Goal: Task Accomplishment & Management: Use online tool/utility

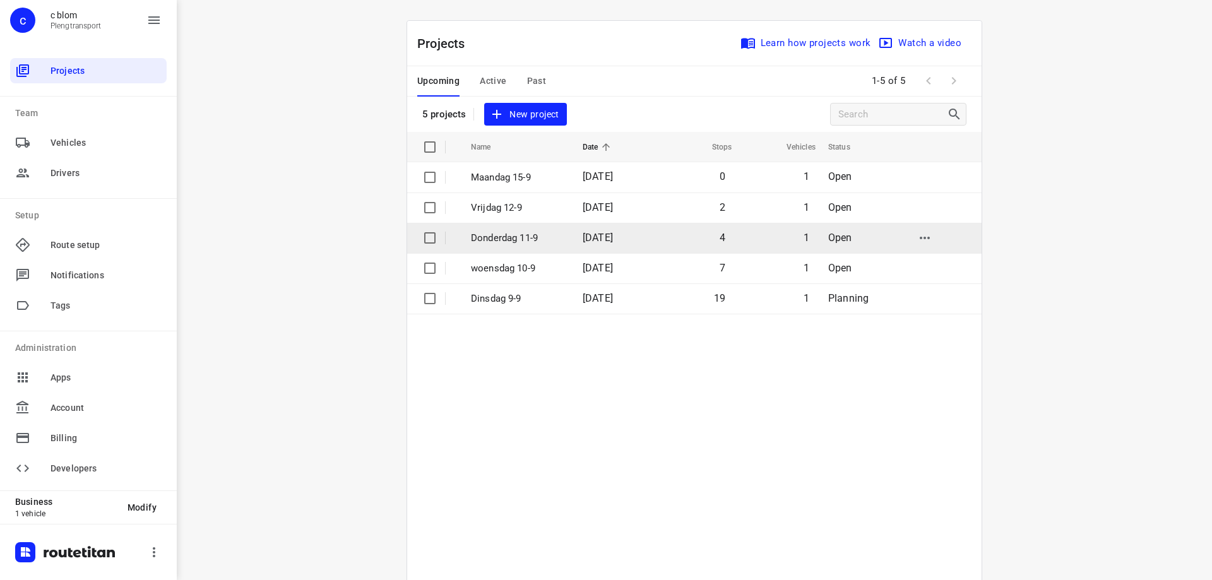
click at [730, 240] on td "4" at bounding box center [693, 238] width 81 height 30
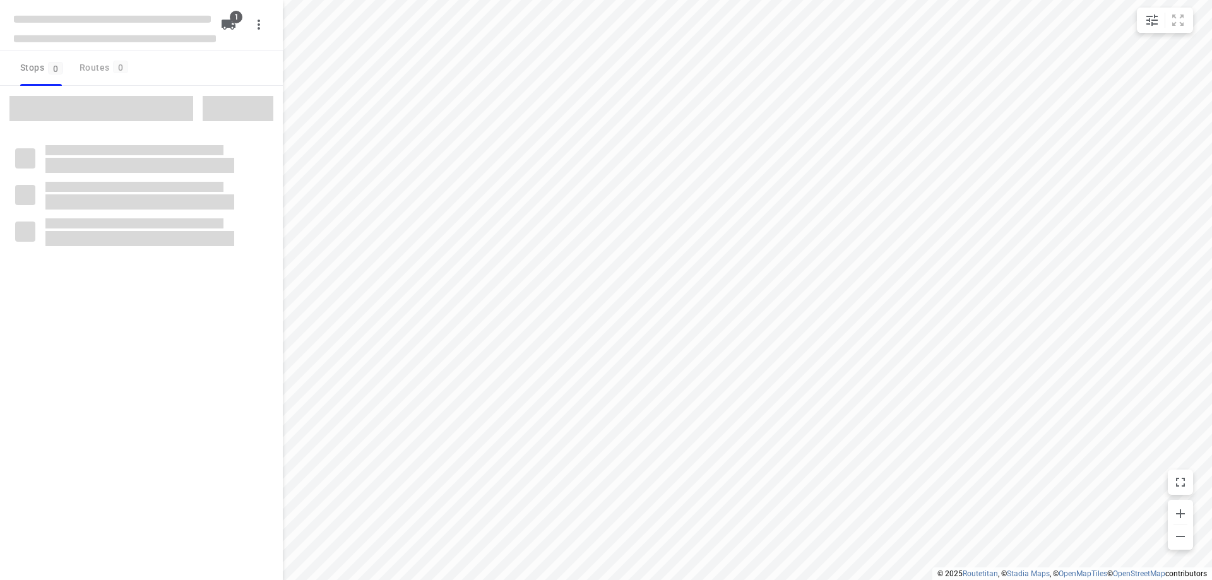
type input "distance"
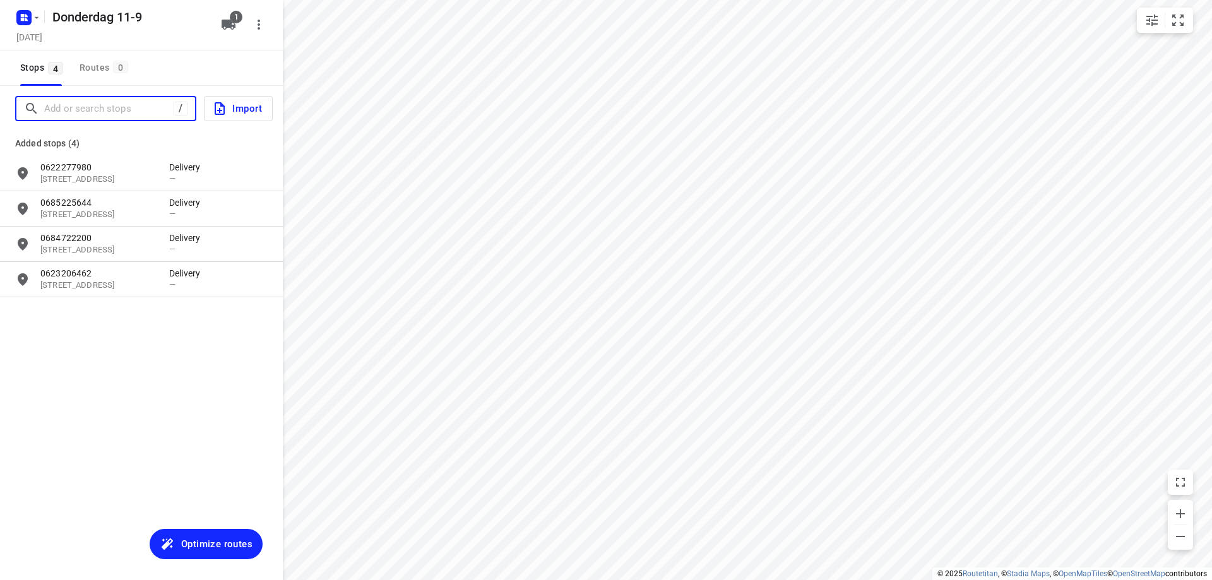
click at [93, 110] on input "Add or search stops" at bounding box center [108, 109] width 129 height 20
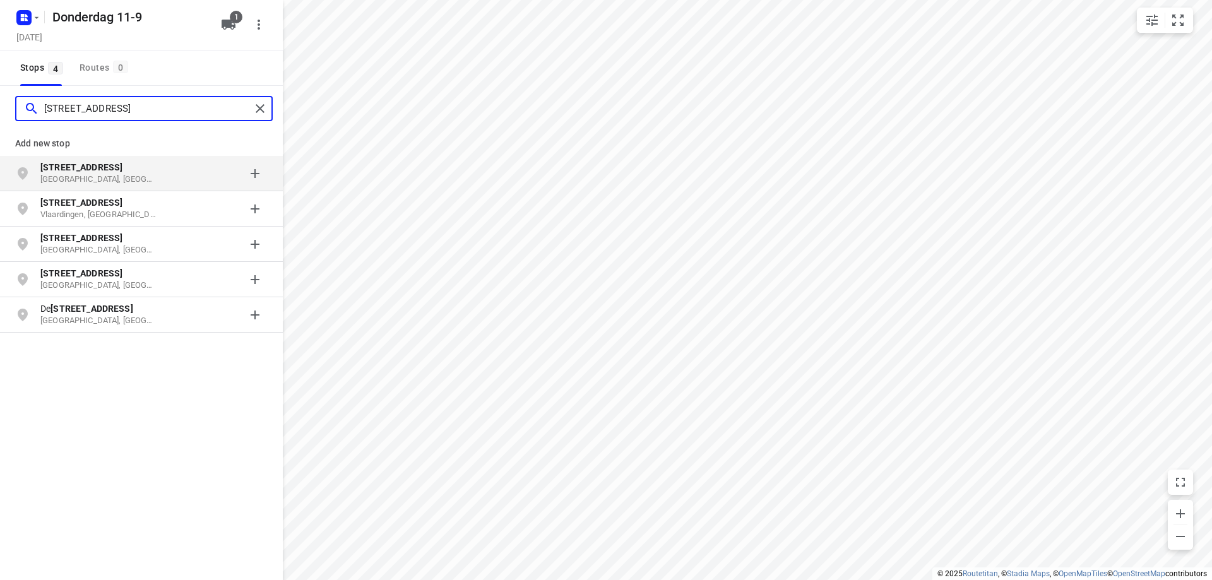
type input "[STREET_ADDRESS]"
click at [143, 173] on p "[STREET_ADDRESS]" at bounding box center [98, 167] width 116 height 13
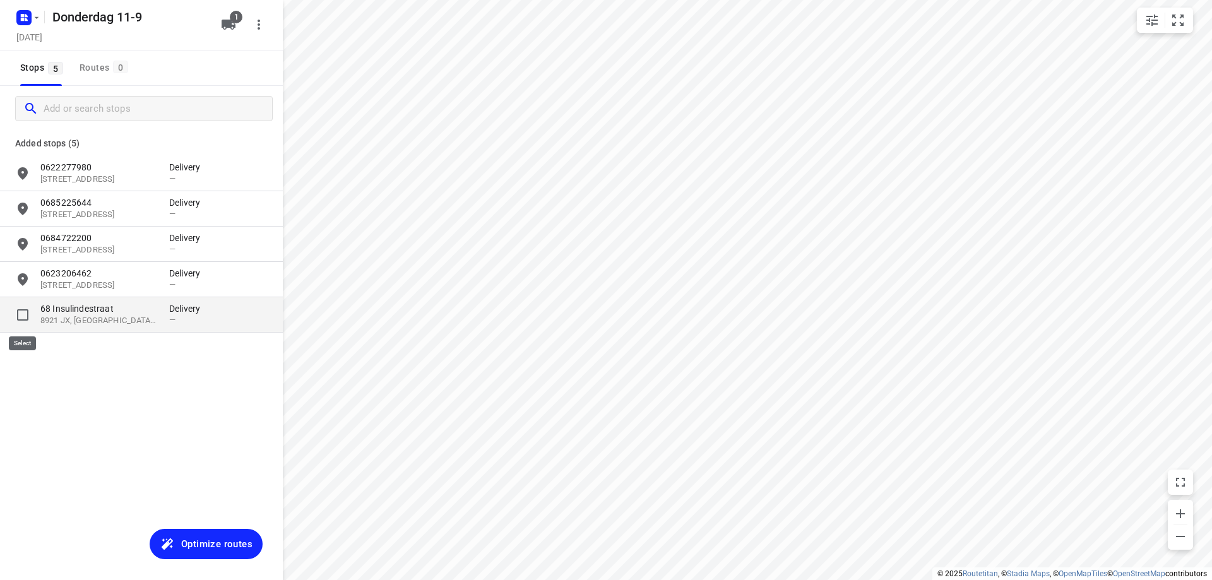
click at [21, 314] on input "grid" at bounding box center [22, 314] width 25 height 25
checkbox input "true"
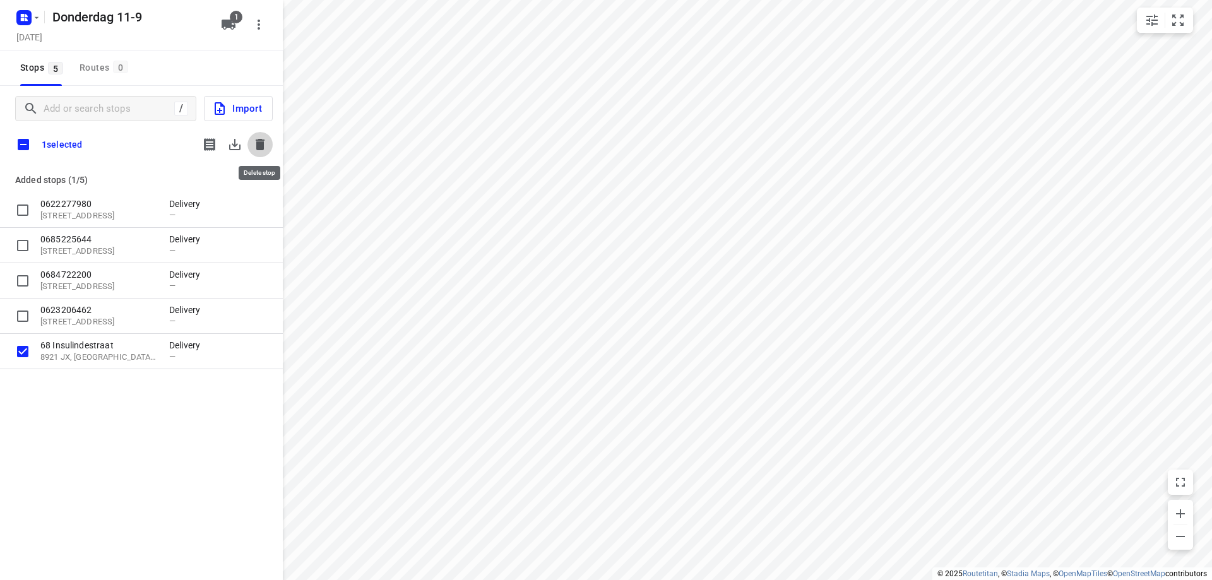
click at [260, 141] on icon "button" at bounding box center [260, 144] width 9 height 11
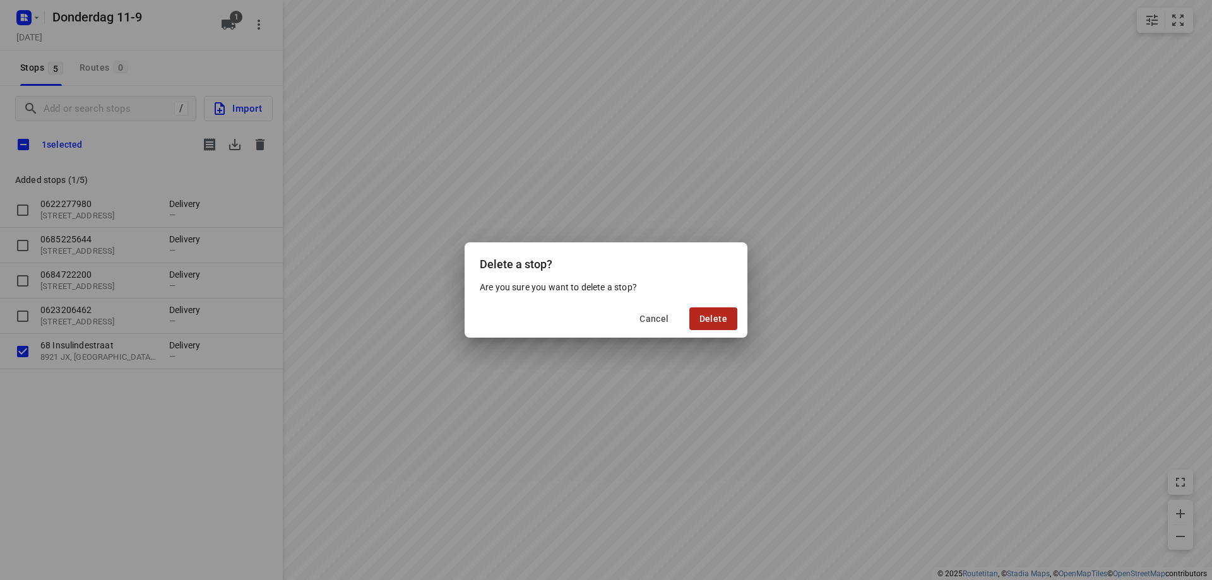
click at [707, 321] on span "Delete" at bounding box center [713, 319] width 28 height 10
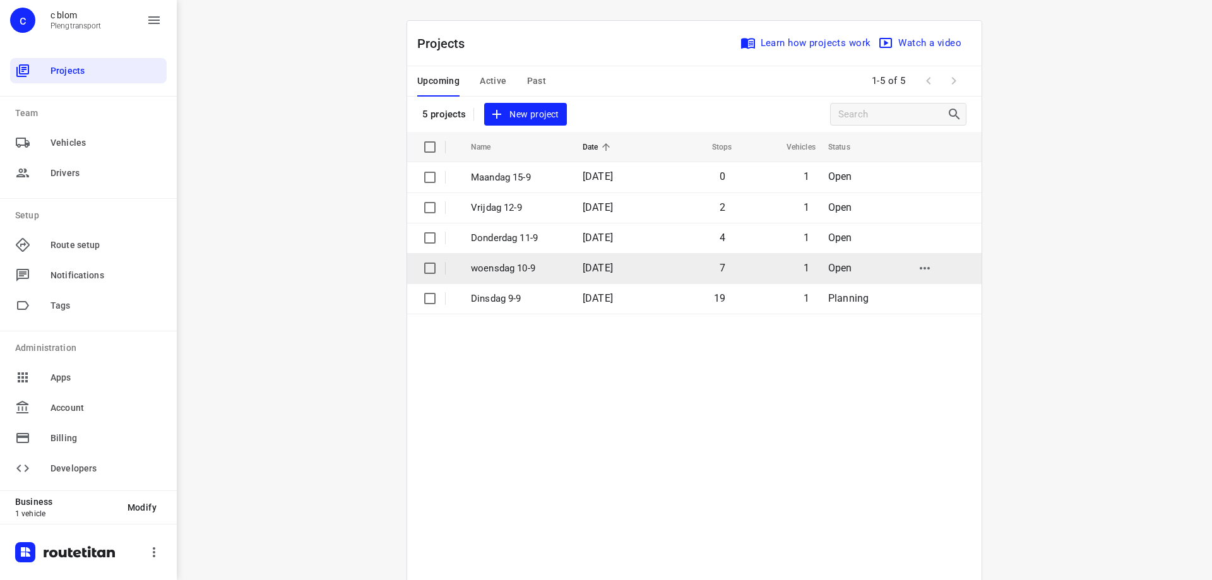
click at [573, 267] on td "[DATE]" at bounding box center [613, 268] width 81 height 30
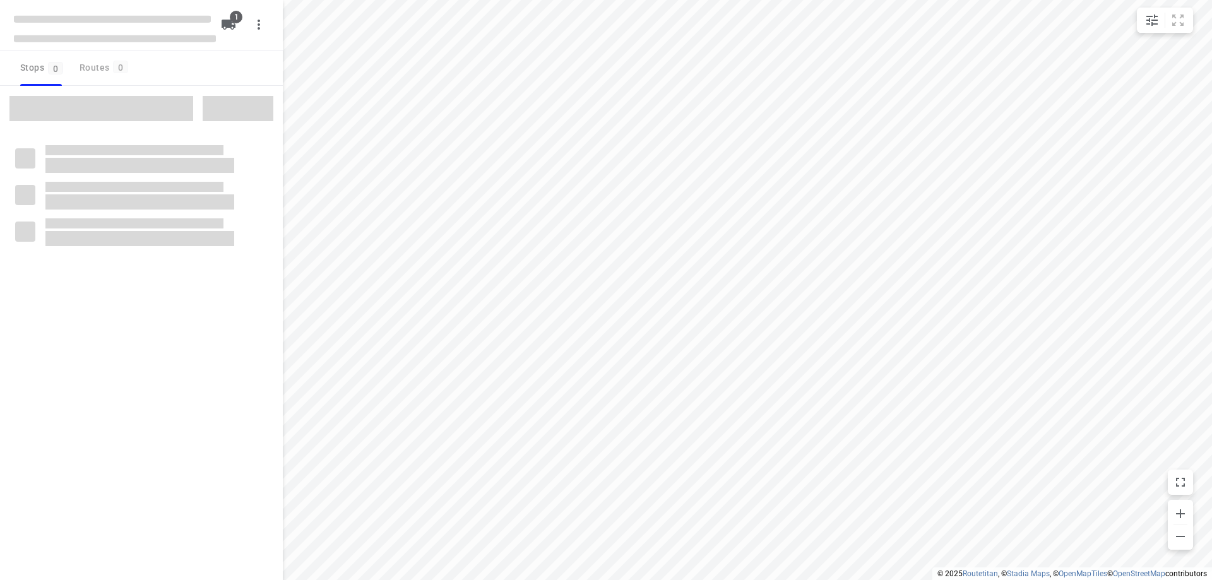
type input "distance"
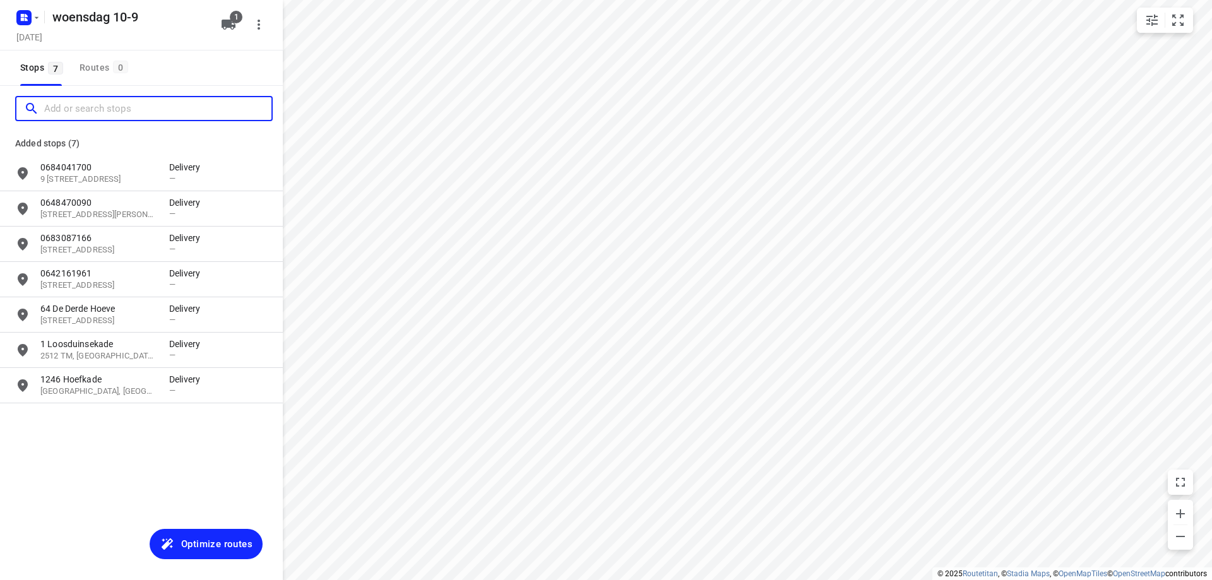
click at [110, 107] on input "Add or search stops" at bounding box center [157, 109] width 227 height 20
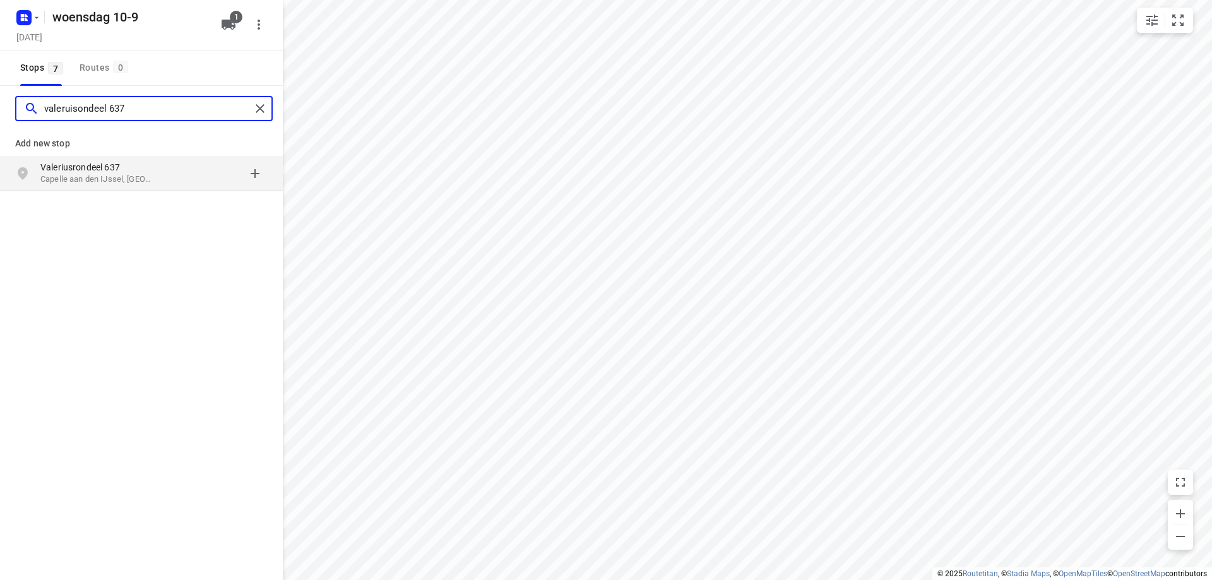
type input "valeruisondeel 637"
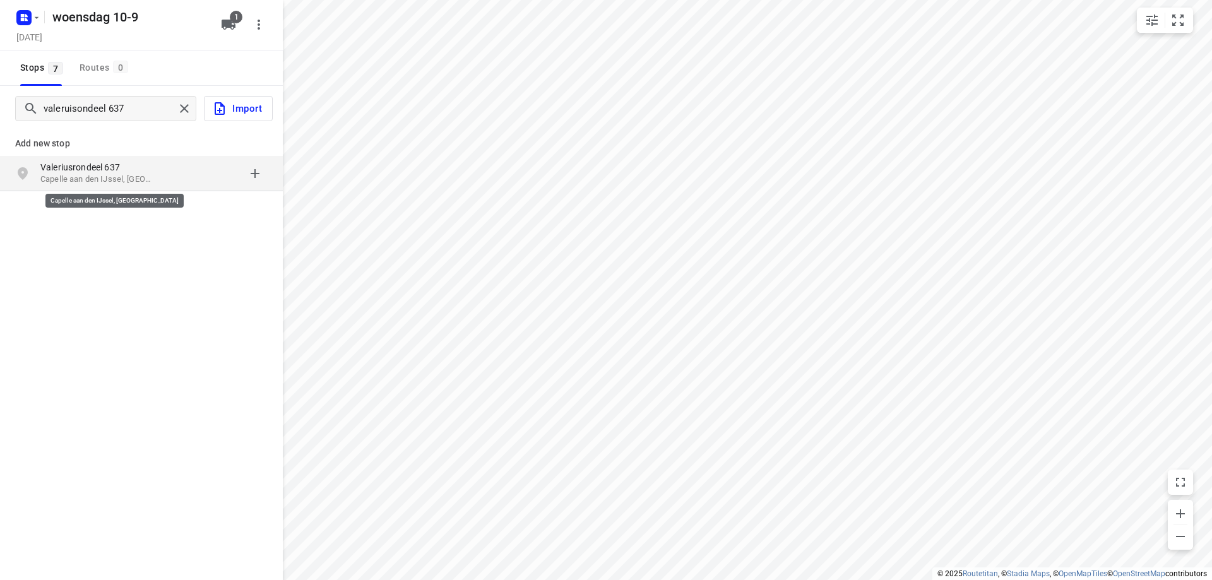
click at [129, 181] on p "Capelle aan den IJssel, [GEOGRAPHIC_DATA]" at bounding box center [98, 180] width 116 height 12
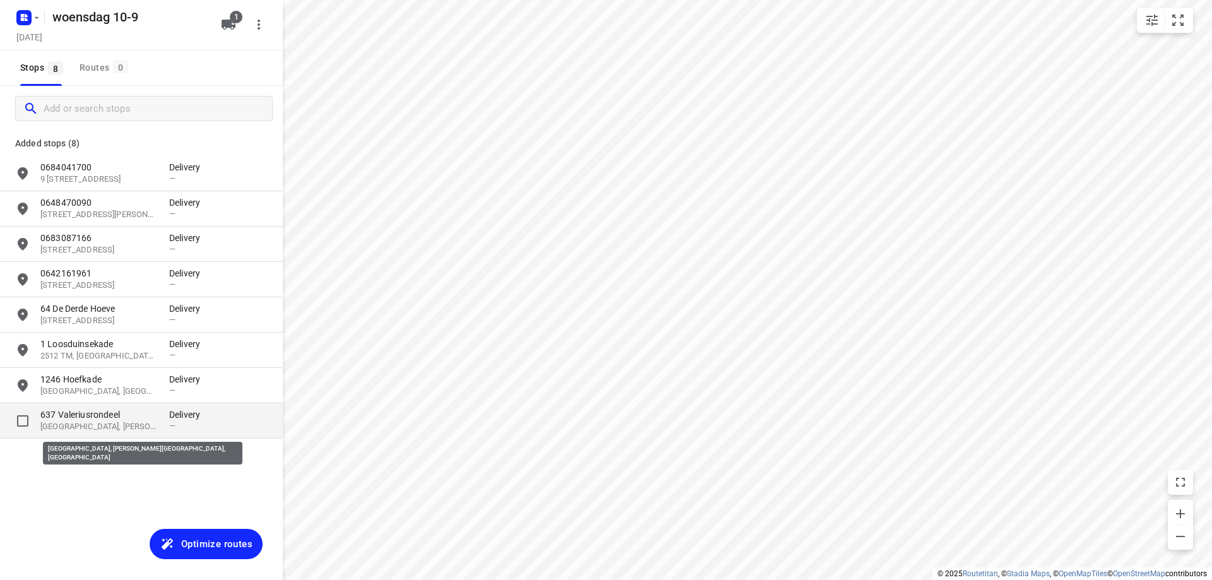
click at [147, 427] on p "[GEOGRAPHIC_DATA], [PERSON_NAME][GEOGRAPHIC_DATA], [GEOGRAPHIC_DATA]" at bounding box center [98, 427] width 116 height 12
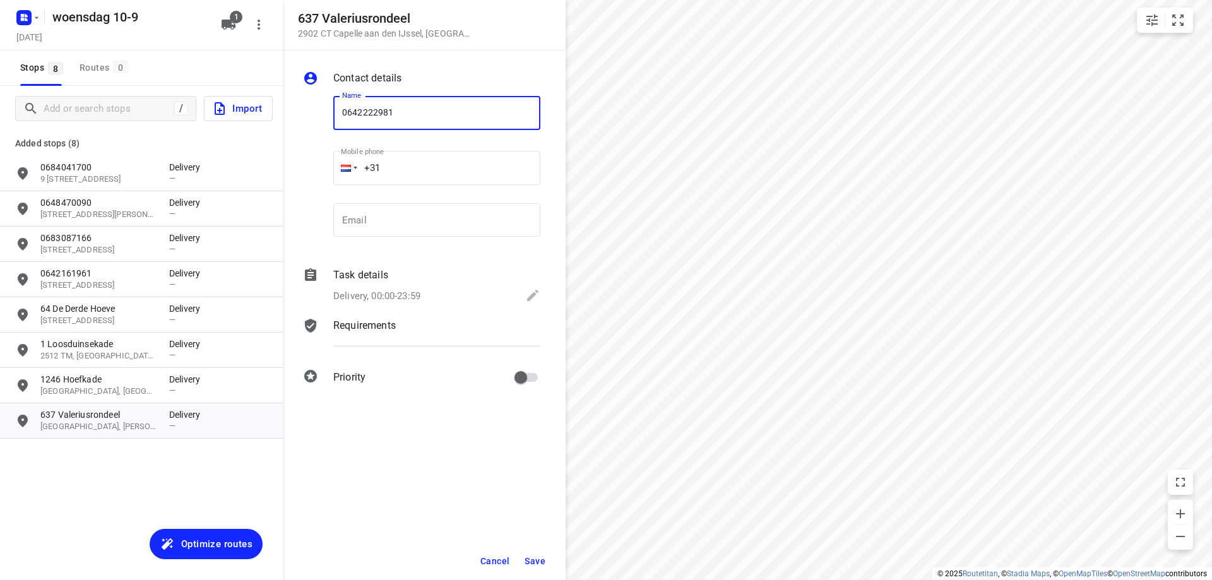
type input "0642222981"
click at [532, 557] on span "Save" at bounding box center [535, 561] width 21 height 10
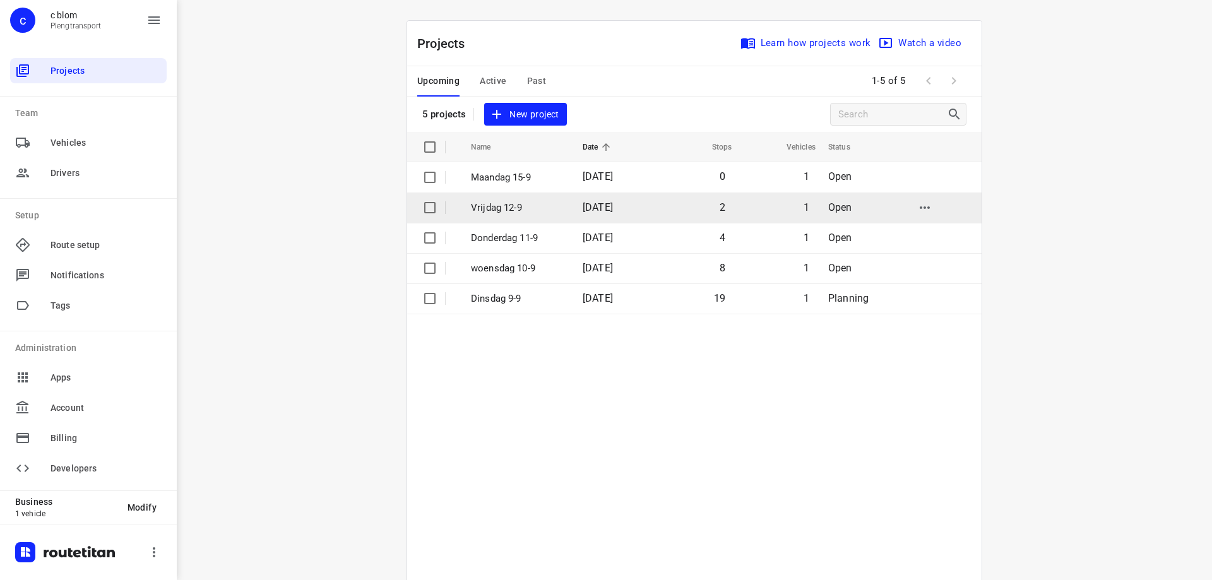
click at [535, 210] on p "Vrijdag 12-9" at bounding box center [517, 208] width 93 height 15
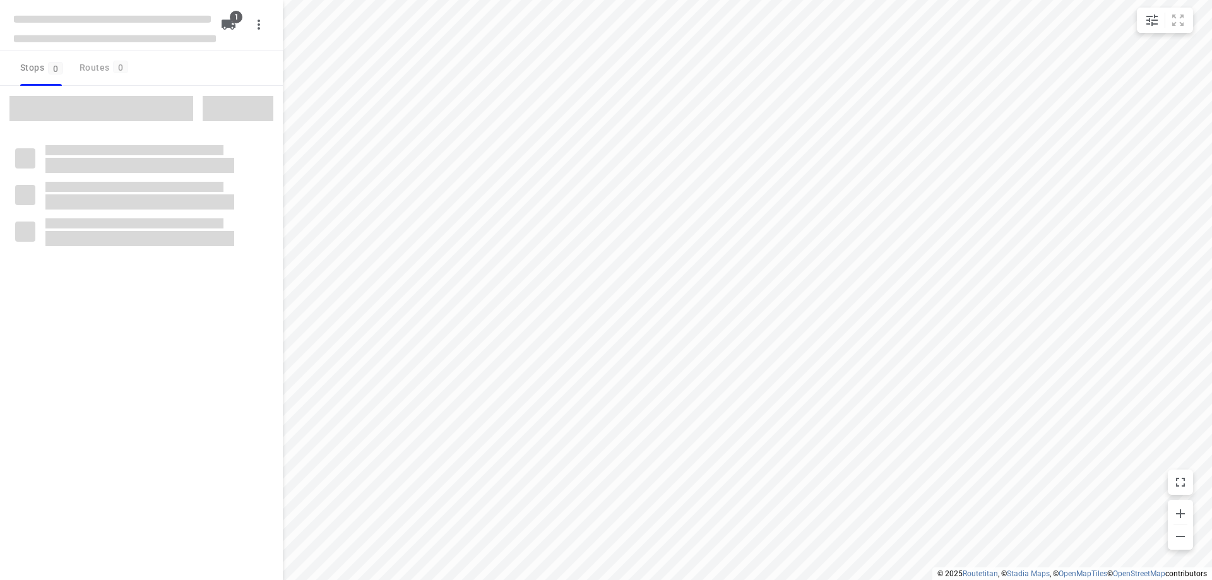
type input "distance"
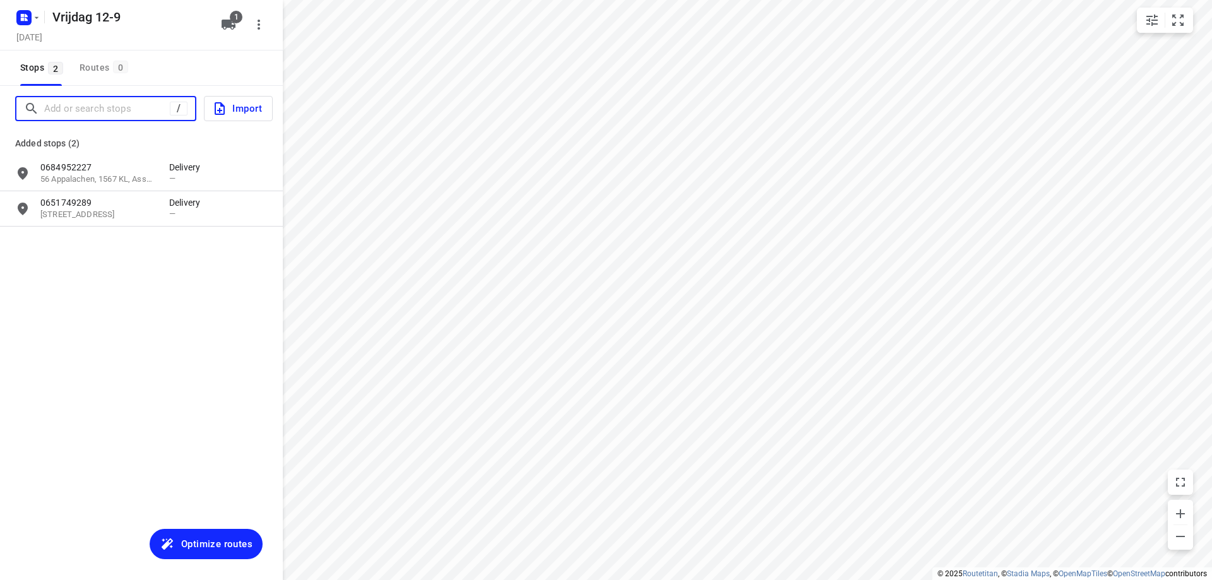
click at [104, 102] on input "Add or search stops" at bounding box center [107, 109] width 126 height 20
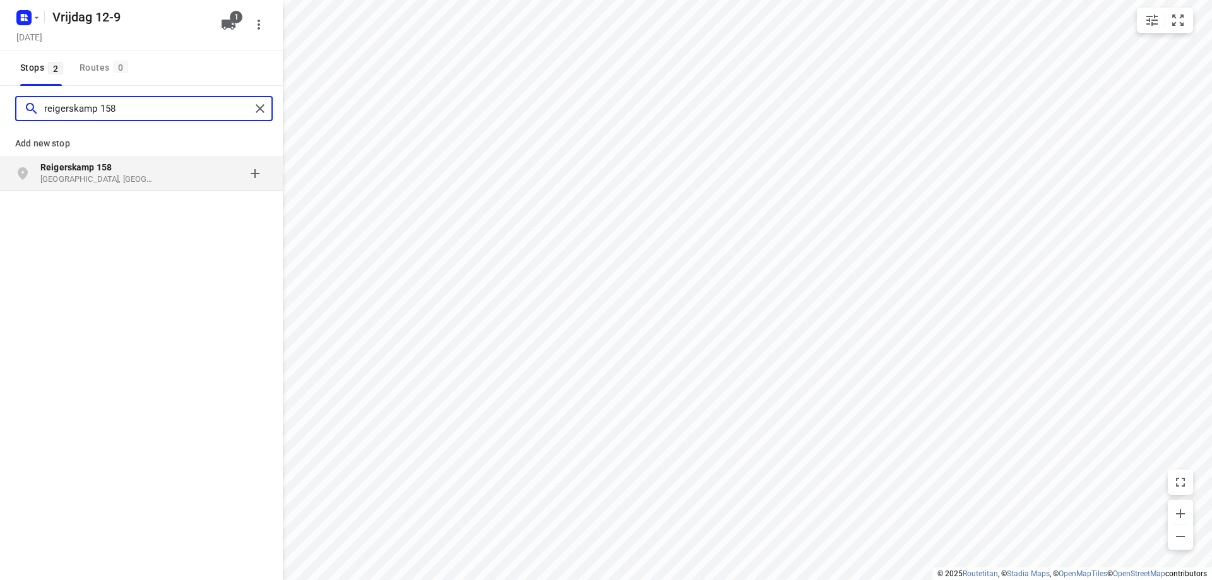
type input "reigerskamp 158"
click at [87, 181] on p "[GEOGRAPHIC_DATA], [GEOGRAPHIC_DATA]" at bounding box center [98, 180] width 116 height 12
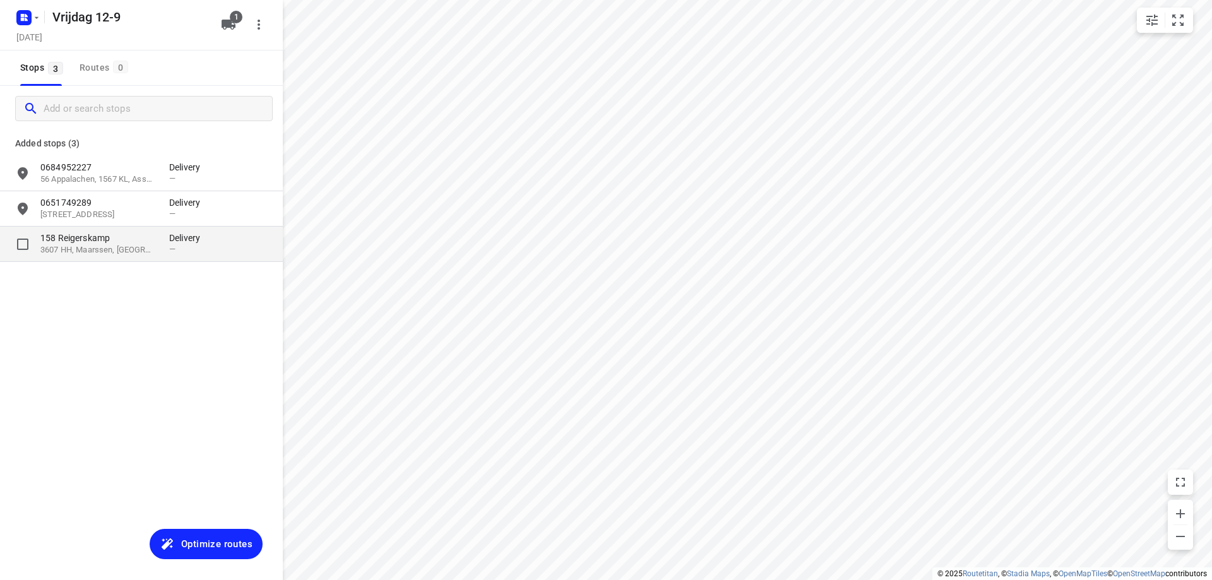
click at [128, 251] on p "3607 HH, Maarssen, [GEOGRAPHIC_DATA]" at bounding box center [98, 250] width 116 height 12
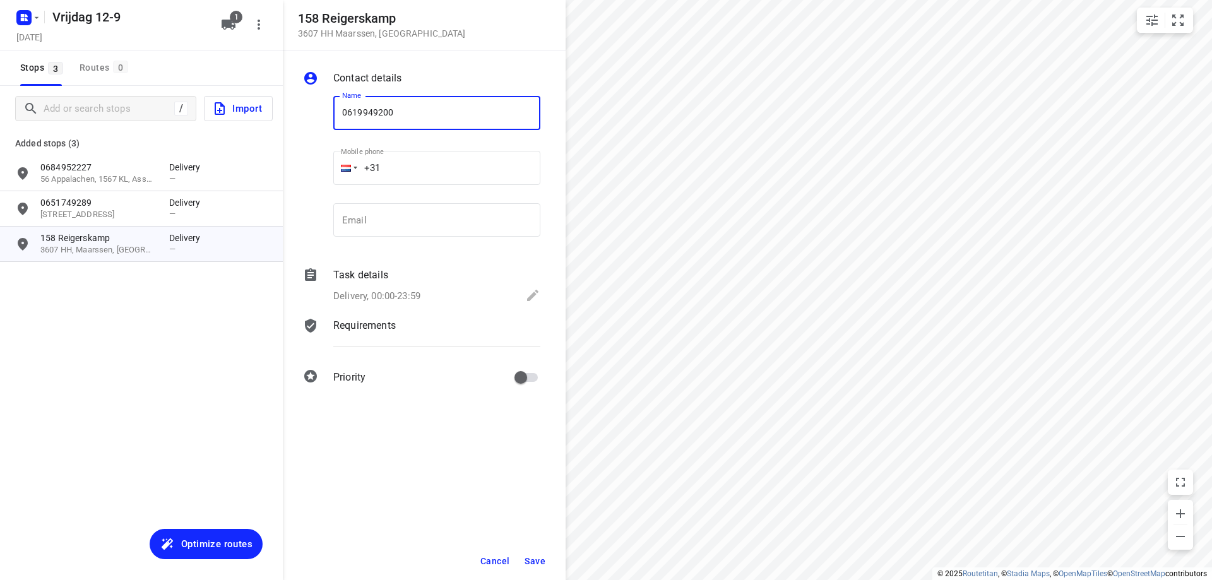
type input "0619949200"
click at [532, 557] on span "Save" at bounding box center [535, 561] width 21 height 10
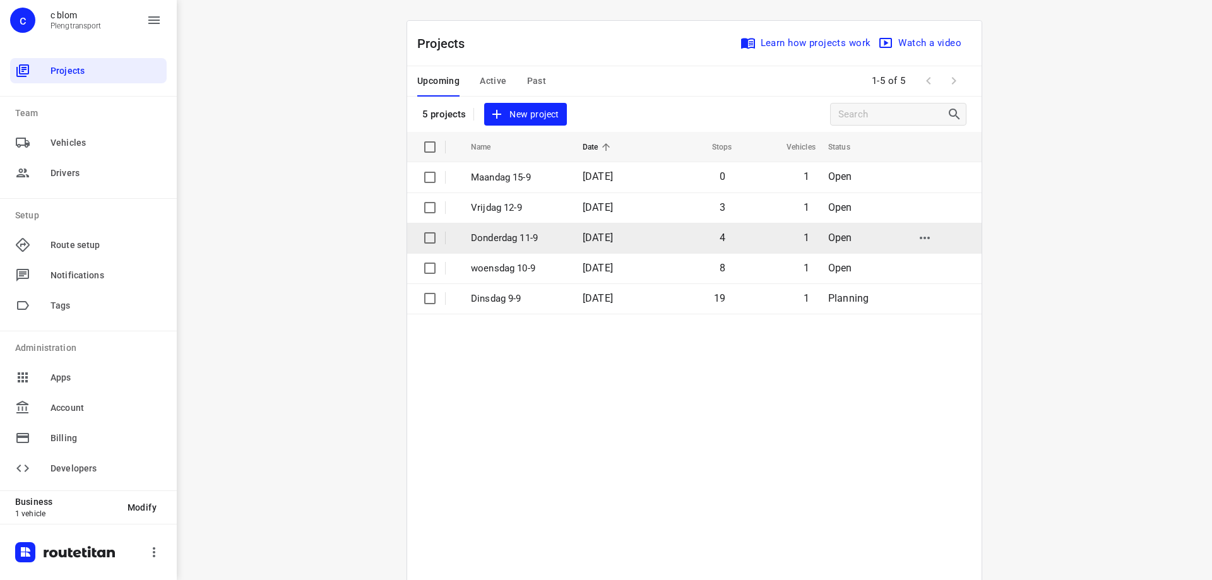
click at [504, 240] on p "Donderdag 11-9" at bounding box center [517, 238] width 93 height 15
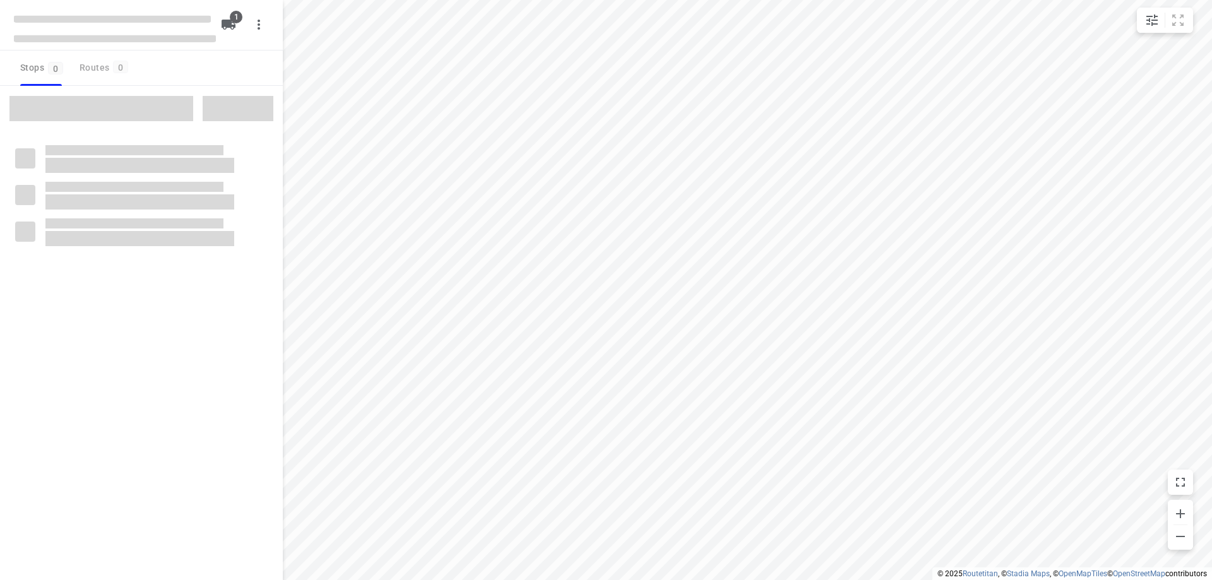
type input "distance"
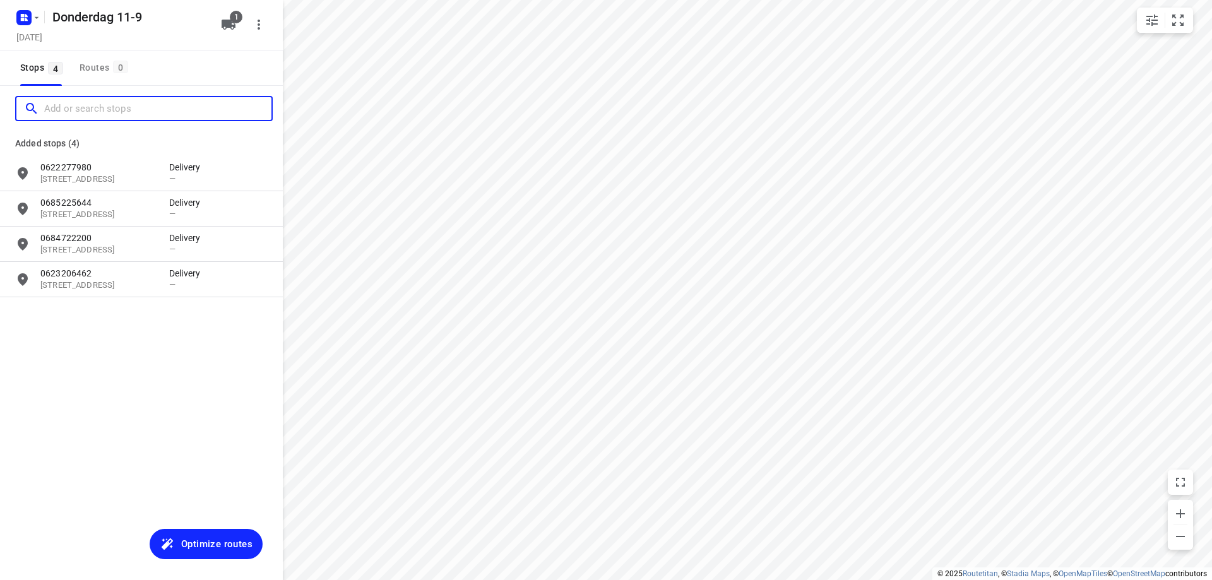
click at [105, 108] on input "Add or search stops" at bounding box center [157, 109] width 227 height 20
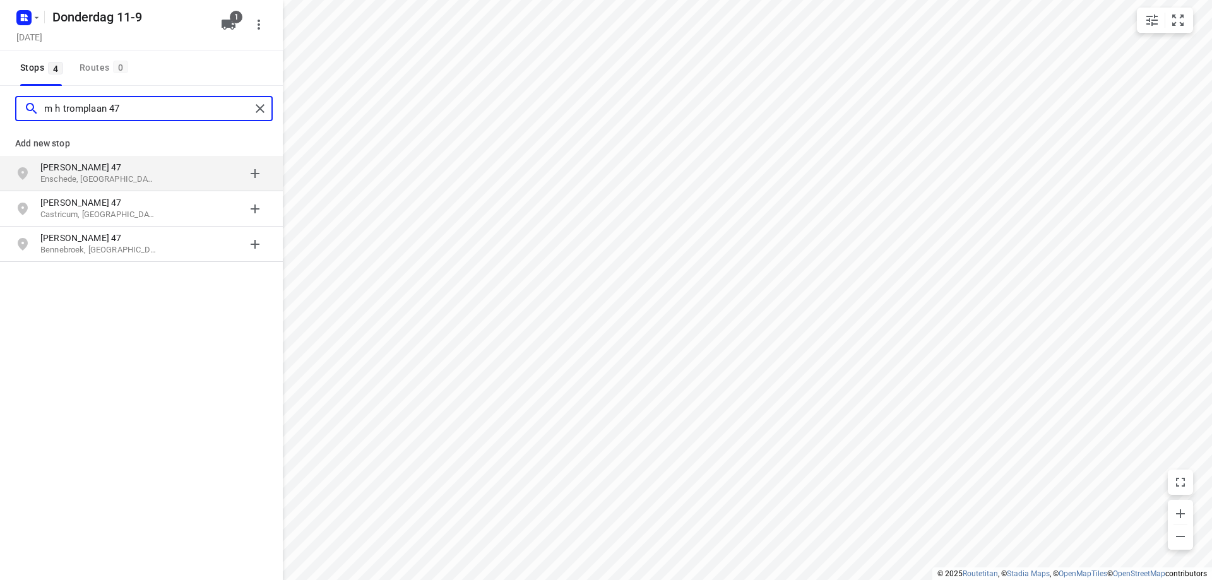
type input "m h tromplaan 47"
click at [112, 167] on p "[PERSON_NAME] 47" at bounding box center [98, 167] width 116 height 13
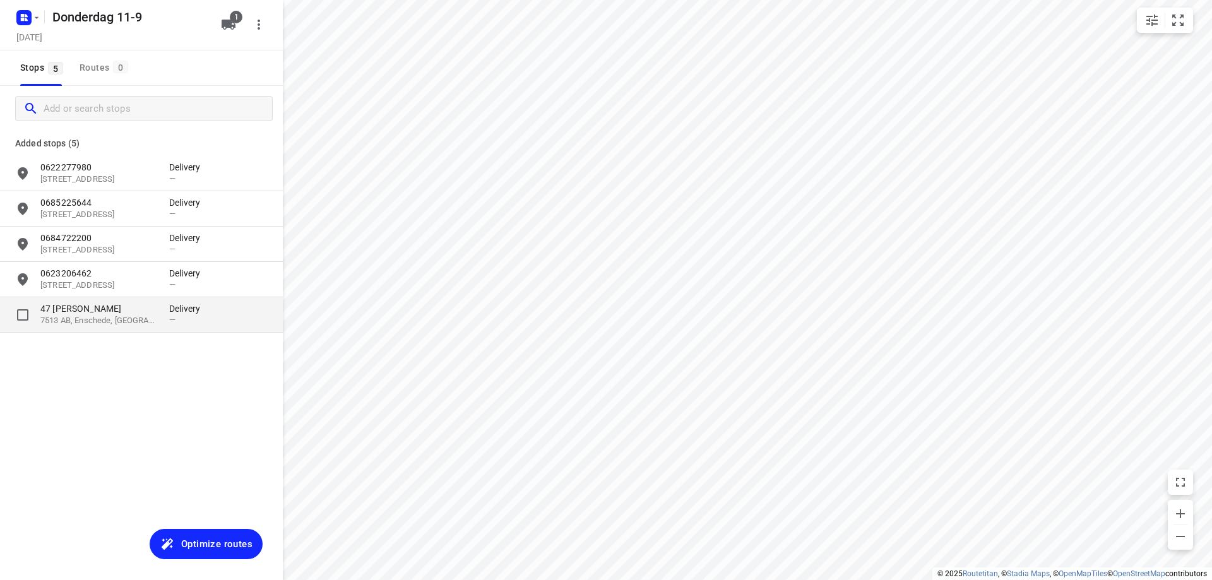
click at [110, 316] on p "7513 AB, Enschede, [GEOGRAPHIC_DATA]" at bounding box center [98, 321] width 116 height 12
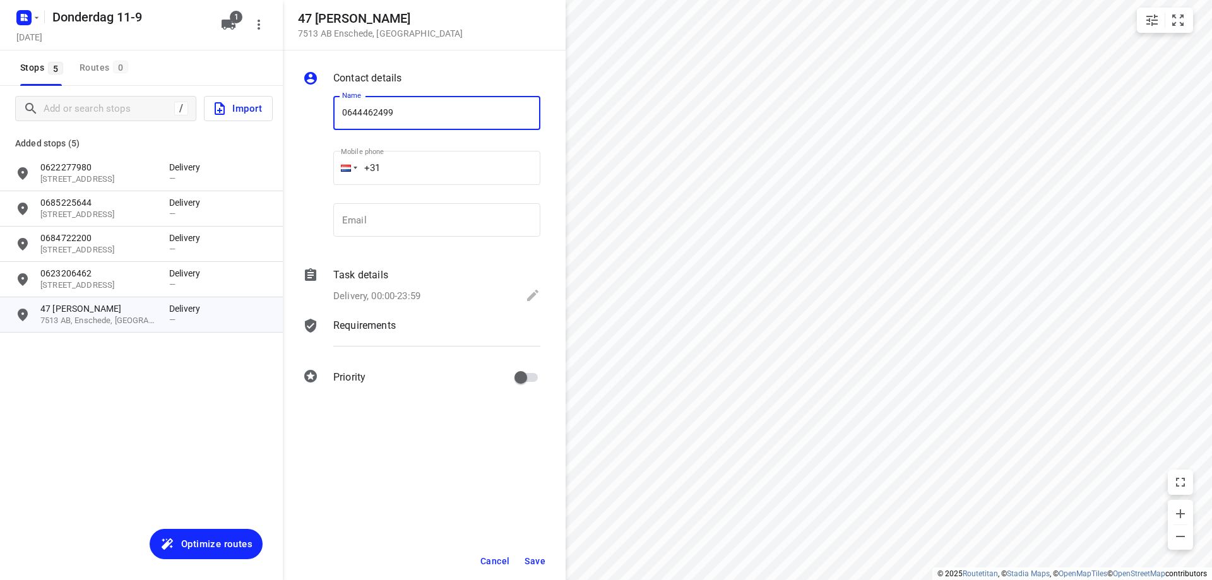
type input "0644462499"
click at [533, 561] on span "Save" at bounding box center [535, 561] width 21 height 10
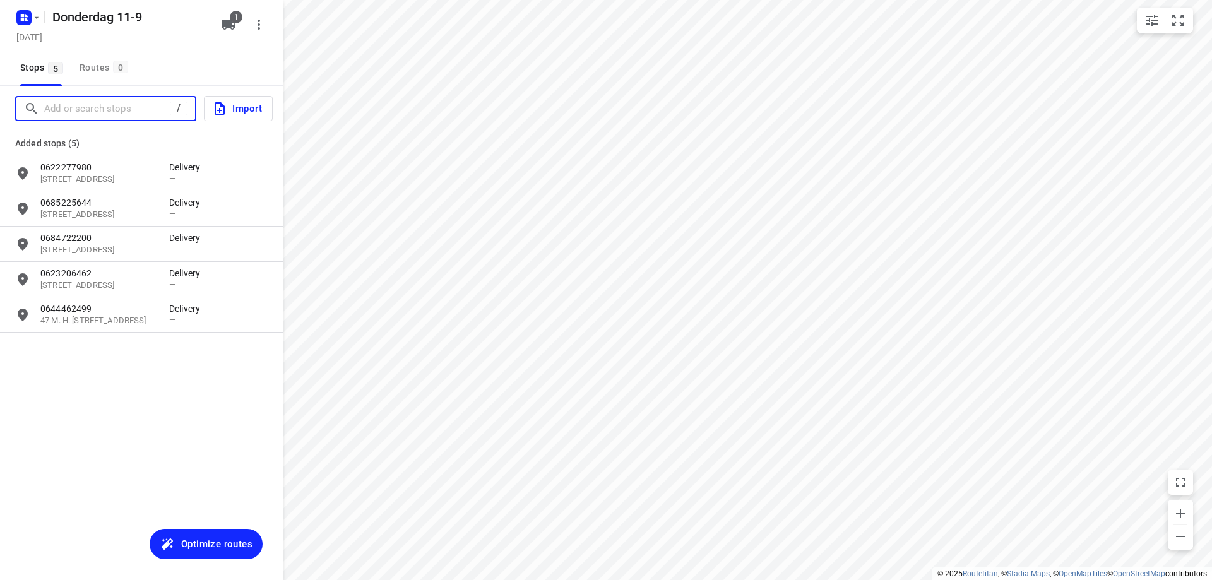
click at [101, 107] on input "Add or search stops" at bounding box center [107, 109] width 126 height 20
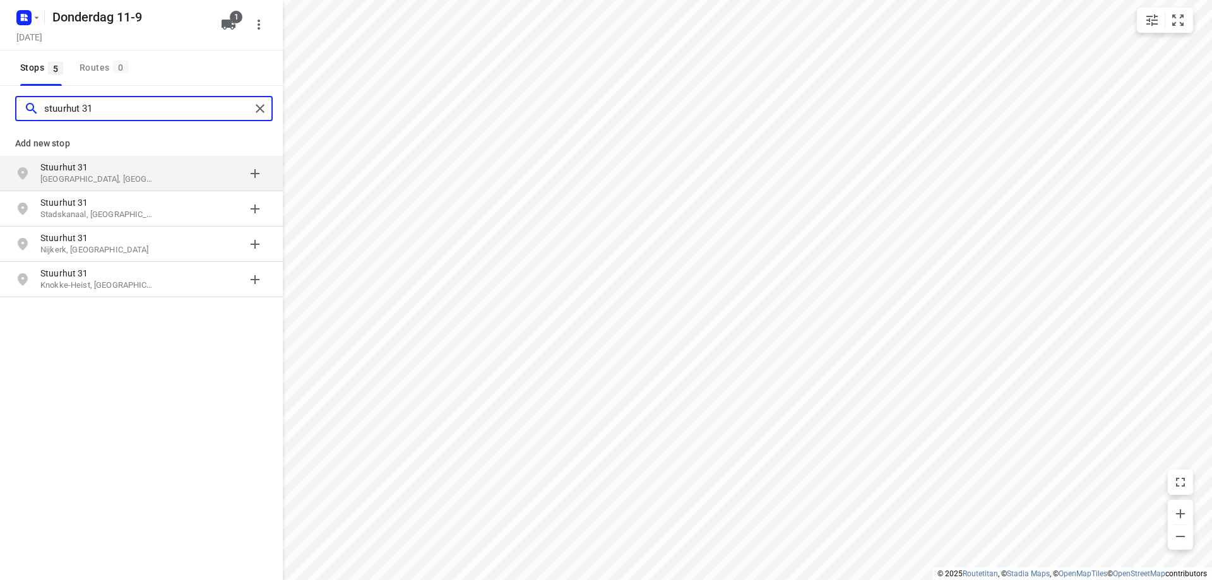
type input "stuurhut 31"
click at [116, 174] on p "[GEOGRAPHIC_DATA], [GEOGRAPHIC_DATA]" at bounding box center [98, 180] width 116 height 12
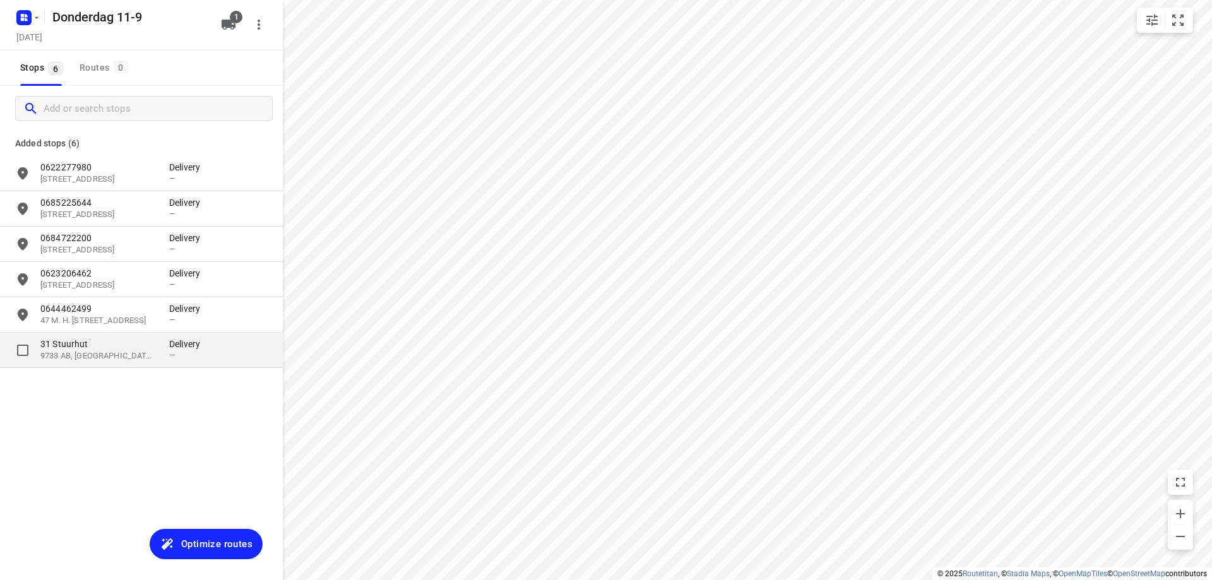
click at [144, 352] on p "9733 AB, [GEOGRAPHIC_DATA], [GEOGRAPHIC_DATA]" at bounding box center [98, 356] width 116 height 12
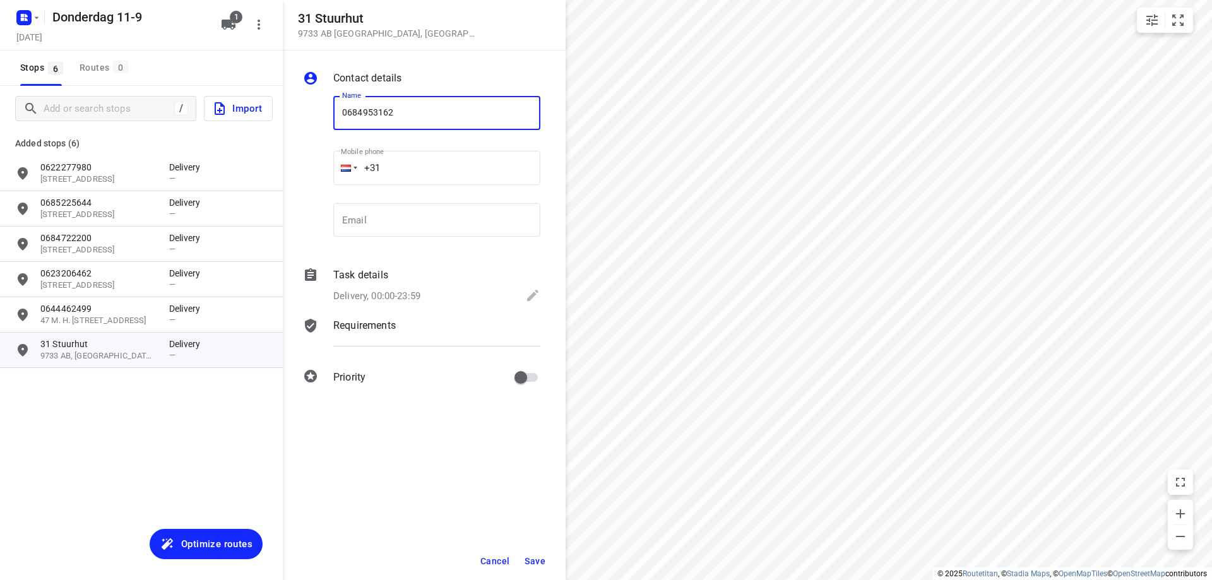
type input "0684953162"
click at [525, 565] on span "Save" at bounding box center [535, 561] width 21 height 10
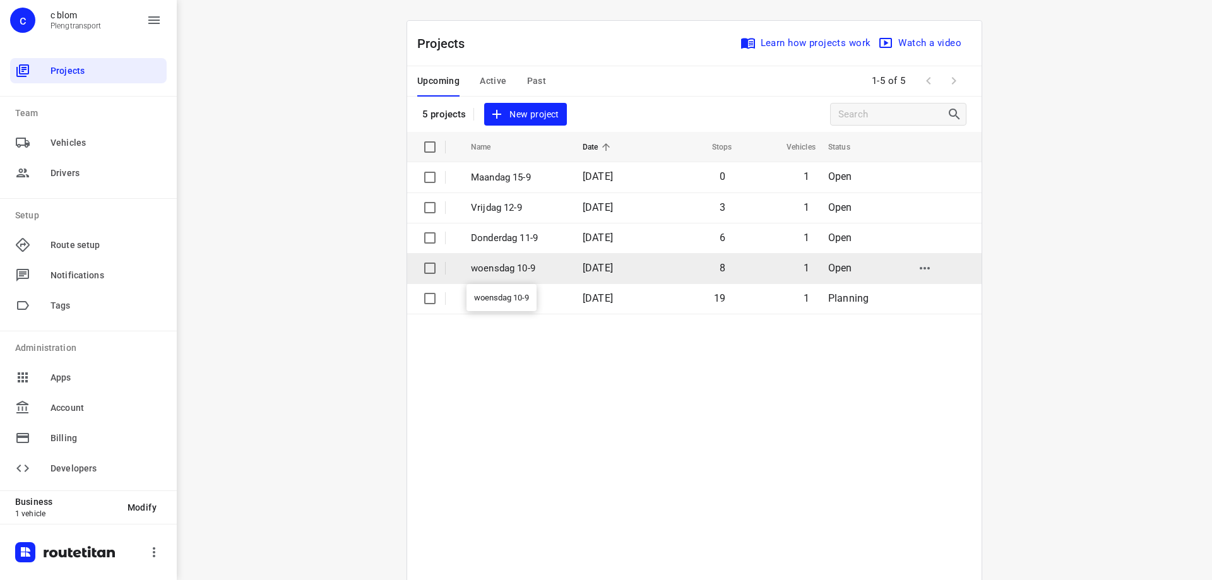
click at [537, 268] on p "woensdag 10-9" at bounding box center [517, 268] width 93 height 15
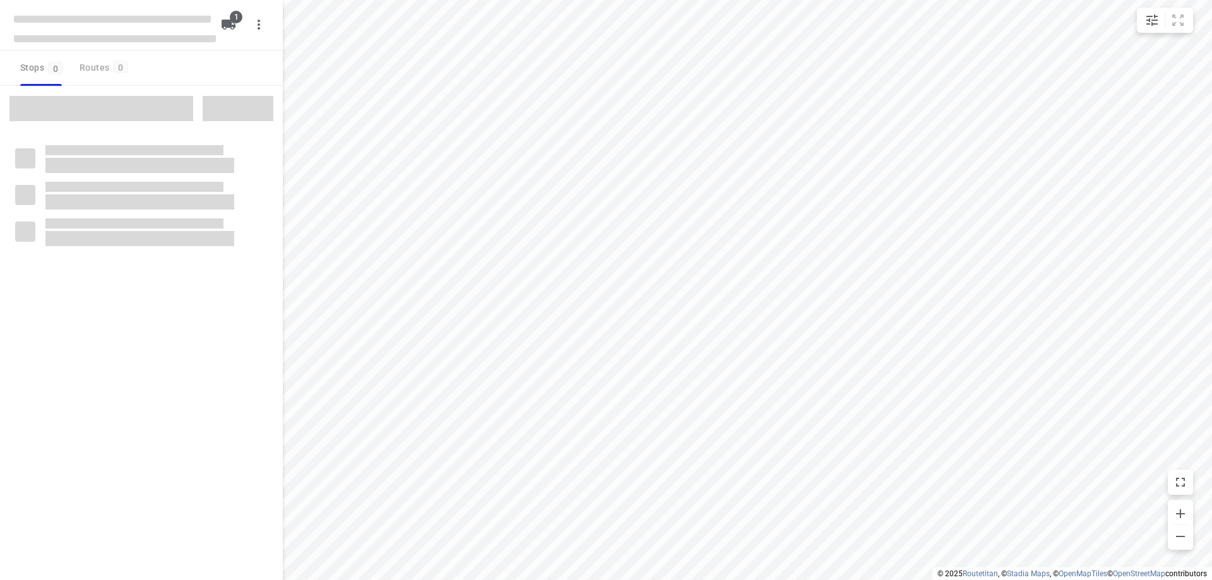
type input "distance"
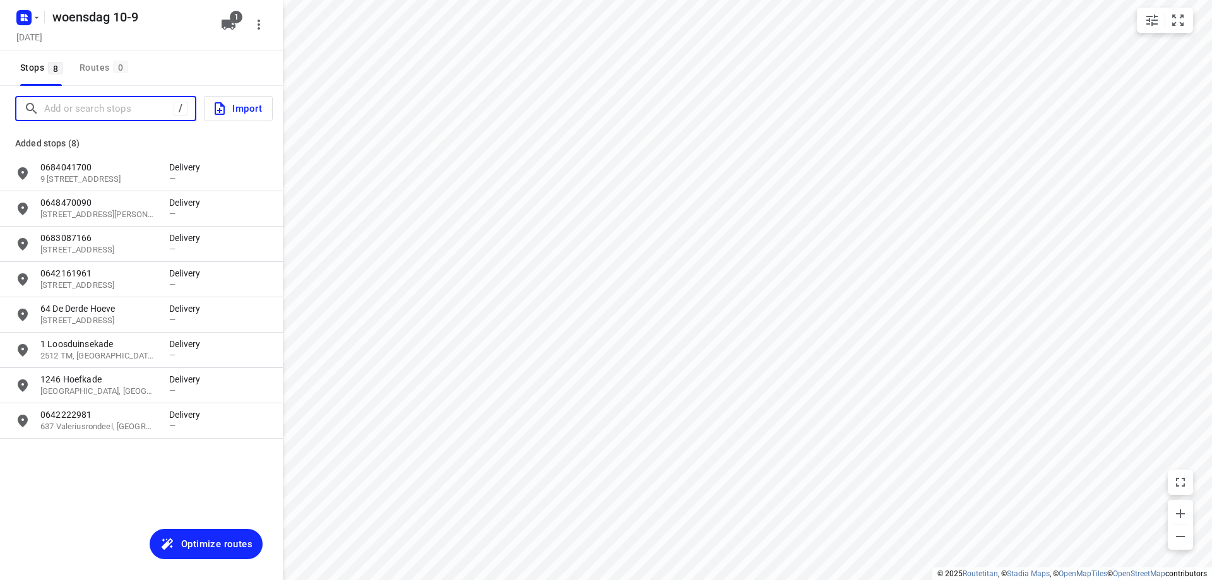
click at [133, 105] on input "Add or search stops" at bounding box center [108, 109] width 129 height 20
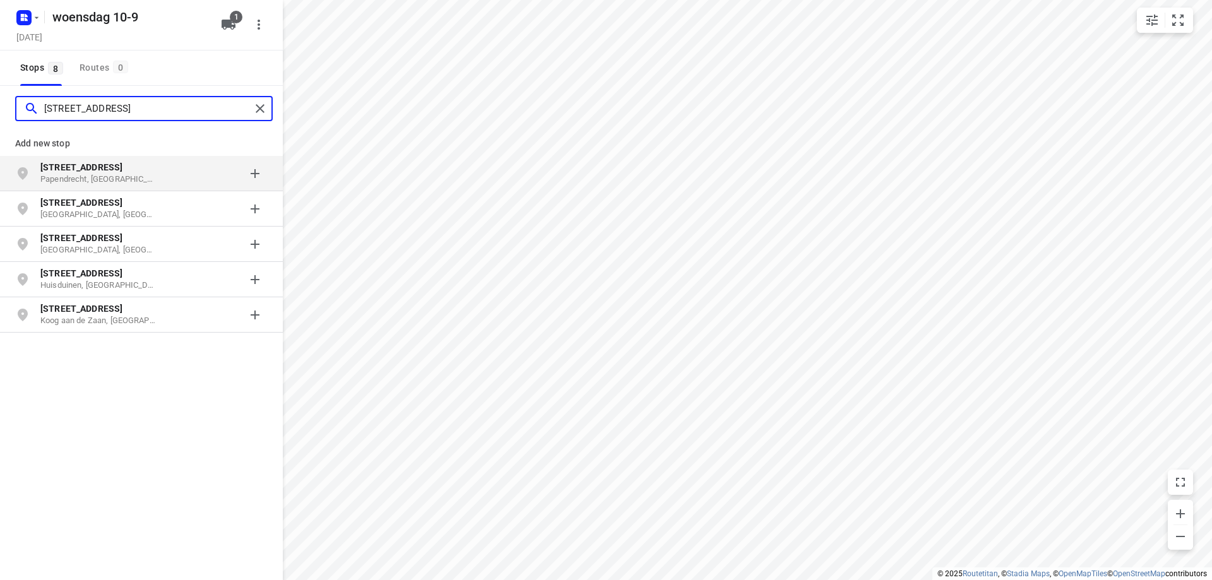
type input "[STREET_ADDRESS]"
click at [148, 182] on p "Papendrecht, [GEOGRAPHIC_DATA]" at bounding box center [98, 180] width 116 height 12
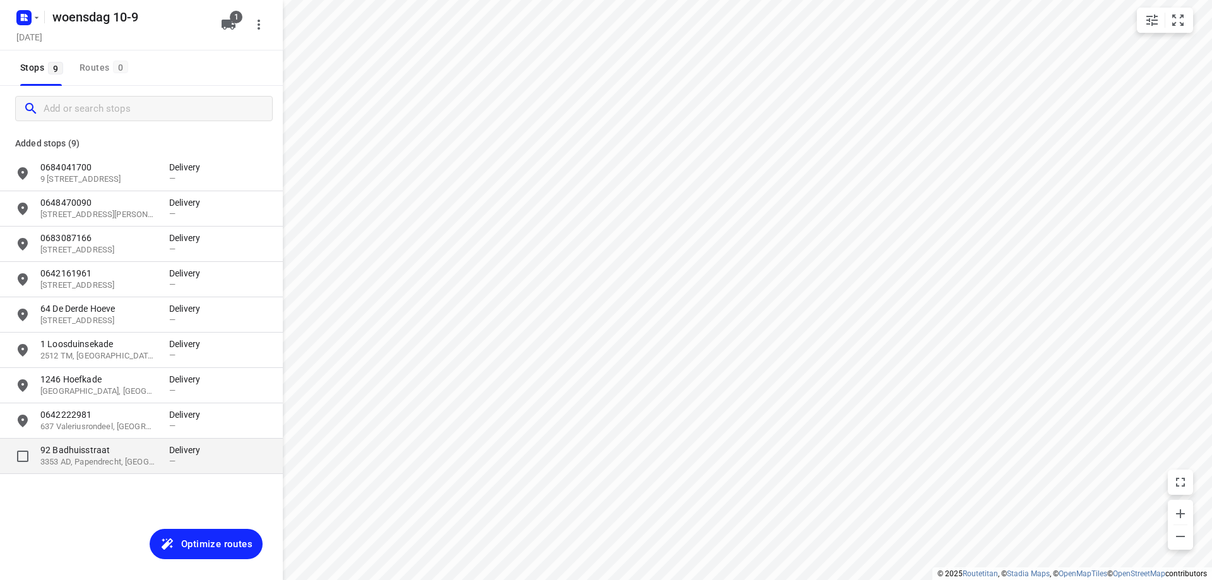
click at [168, 461] on div "92 [STREET_ADDRESS]" at bounding box center [104, 456] width 129 height 25
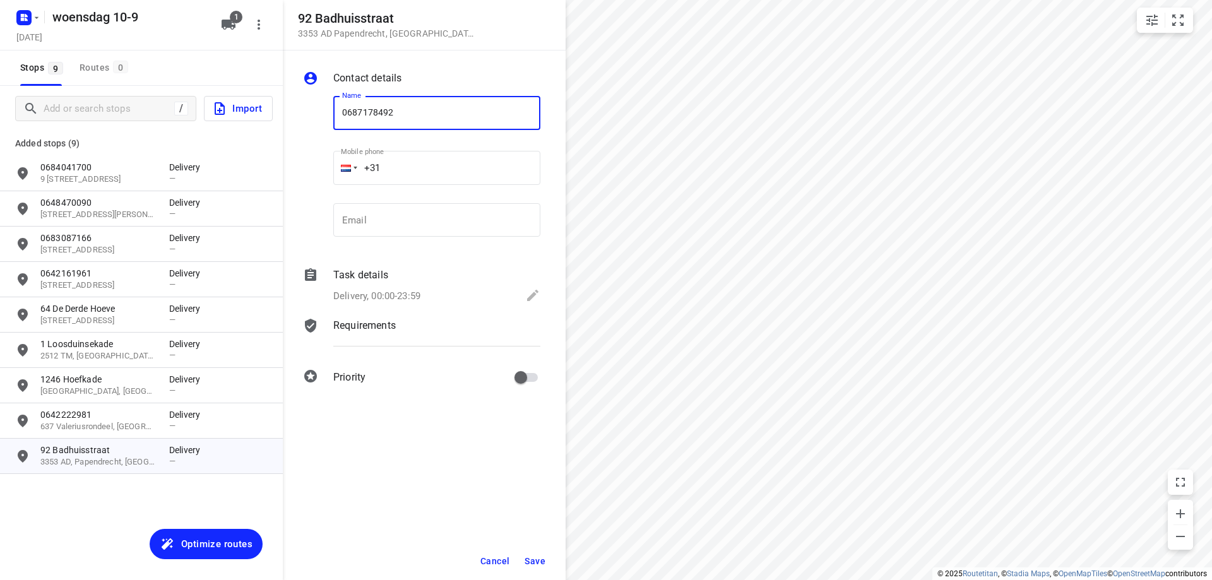
type input "0687178492"
click at [542, 561] on span "Save" at bounding box center [535, 561] width 21 height 10
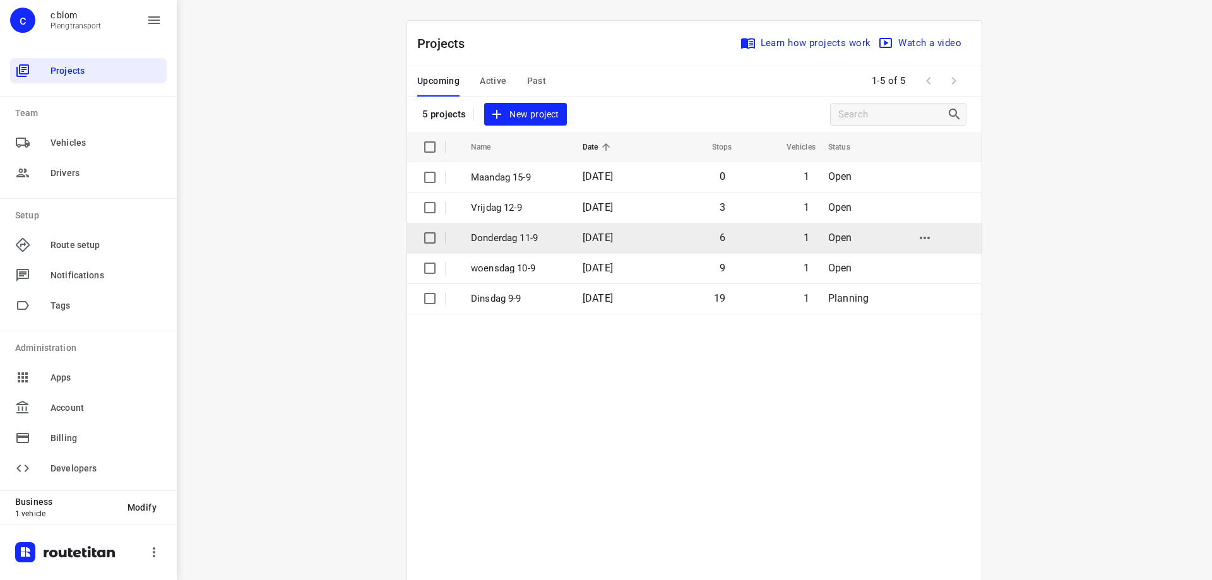
click at [559, 239] on td "Donderdag 11-9" at bounding box center [515, 238] width 114 height 30
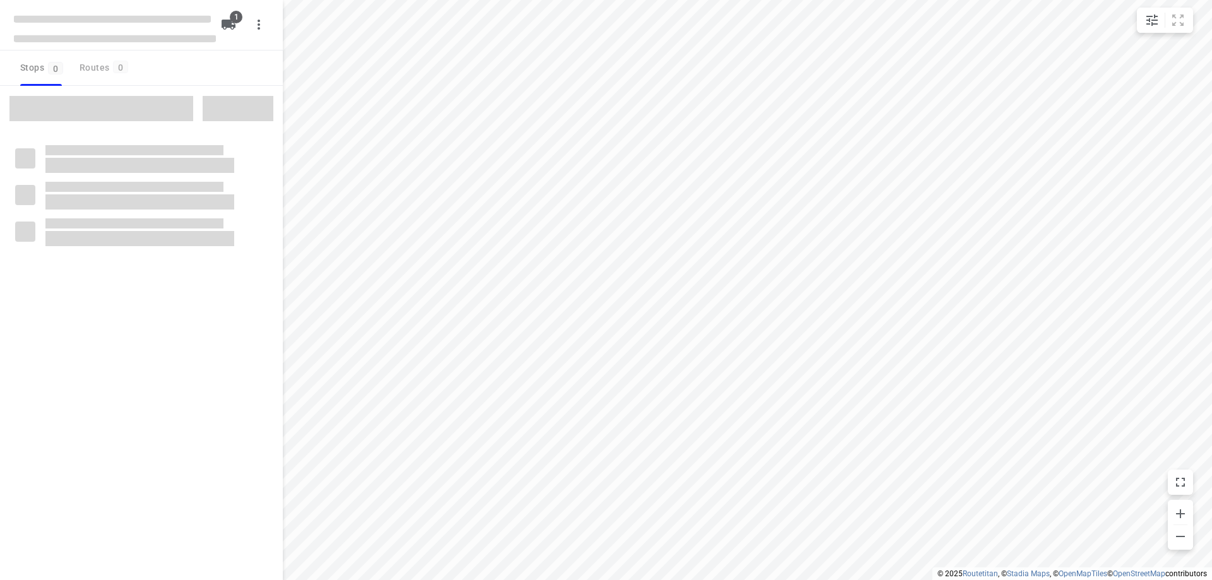
type input "distance"
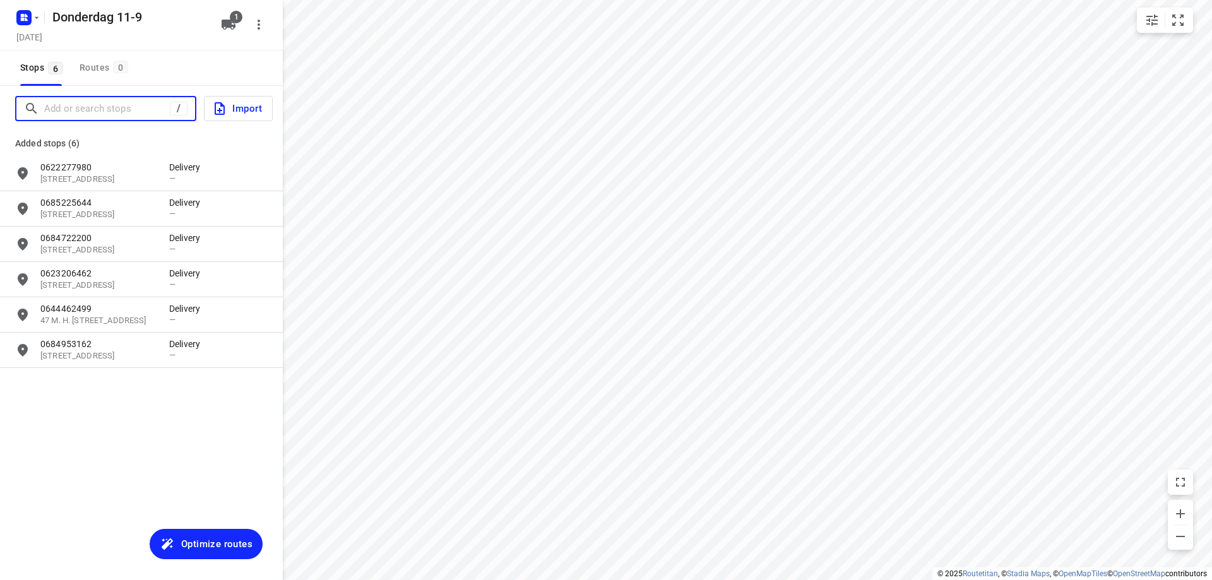
click at [113, 110] on input "Add or search stops" at bounding box center [107, 109] width 126 height 20
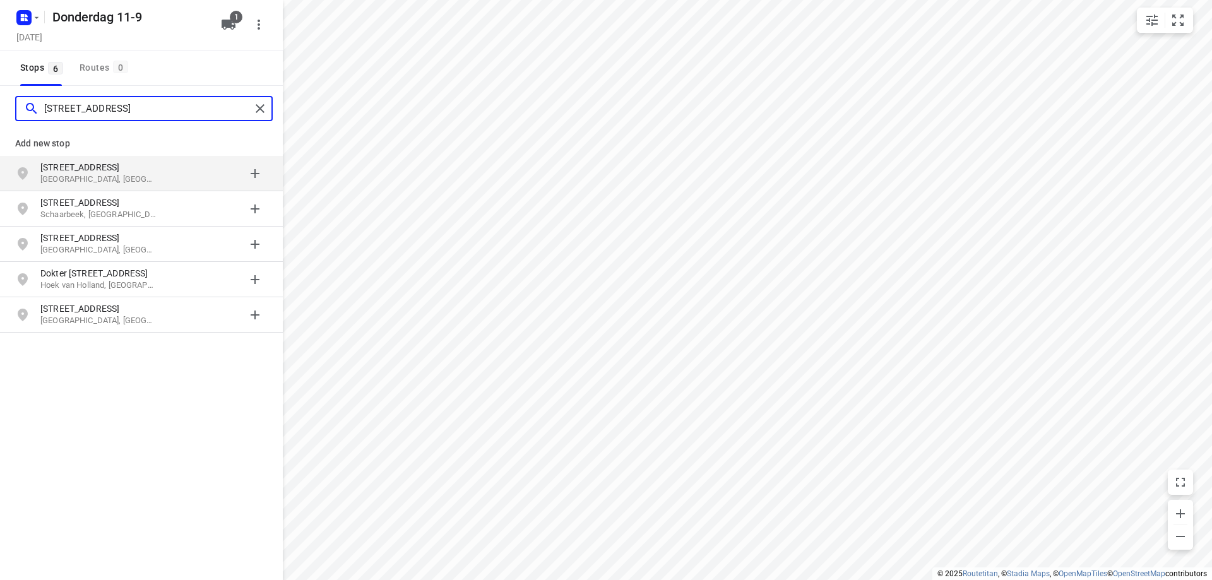
type input "[STREET_ADDRESS]"
click at [126, 169] on p "[STREET_ADDRESS]" at bounding box center [98, 167] width 116 height 13
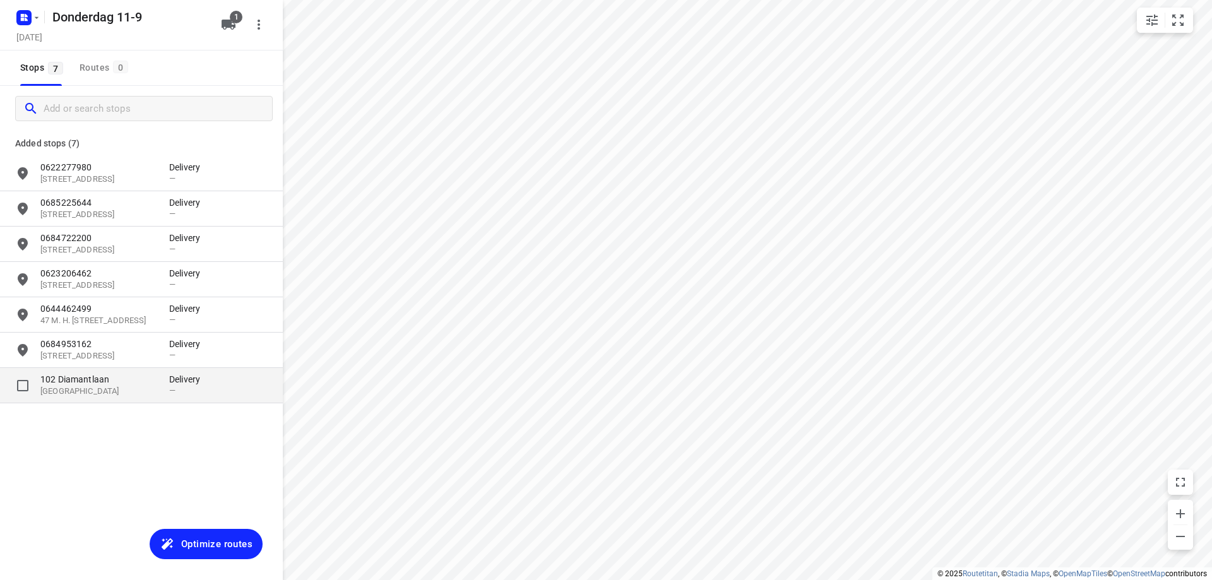
click at [145, 380] on p "102 Diamantlaan" at bounding box center [98, 379] width 116 height 13
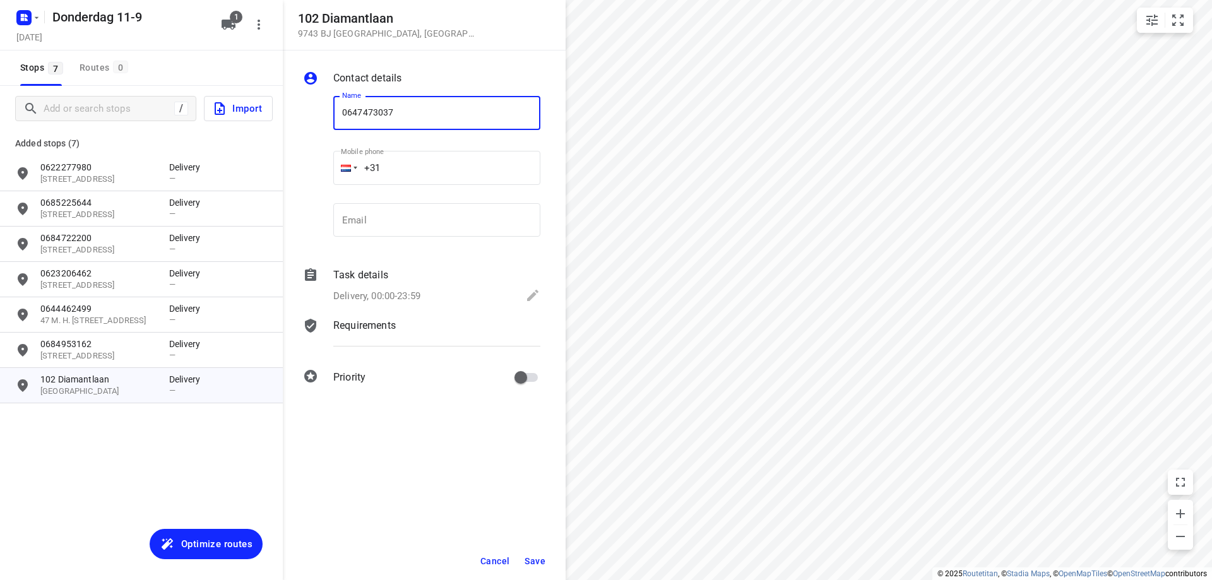
type input "0647473037"
click at [536, 559] on span "Save" at bounding box center [535, 561] width 21 height 10
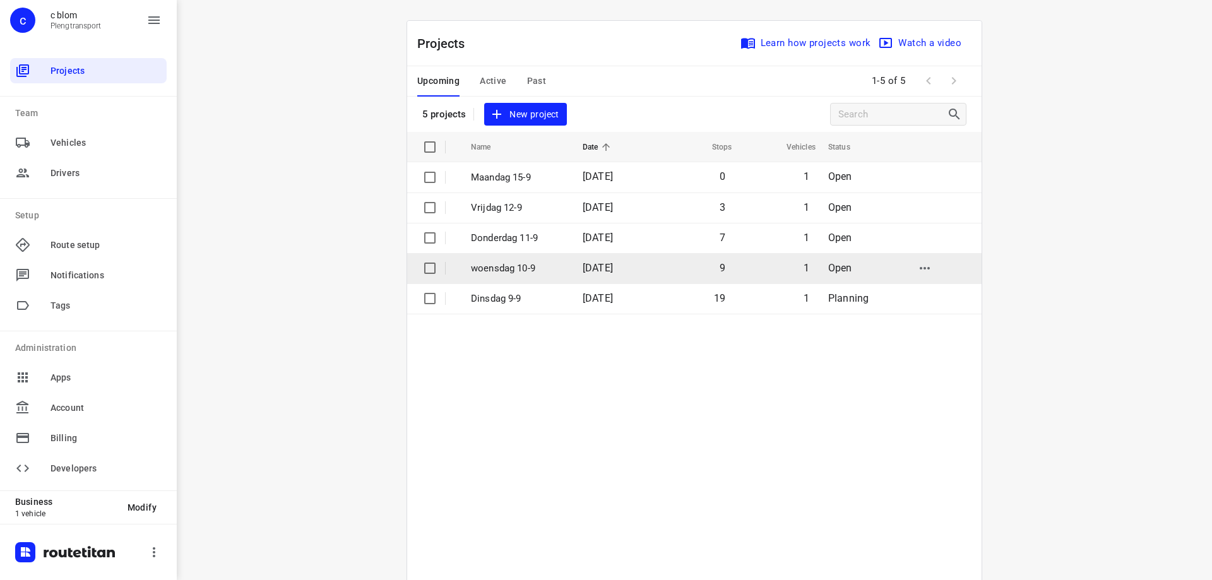
click at [528, 264] on p "woensdag 10-9" at bounding box center [517, 268] width 93 height 15
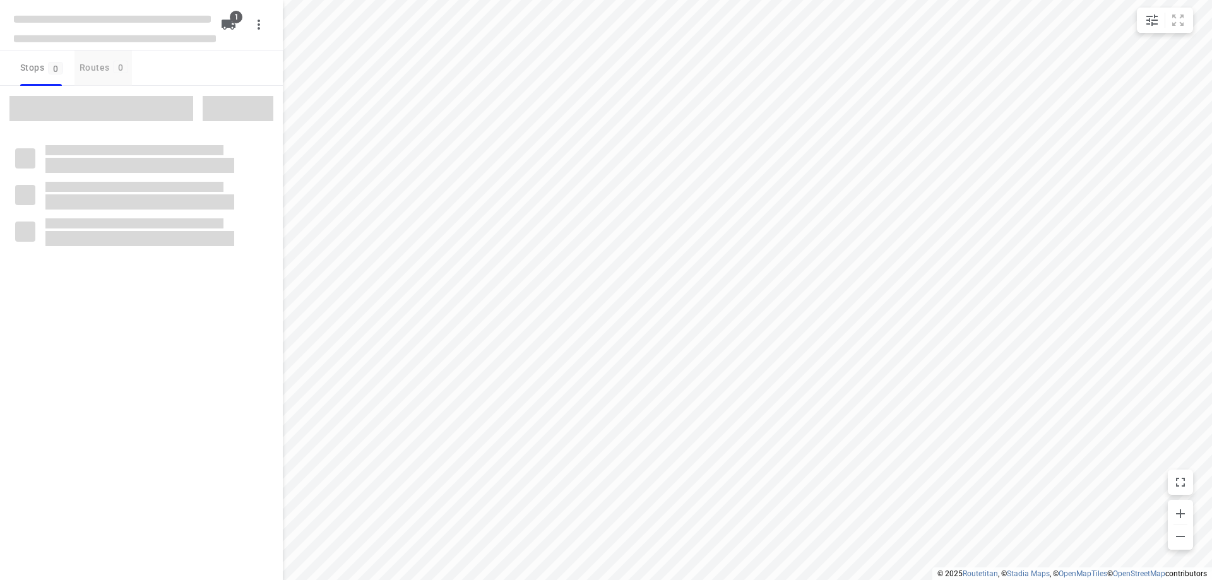
type input "distance"
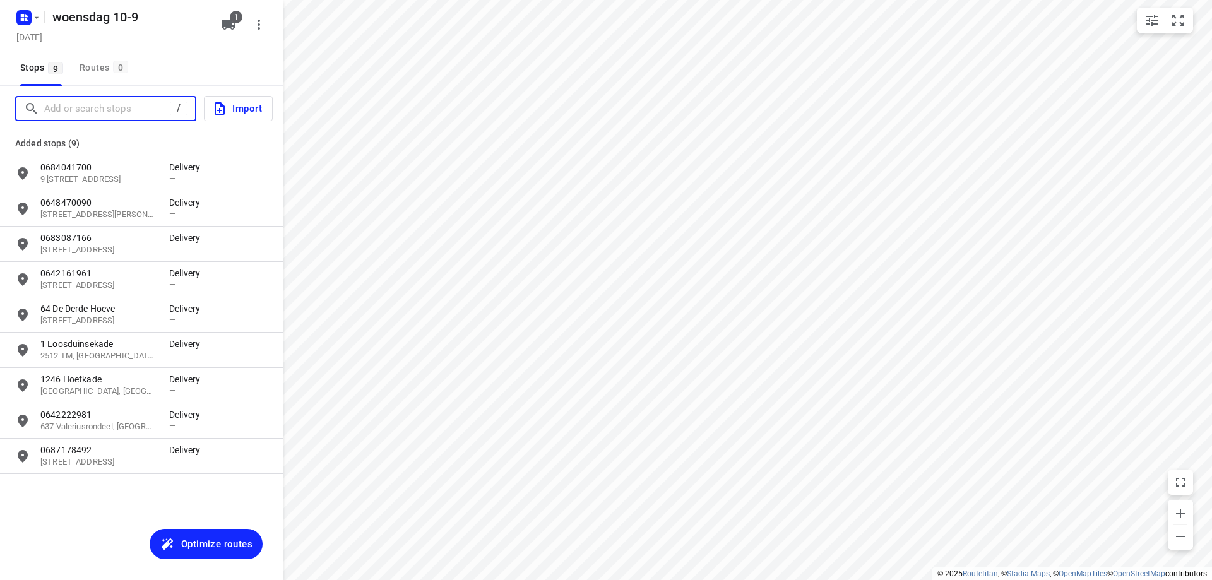
click at [118, 107] on input "Add or search stops" at bounding box center [107, 109] width 126 height 20
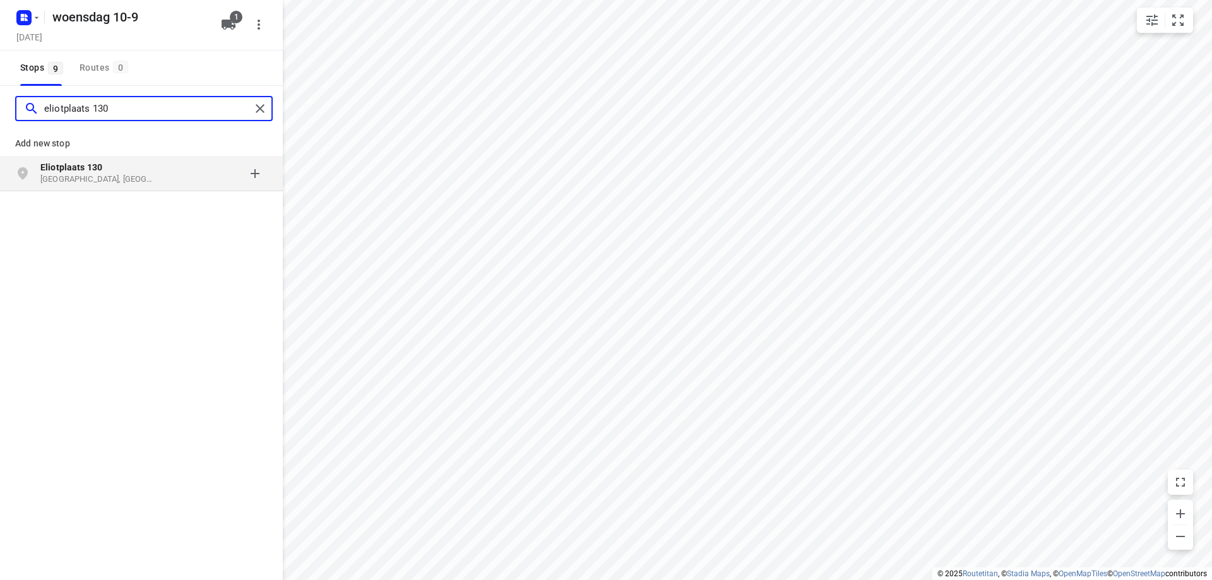
type input "eliotplaats 130"
click at [117, 177] on p "[GEOGRAPHIC_DATA], [GEOGRAPHIC_DATA]" at bounding box center [98, 180] width 116 height 12
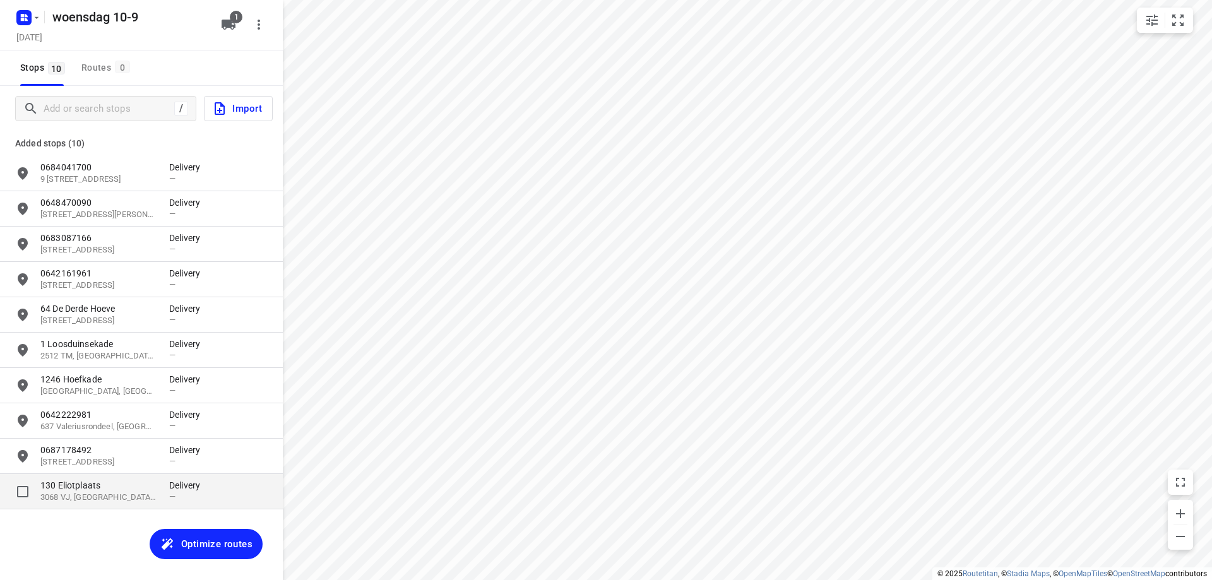
click at [119, 487] on p "130 Eliotplaats" at bounding box center [98, 485] width 116 height 13
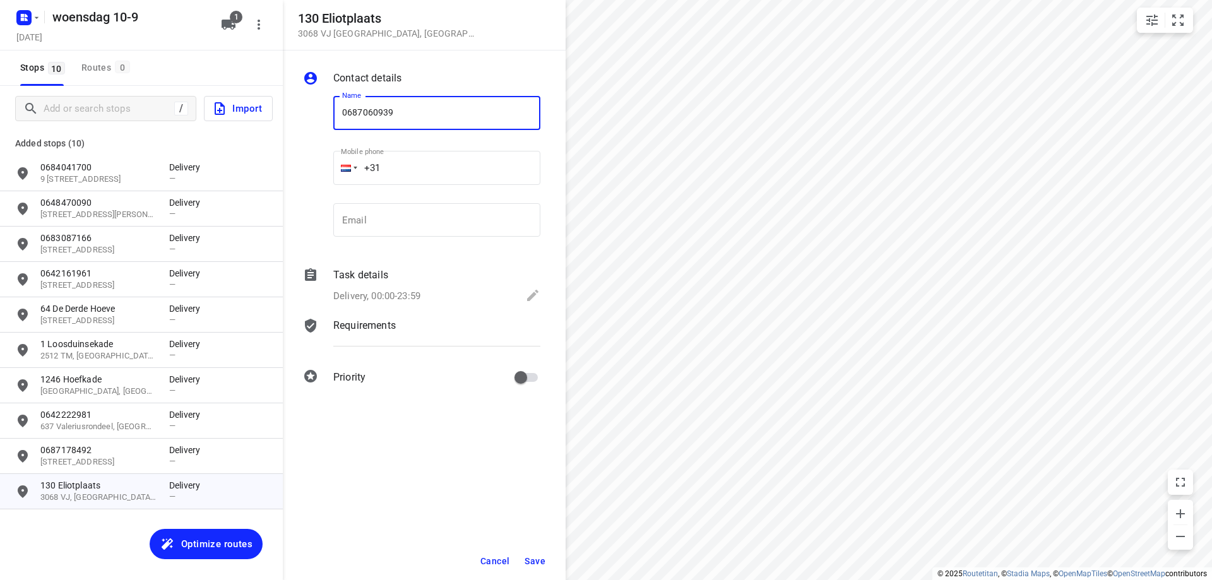
type input "0687060939"
click at [535, 559] on span "Save" at bounding box center [535, 561] width 21 height 10
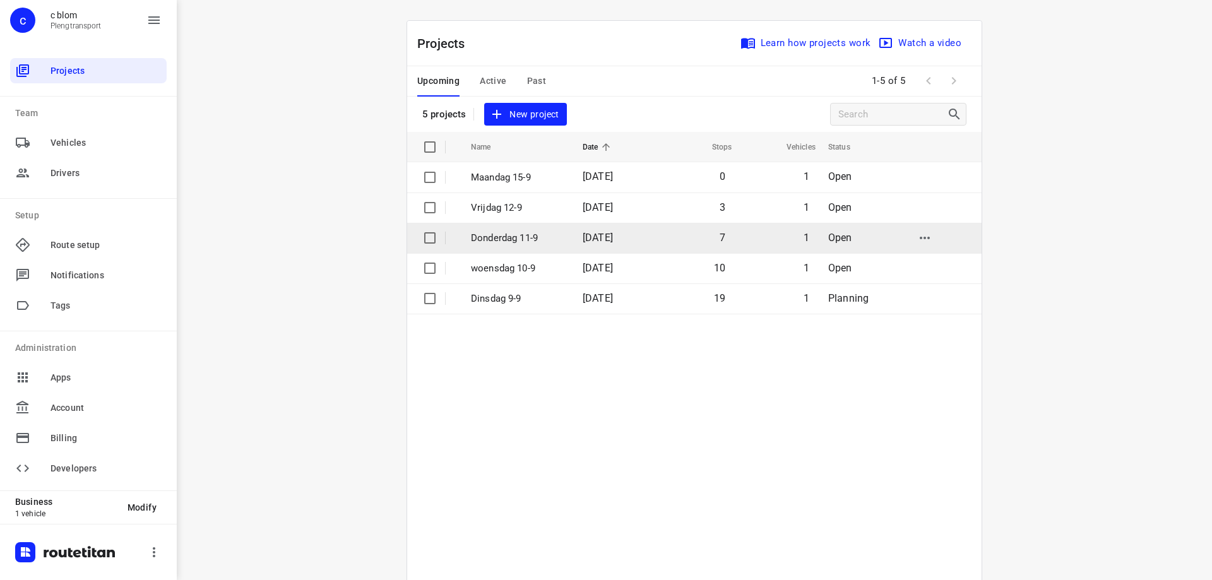
click at [544, 242] on p "Donderdag 11-9" at bounding box center [517, 238] width 93 height 15
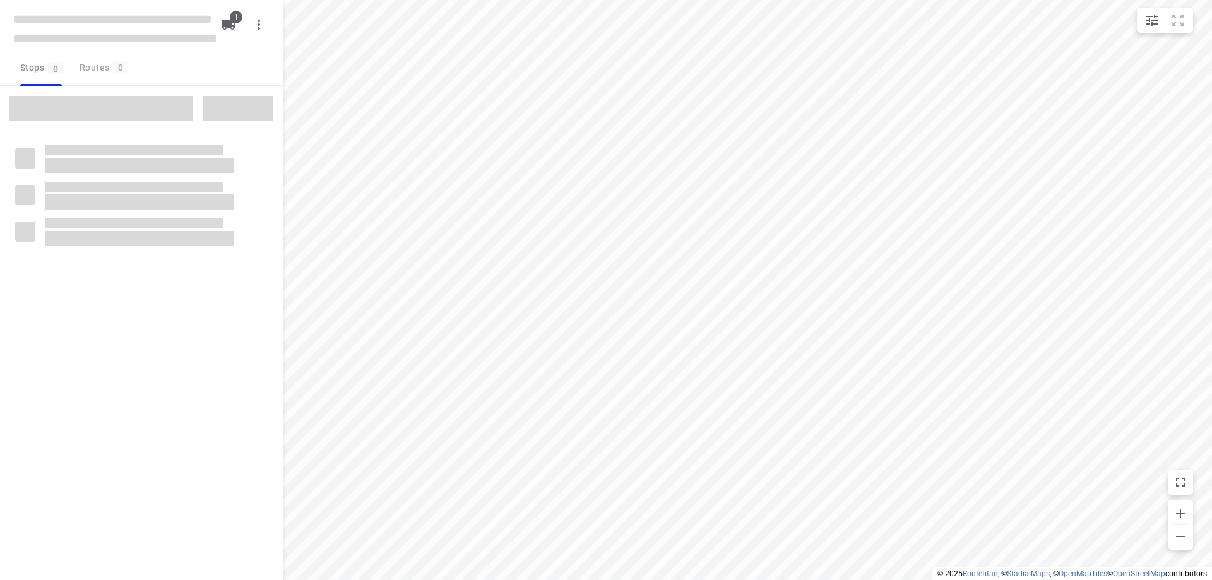
type input "distance"
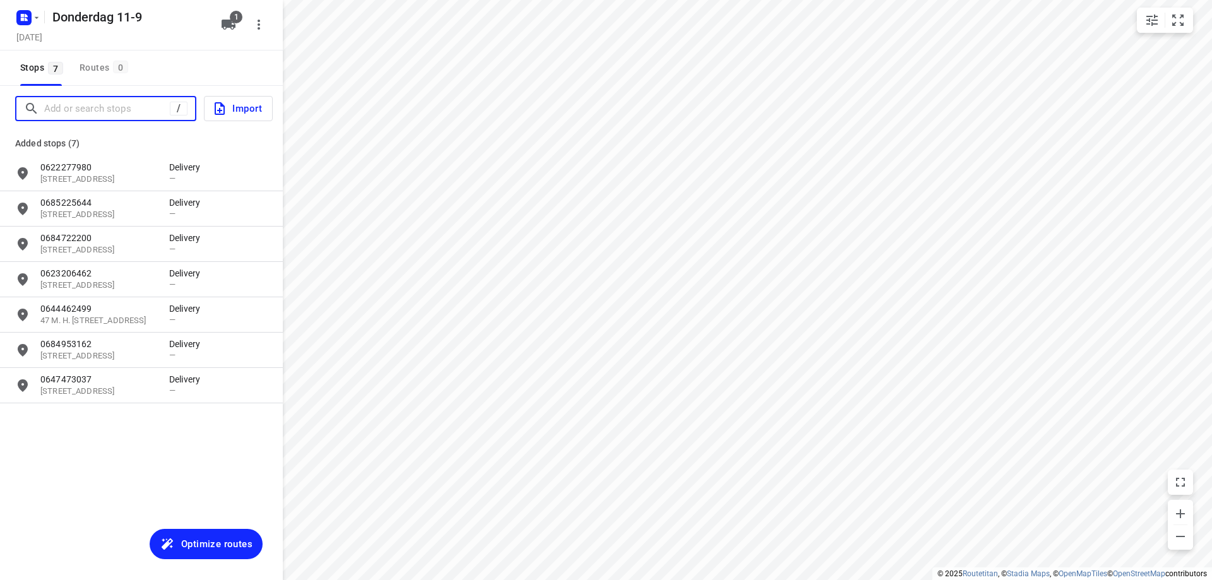
click at [92, 113] on input "Add or search stops" at bounding box center [107, 109] width 126 height 20
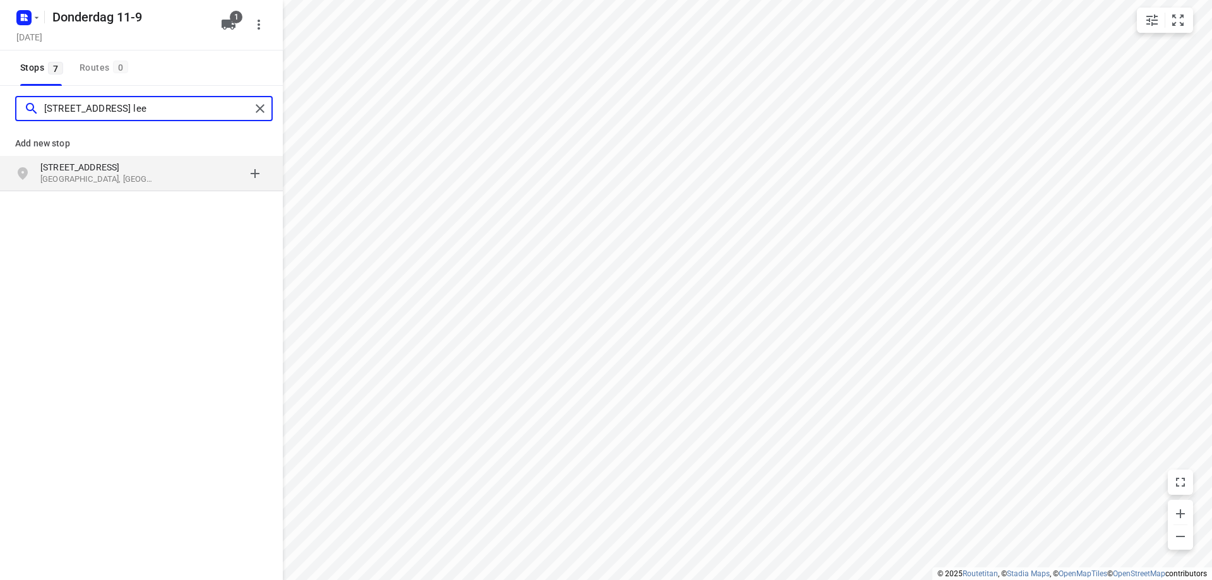
type input "[STREET_ADDRESS] lee"
click at [151, 178] on p "[GEOGRAPHIC_DATA], [GEOGRAPHIC_DATA]" at bounding box center [98, 180] width 116 height 12
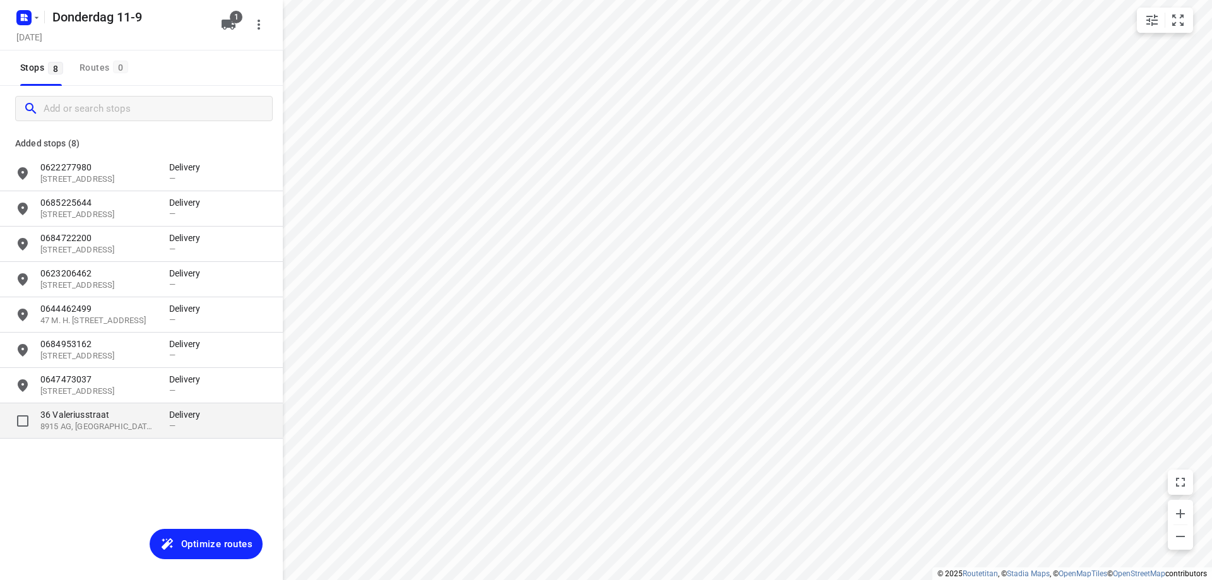
click at [174, 420] on p "Delivery" at bounding box center [188, 414] width 38 height 13
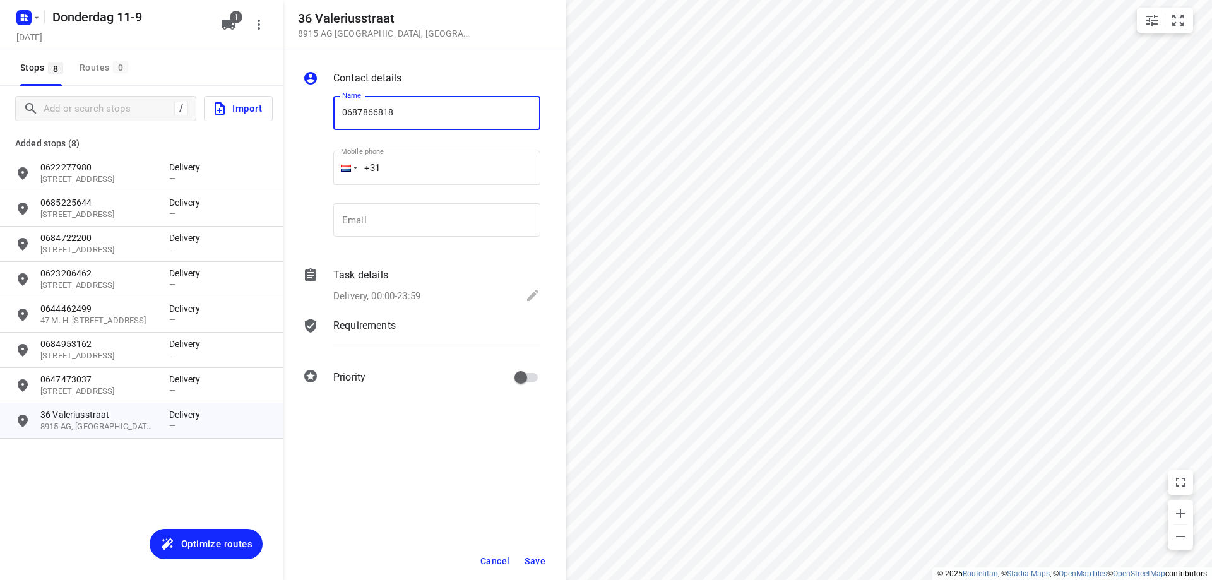
type input "0687866818"
click at [540, 556] on span "Save" at bounding box center [535, 561] width 21 height 10
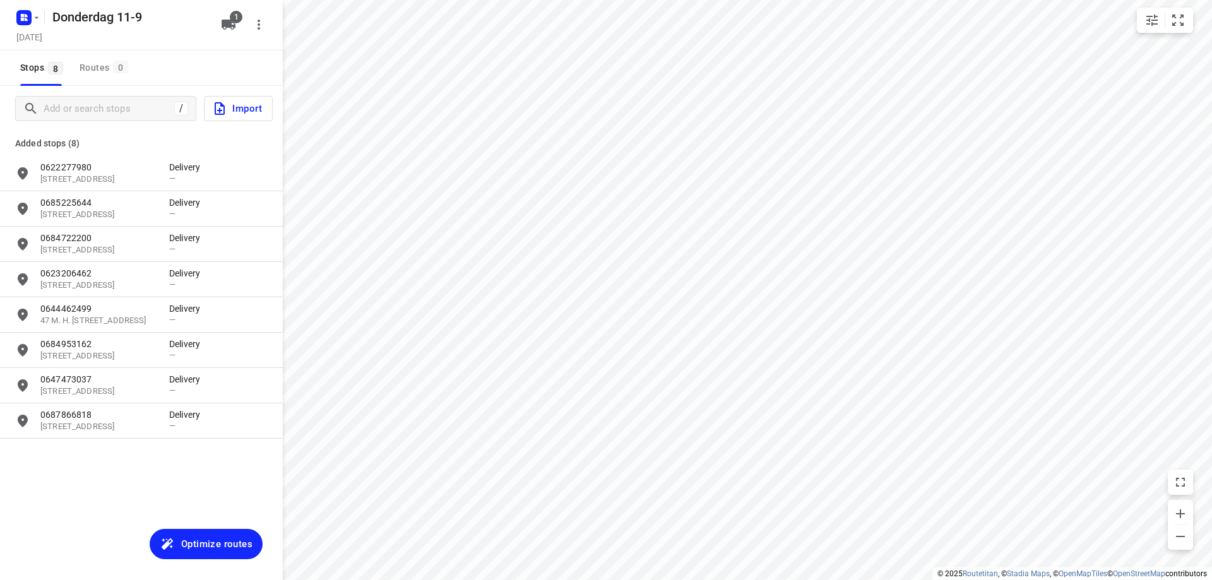
click at [115, 95] on div "/ Import" at bounding box center [141, 108] width 283 height 45
click at [115, 98] on div "/" at bounding box center [105, 108] width 181 height 25
click at [118, 114] on input "Add or search stops" at bounding box center [157, 109] width 227 height 20
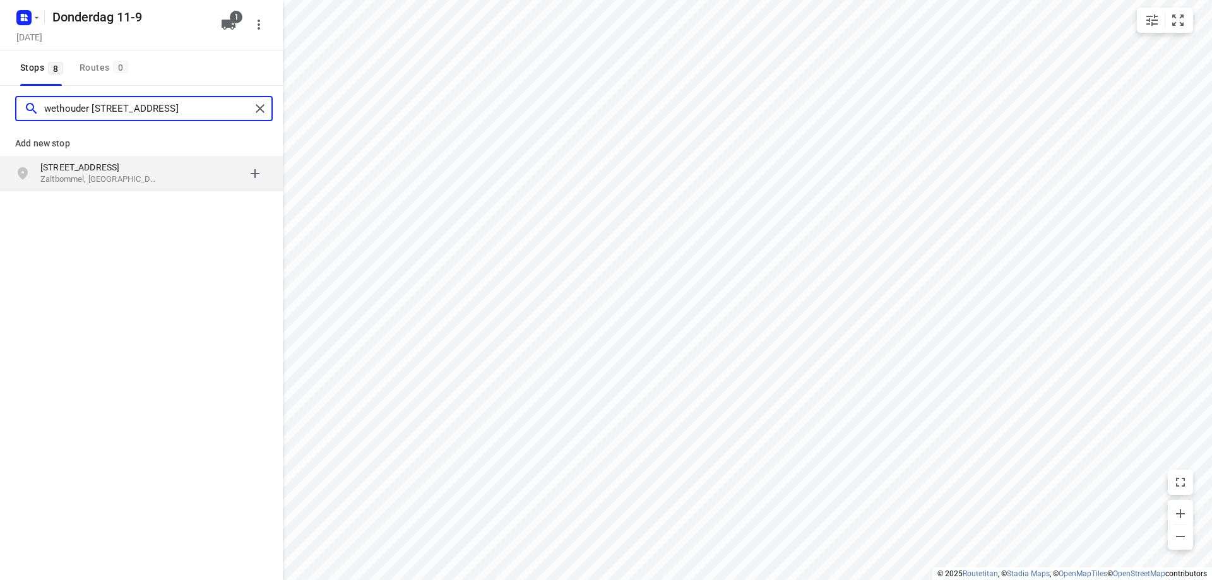
type input "wethouder [STREET_ADDRESS]"
click at [157, 174] on div "Wethouder [PERSON_NAME][STREET_ADDRESS]" at bounding box center [104, 173] width 129 height 25
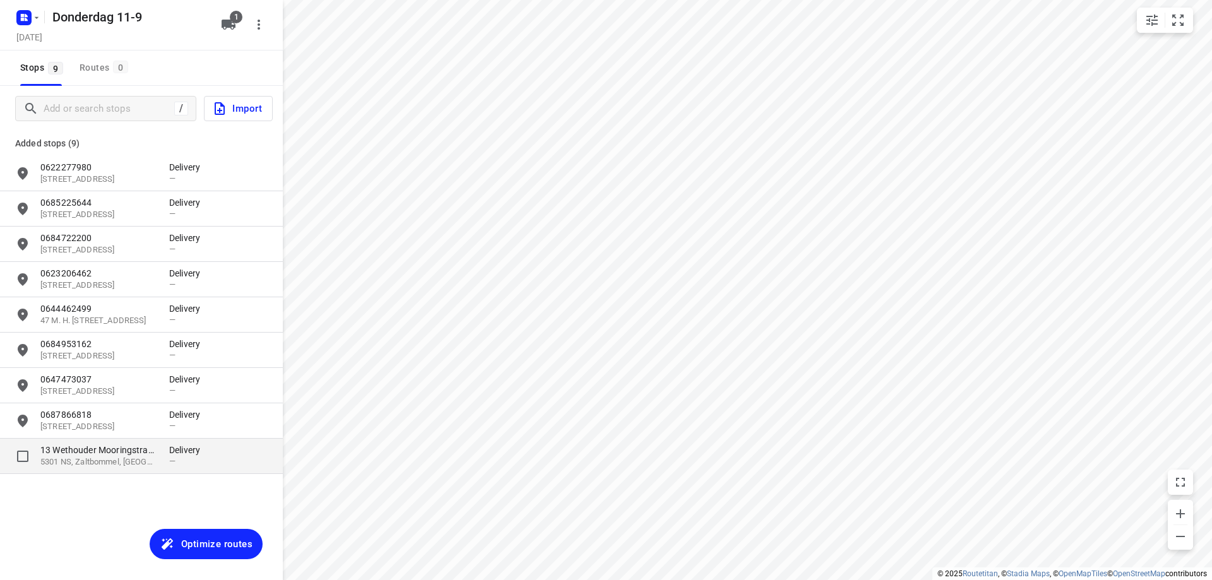
click at [162, 458] on div "13 [STREET_ADDRESS][PERSON_NAME]" at bounding box center [104, 456] width 129 height 25
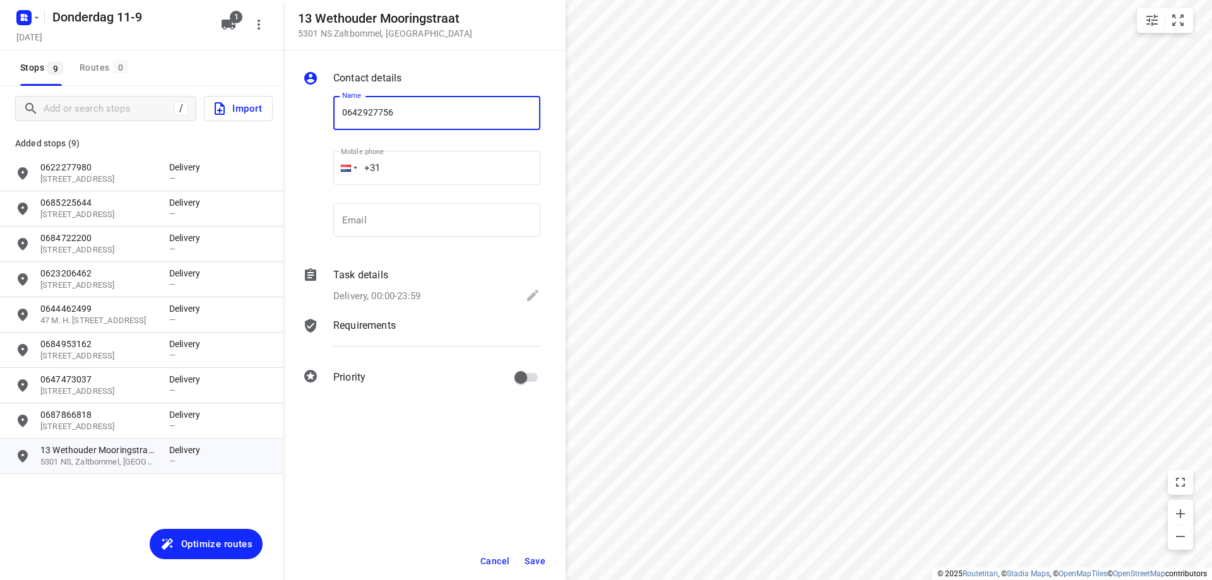
type input "0642927756"
click at [533, 563] on span "Save" at bounding box center [535, 561] width 21 height 10
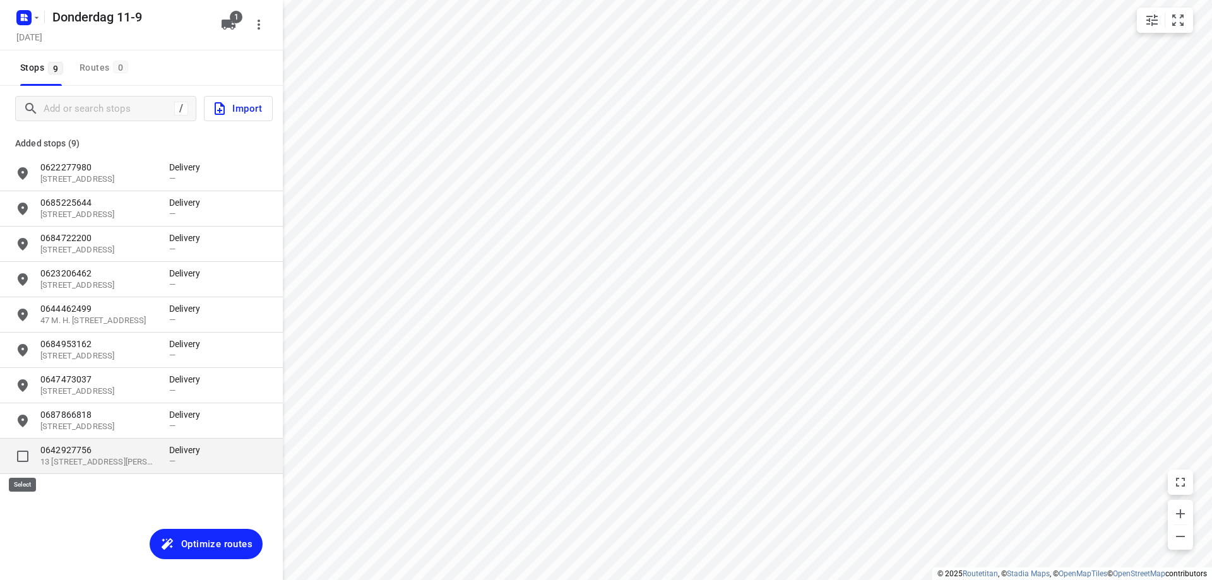
click at [28, 458] on input "grid" at bounding box center [22, 456] width 25 height 25
checkbox input "true"
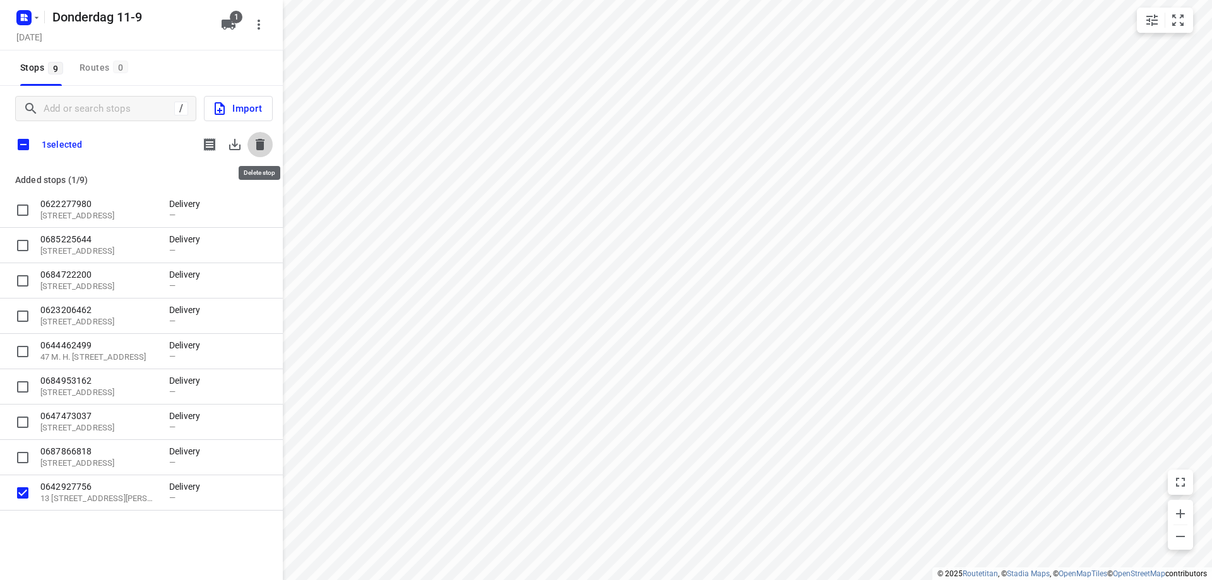
click at [260, 147] on icon "button" at bounding box center [260, 144] width 9 height 11
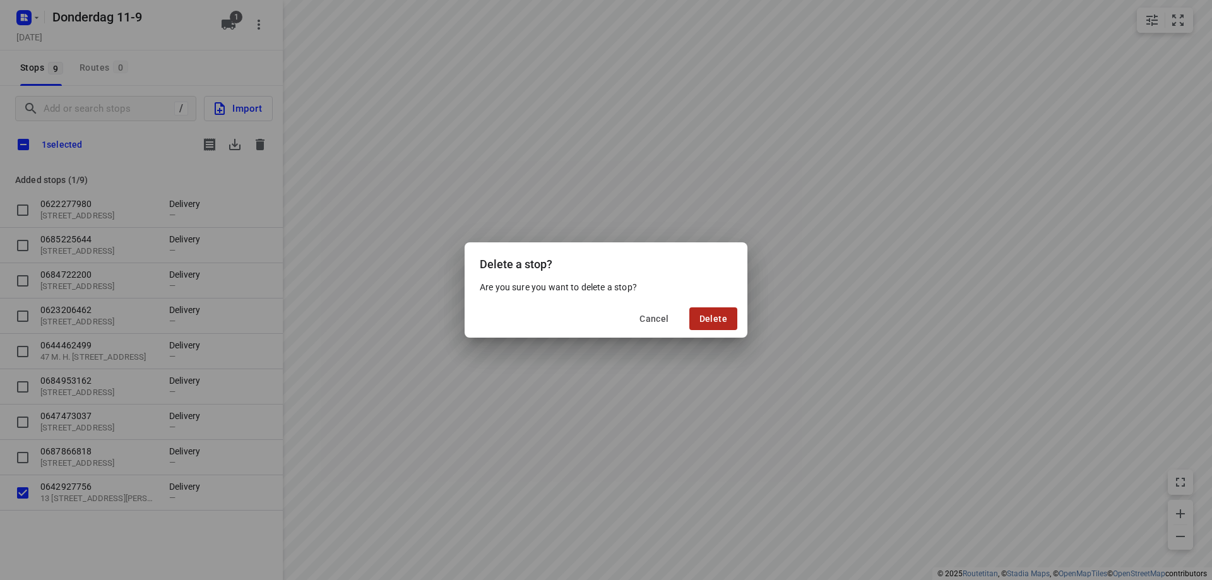
click at [713, 316] on span "Delete" at bounding box center [713, 319] width 28 height 10
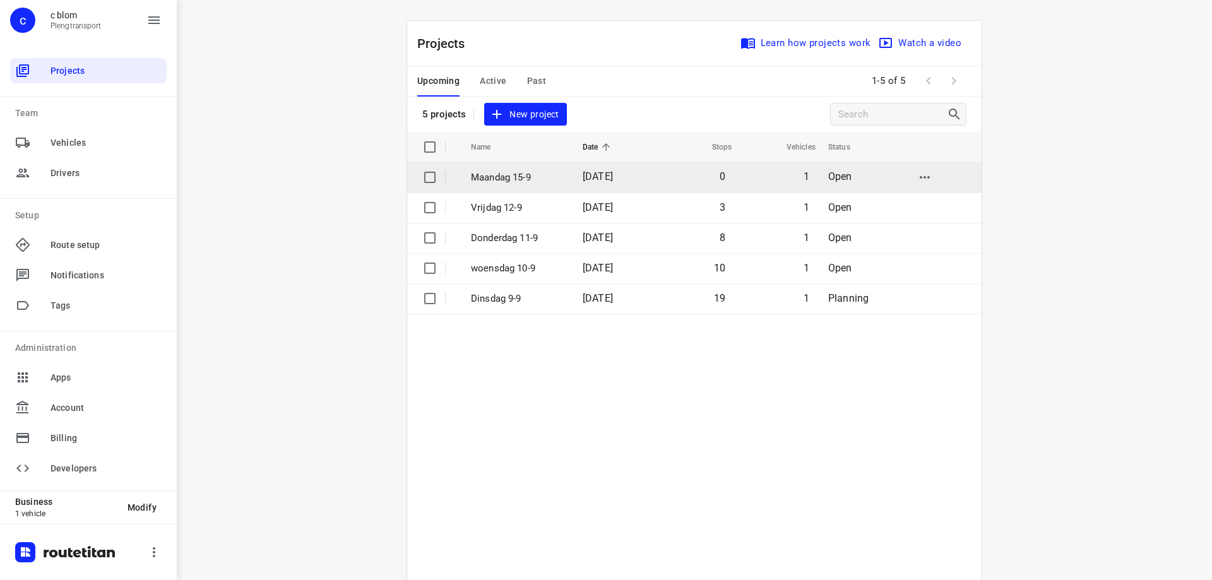
click at [518, 182] on p "Maandag 15-9" at bounding box center [517, 177] width 93 height 15
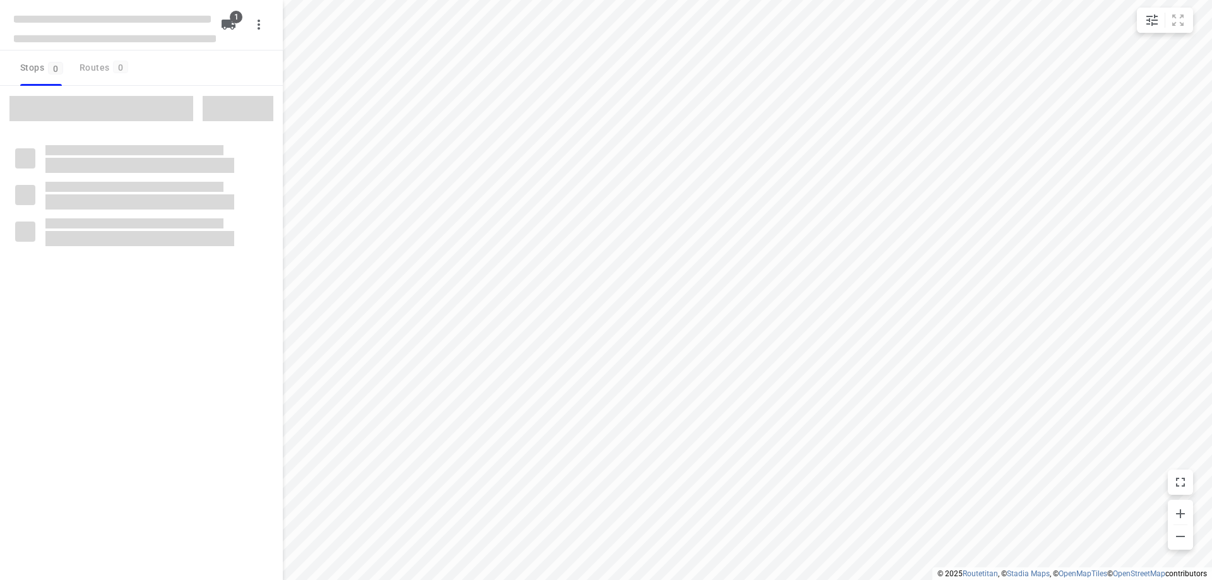
type input "distance"
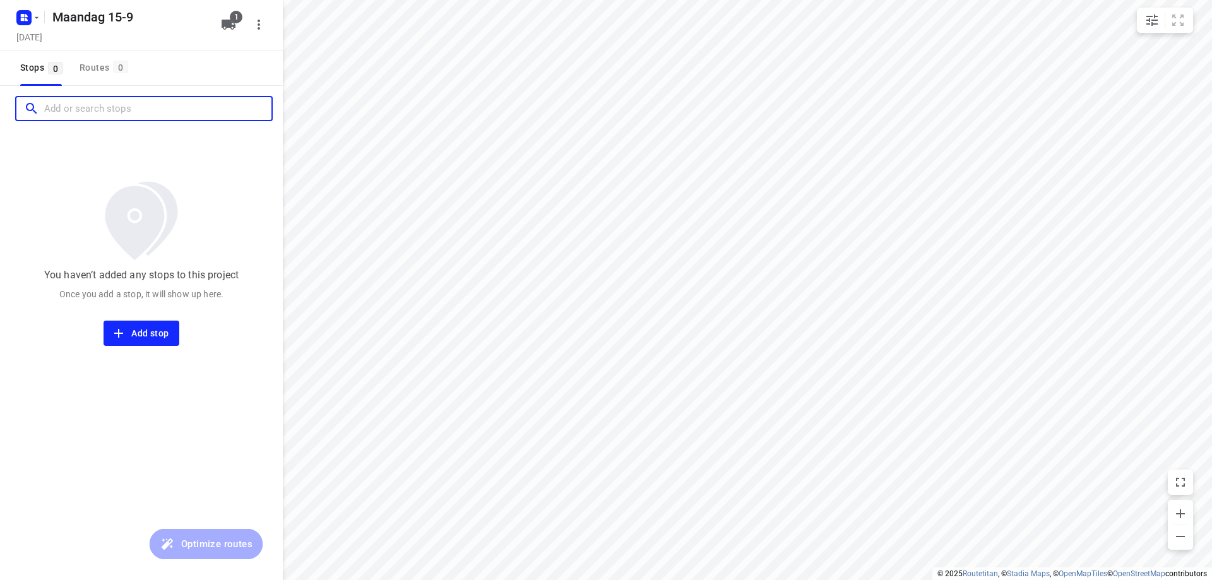
click at [95, 106] on input "Add or search stops" at bounding box center [157, 109] width 227 height 20
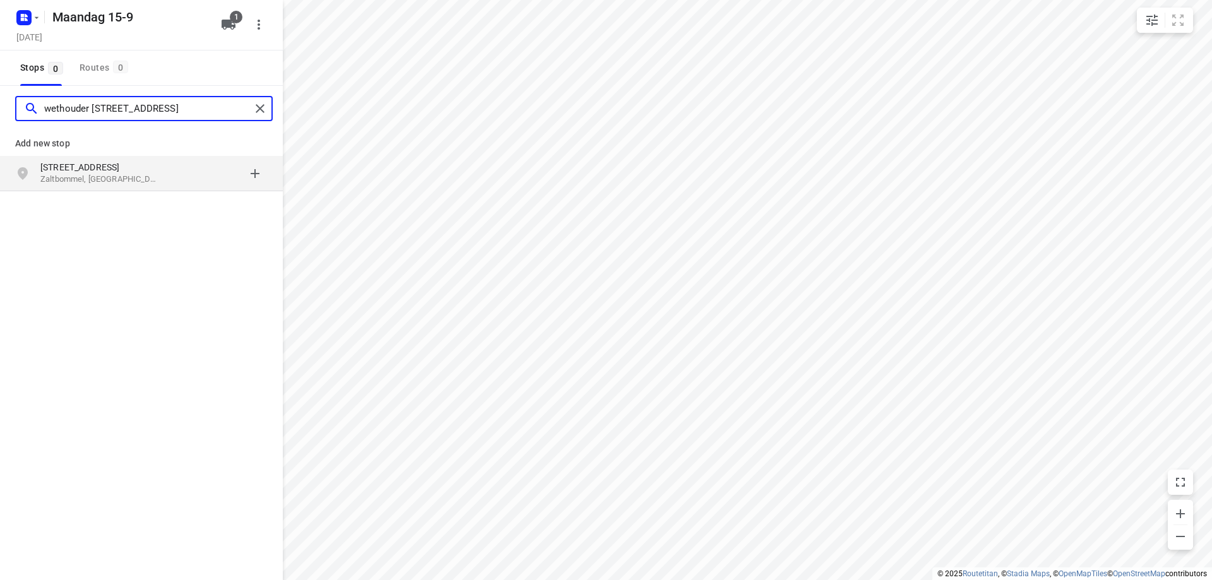
type input "wethouder [STREET_ADDRESS]"
click at [120, 177] on p "Zaltbommel, [GEOGRAPHIC_DATA]" at bounding box center [98, 180] width 116 height 12
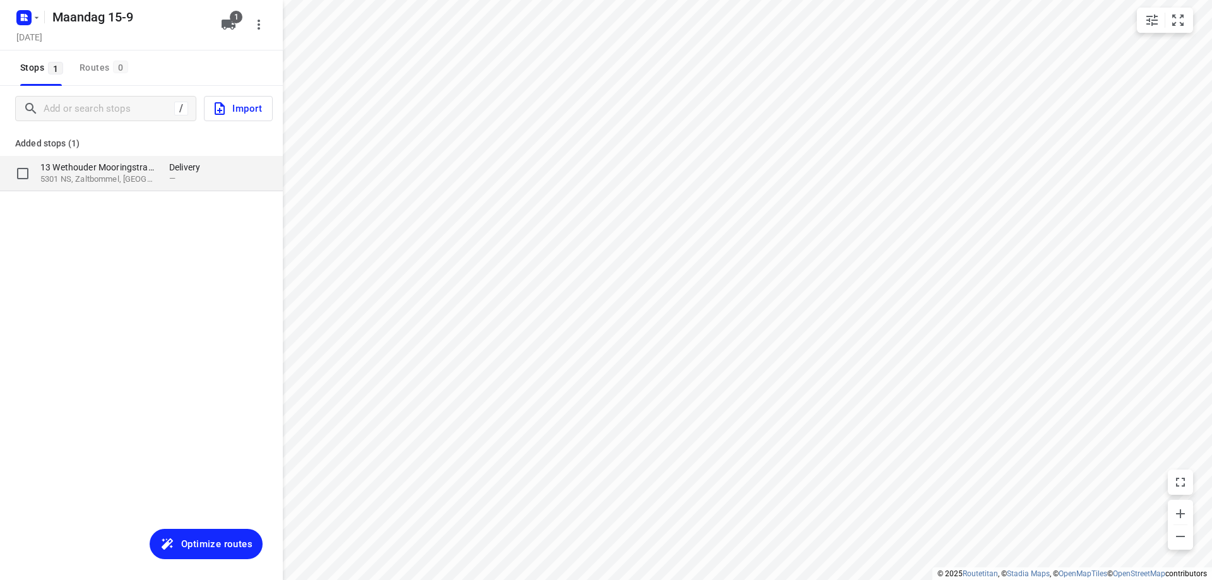
click at [136, 185] on p "5301 NS, Zaltbommel, [GEOGRAPHIC_DATA]" at bounding box center [98, 180] width 116 height 12
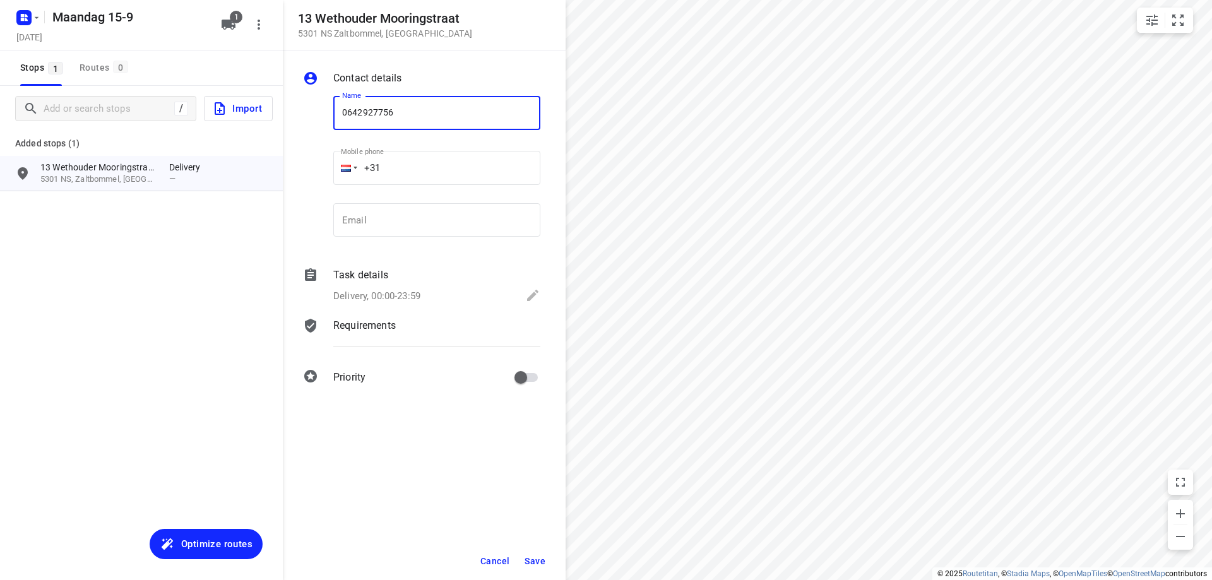
type input "0642927756"
click at [541, 562] on span "Save" at bounding box center [535, 561] width 21 height 10
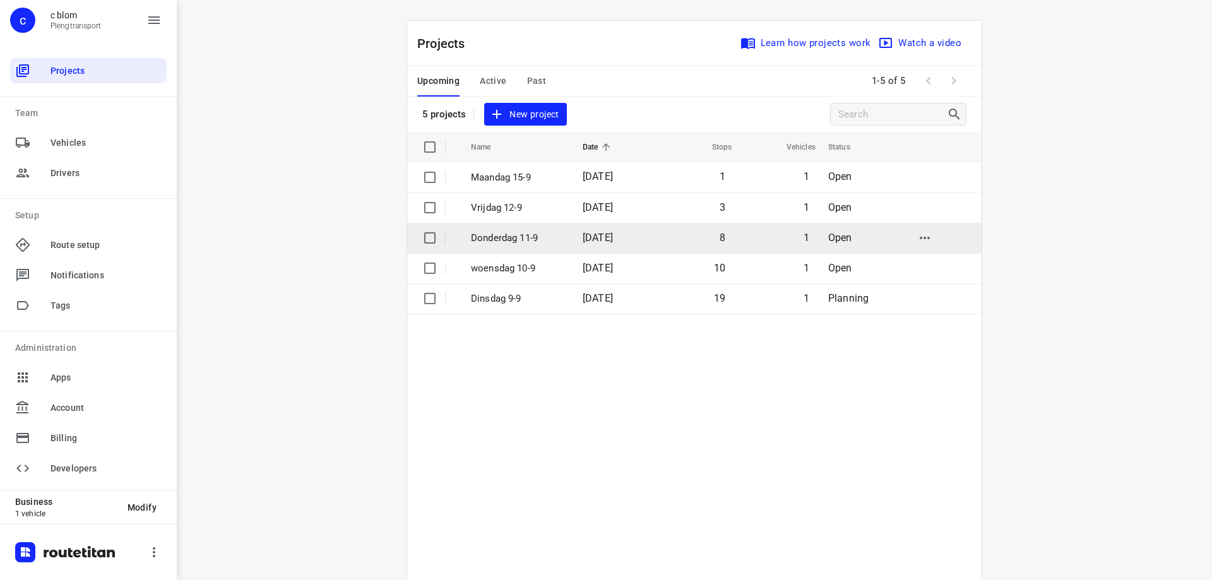
click at [598, 235] on span "[DATE]" at bounding box center [598, 238] width 30 height 12
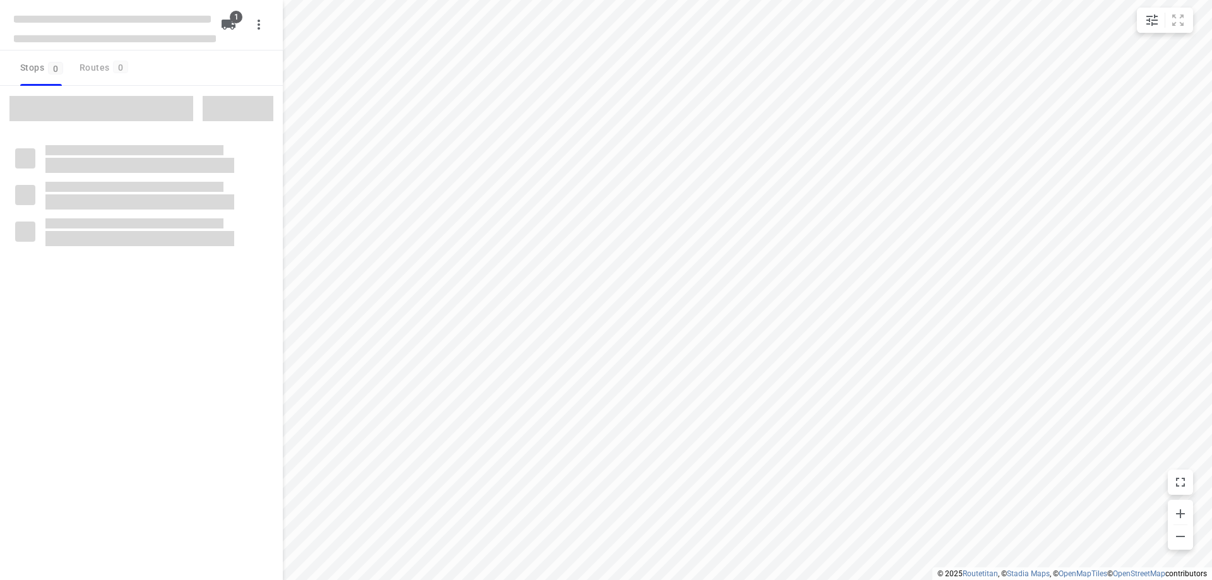
type input "distance"
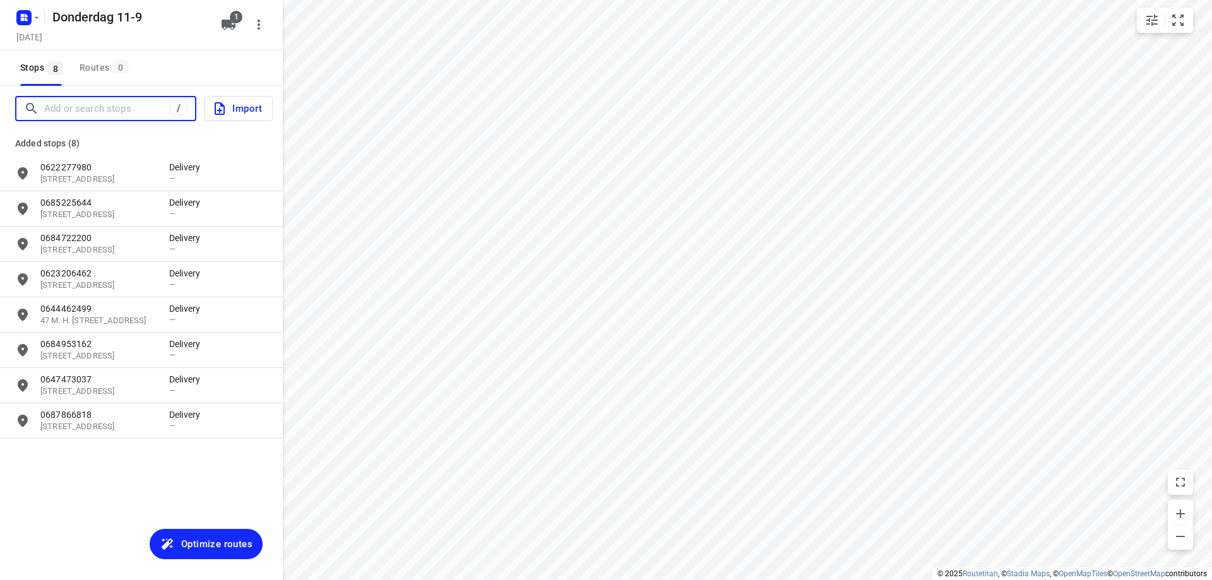
click at [116, 102] on input "Add or search stops" at bounding box center [107, 109] width 126 height 20
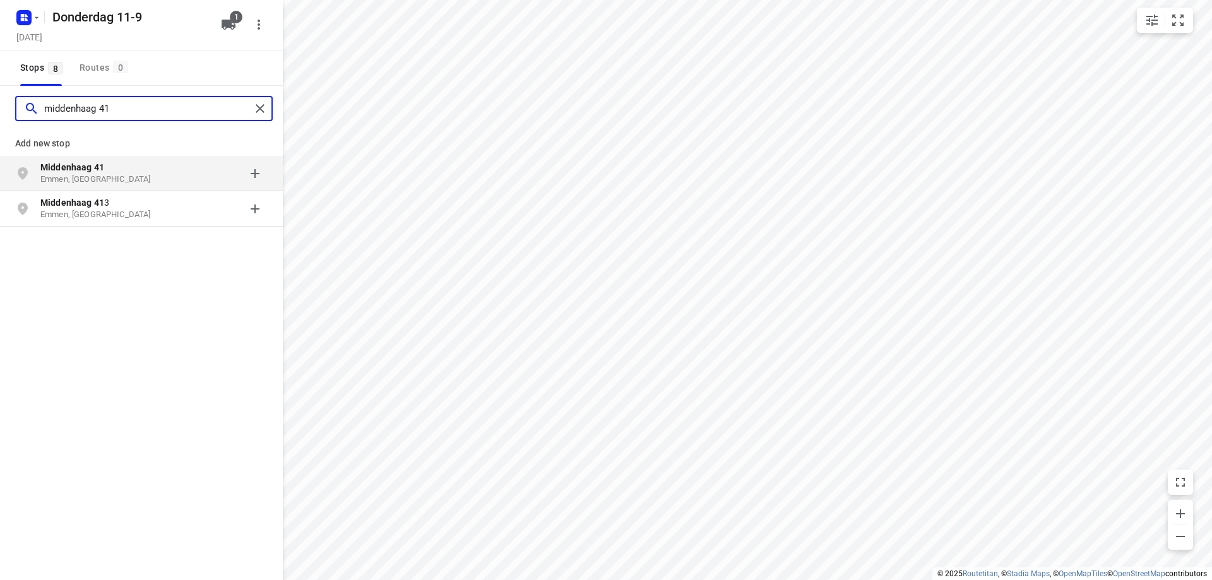
type input "middenhaag 41"
click at [148, 174] on p "Emmen, [GEOGRAPHIC_DATA]" at bounding box center [98, 180] width 116 height 12
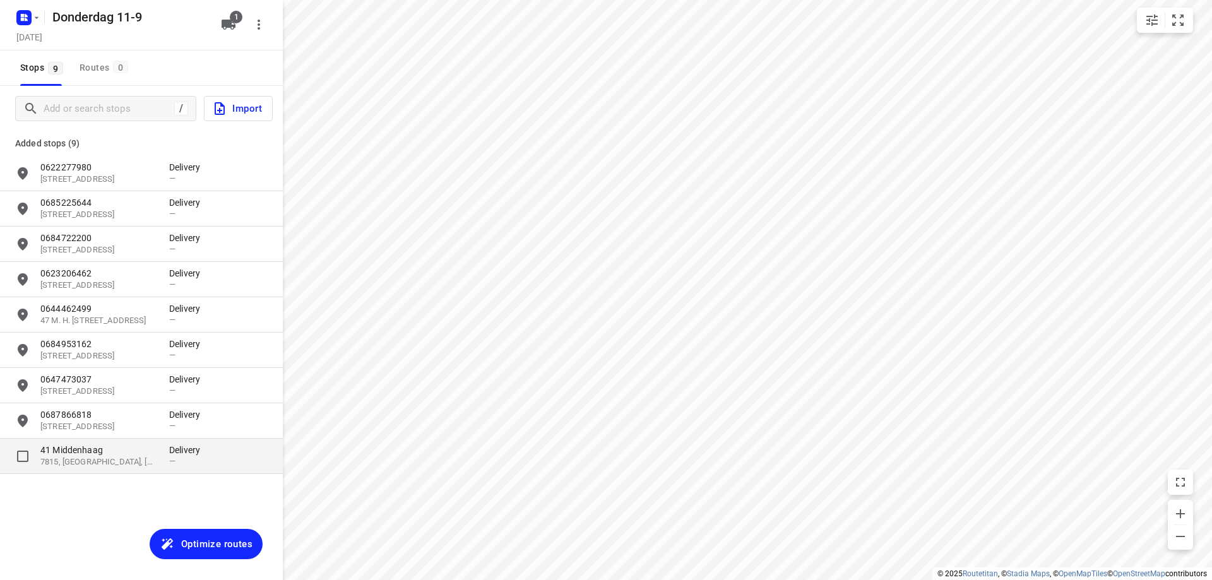
click at [162, 449] on p "41 Middenhaag" at bounding box center [104, 450] width 129 height 13
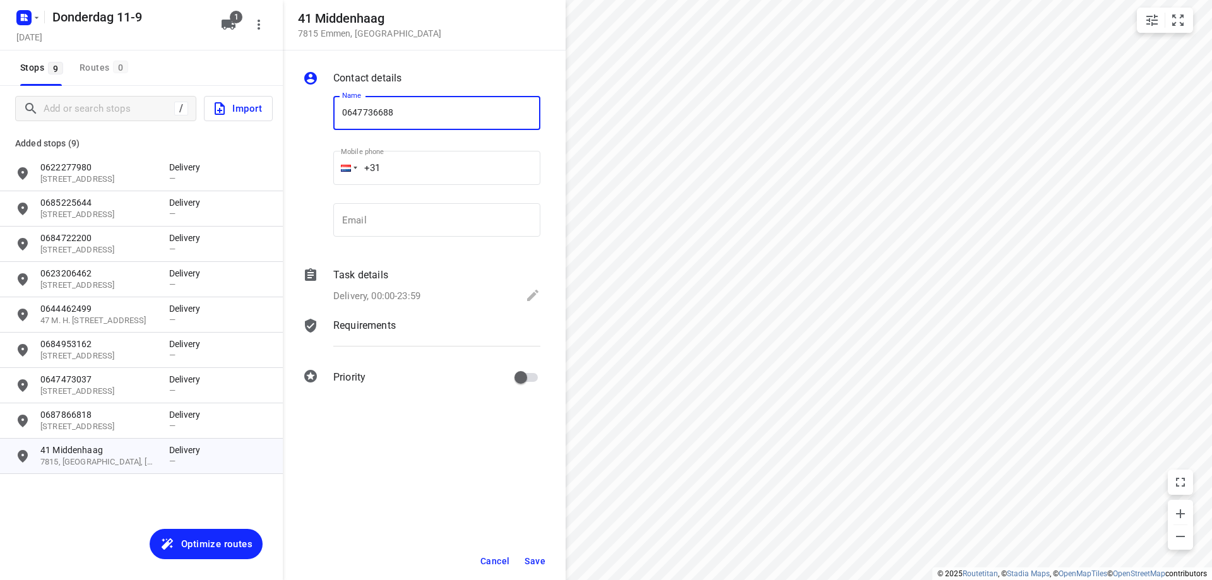
type input "0647736688"
click at [525, 561] on span "Save" at bounding box center [535, 561] width 21 height 10
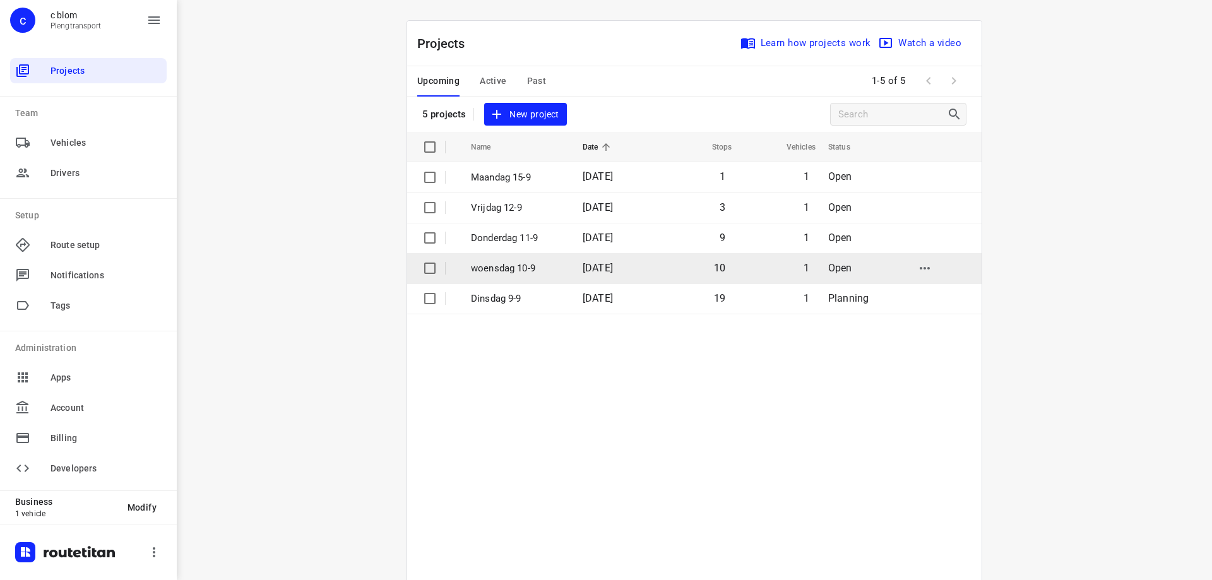
click at [542, 269] on p "woensdag 10-9" at bounding box center [517, 268] width 93 height 15
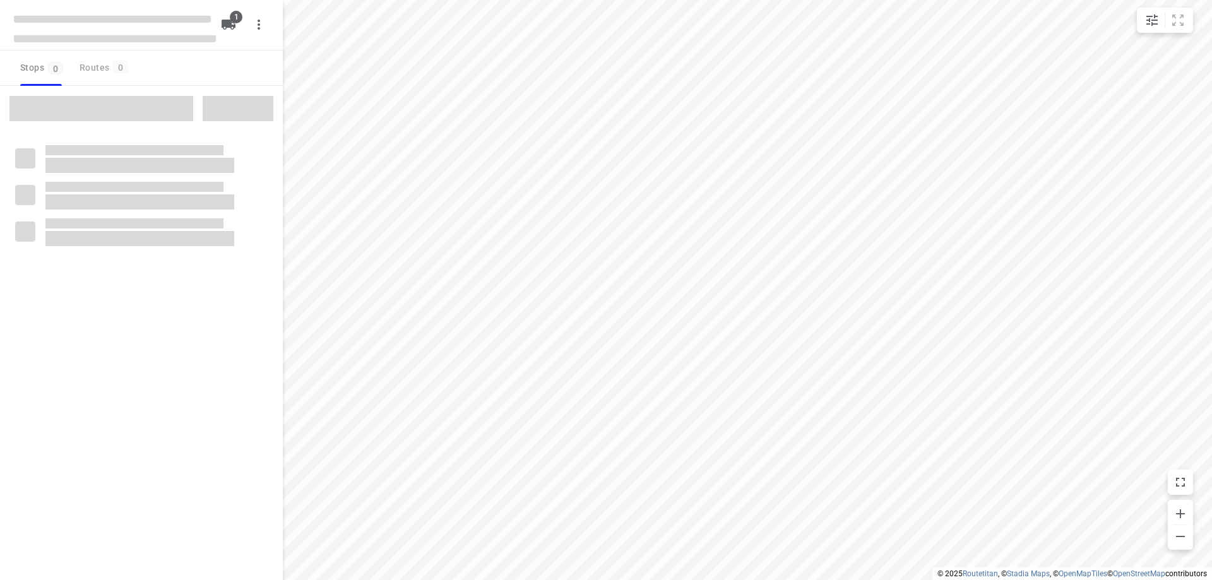
type input "distance"
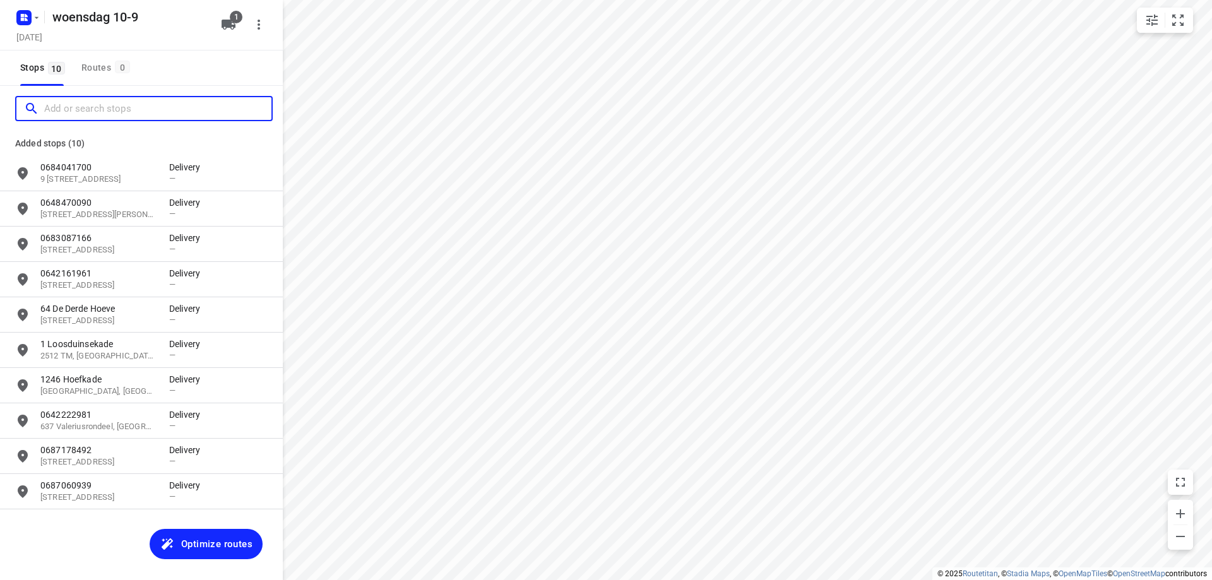
click at [143, 105] on input "Add or search stops" at bounding box center [157, 109] width 227 height 20
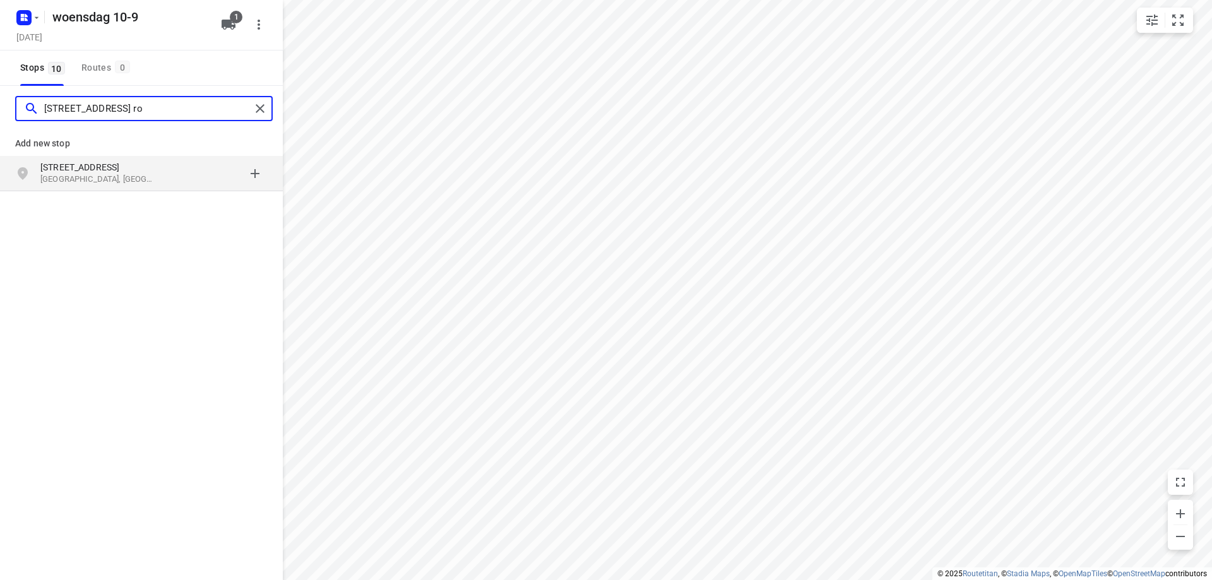
type input "[STREET_ADDRESS] ro"
click at [154, 170] on p "[STREET_ADDRESS]" at bounding box center [98, 167] width 116 height 13
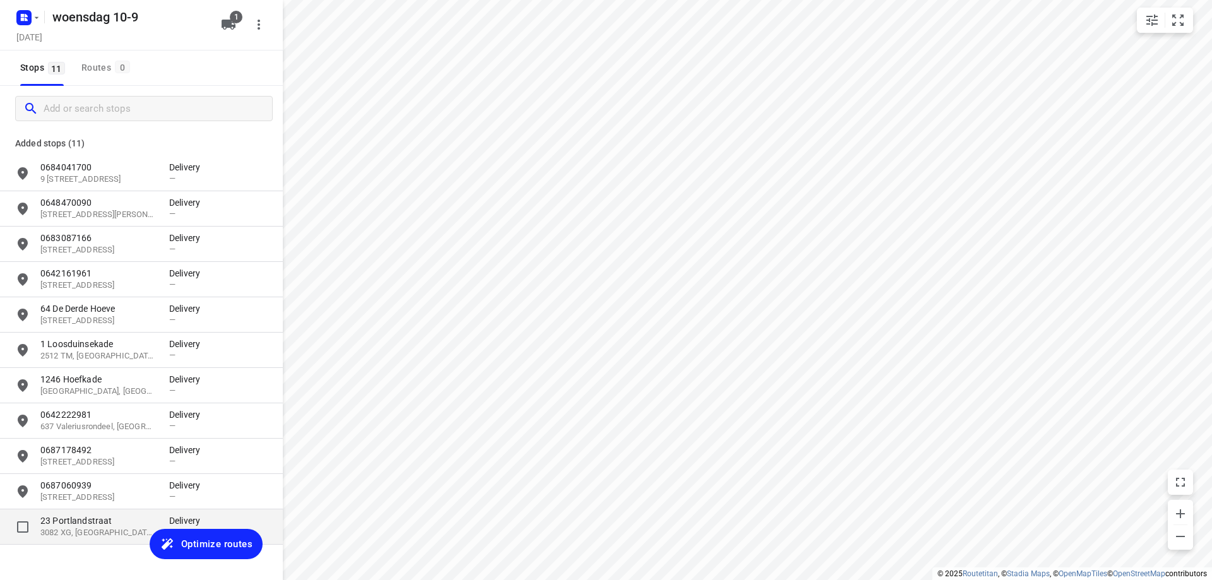
click at [119, 520] on p "23 Portlandstraat" at bounding box center [98, 520] width 116 height 13
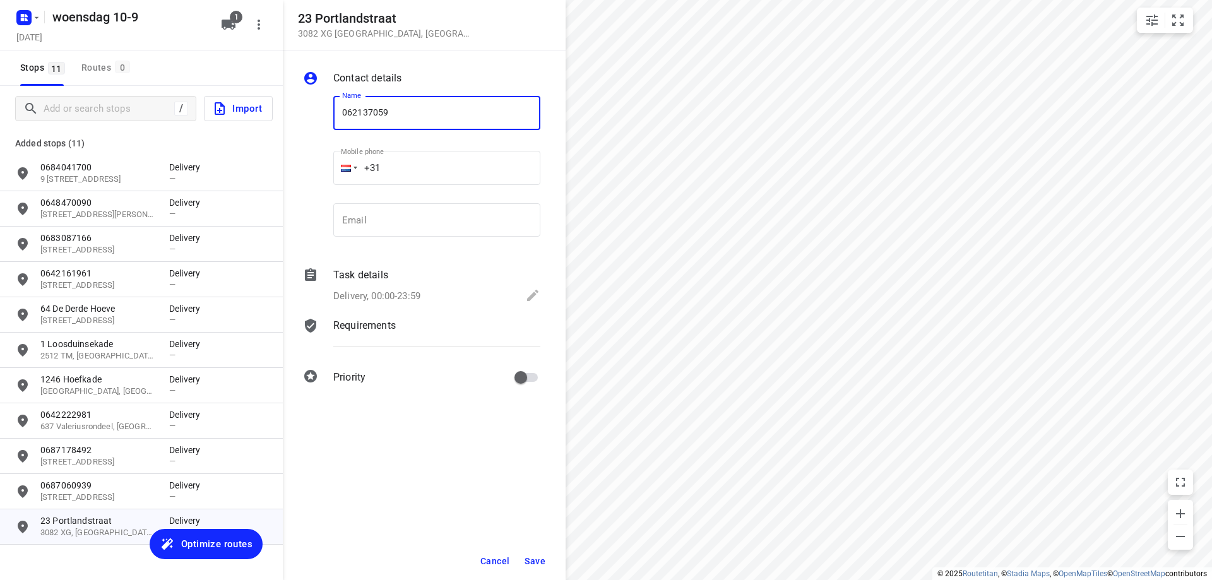
type input "062137059"
click at [458, 290] on div "Delivery, 00:00-23:59" at bounding box center [436, 297] width 207 height 18
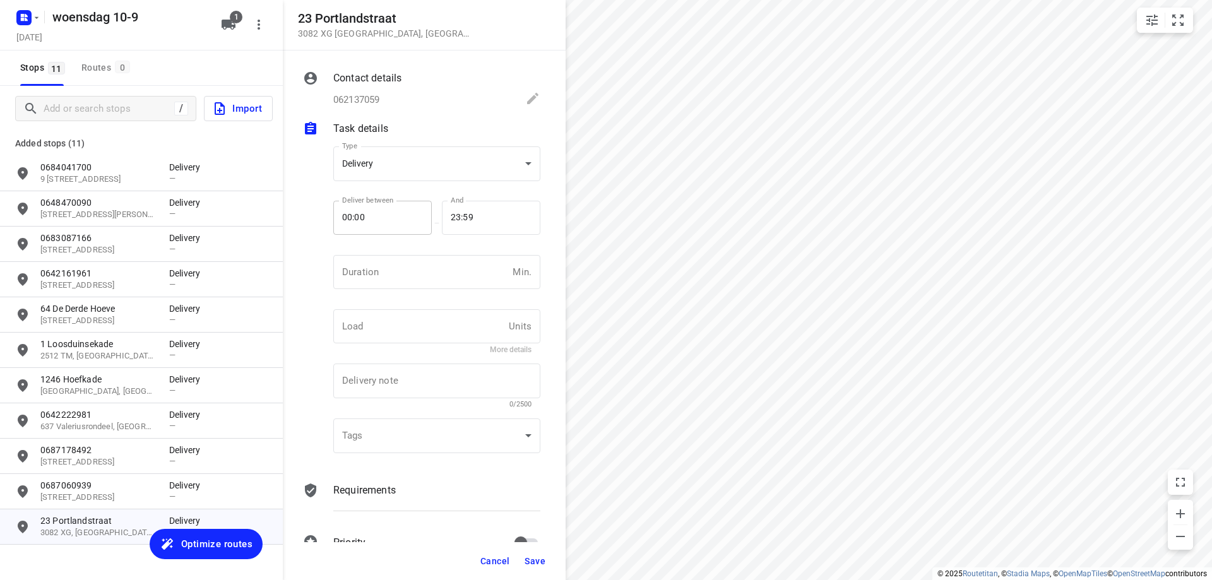
click at [416, 227] on div "00:00 Deliver between" at bounding box center [382, 218] width 98 height 34
click at [408, 214] on input "00:00" at bounding box center [375, 218] width 85 height 34
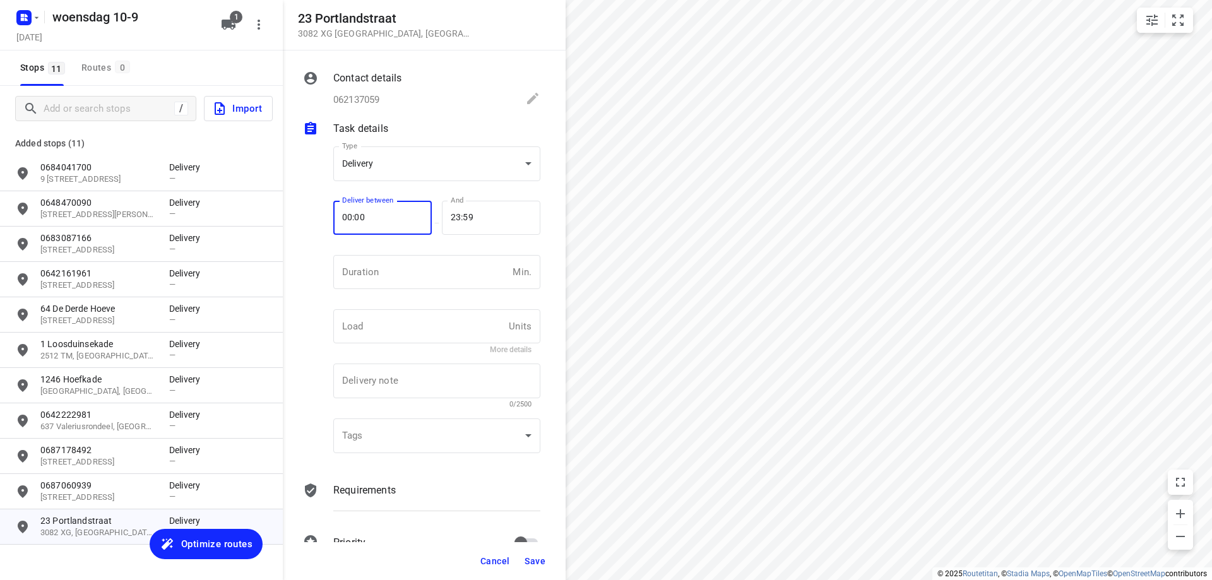
click at [408, 214] on input "00:00" at bounding box center [375, 218] width 85 height 34
type input "15:00"
click at [535, 566] on span "Save" at bounding box center [535, 561] width 21 height 10
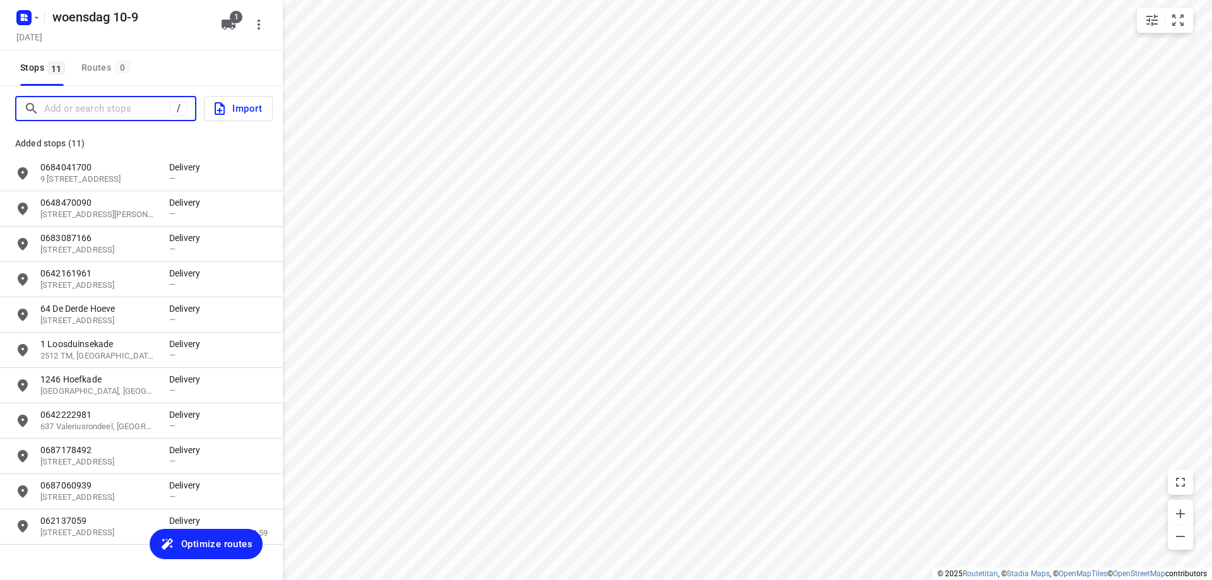
click at [95, 101] on input "Add or search stops" at bounding box center [107, 109] width 126 height 20
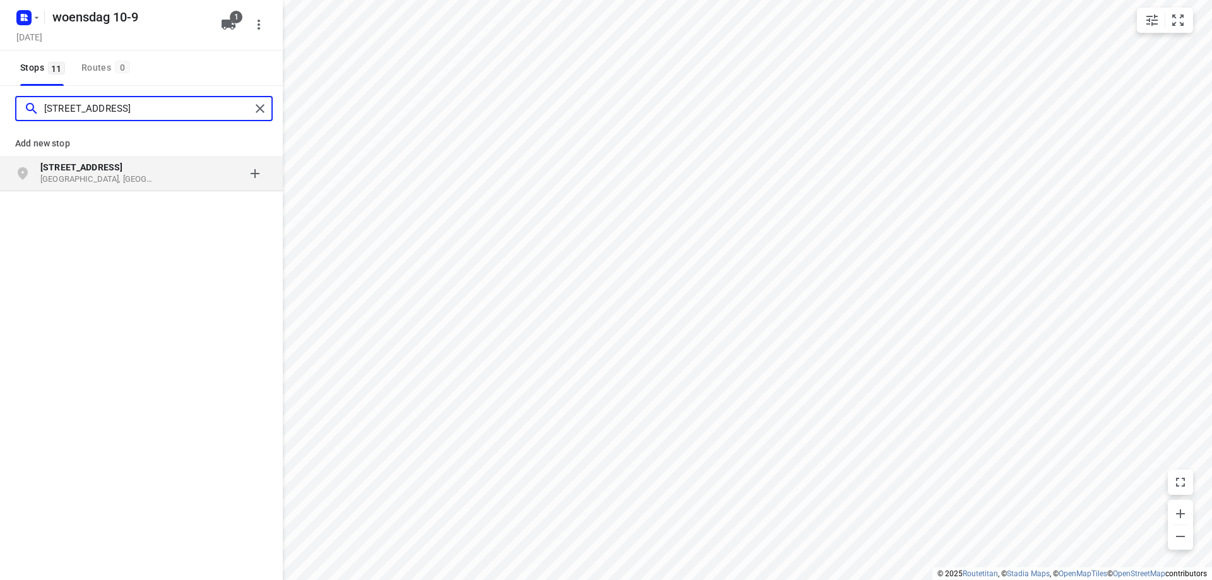
type input "[STREET_ADDRESS]"
click at [116, 164] on p "[STREET_ADDRESS]" at bounding box center [98, 167] width 116 height 13
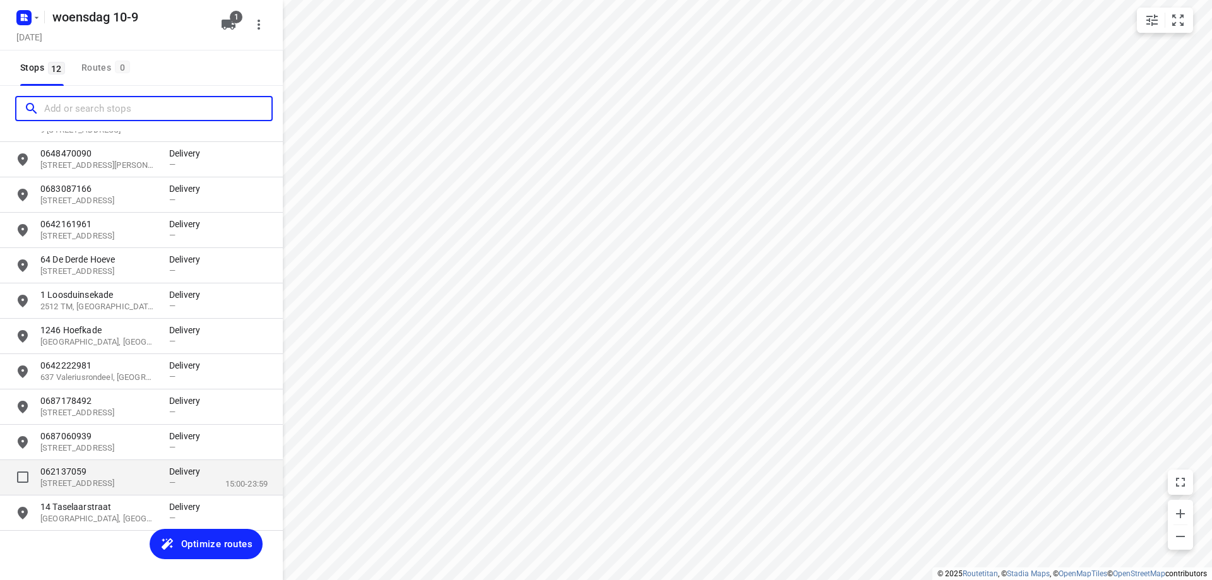
scroll to position [58, 0]
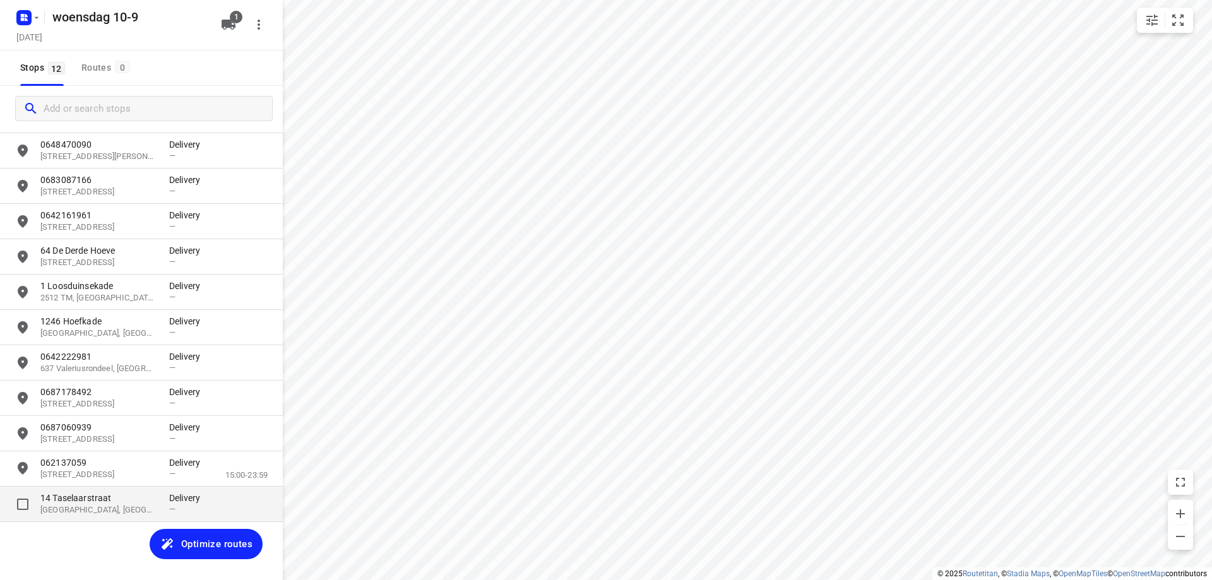
click at [136, 497] on p "14 Taselaarstraat" at bounding box center [98, 498] width 116 height 13
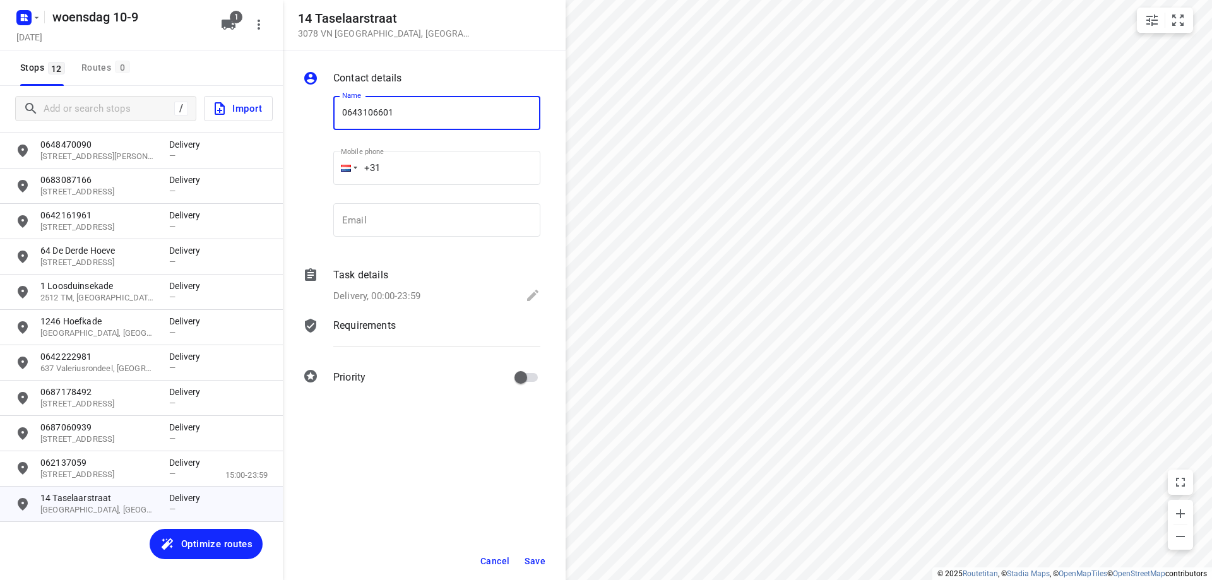
type input "0643106601"
click at [527, 566] on button "Save" at bounding box center [535, 561] width 31 height 23
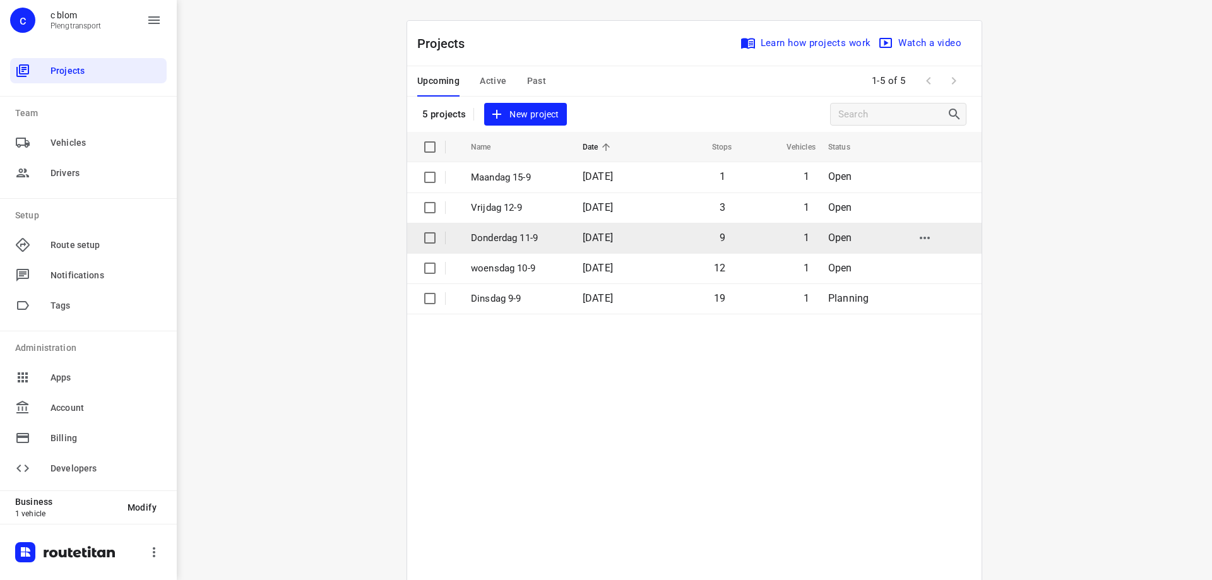
click at [513, 236] on p "Donderdag 11-9" at bounding box center [517, 238] width 93 height 15
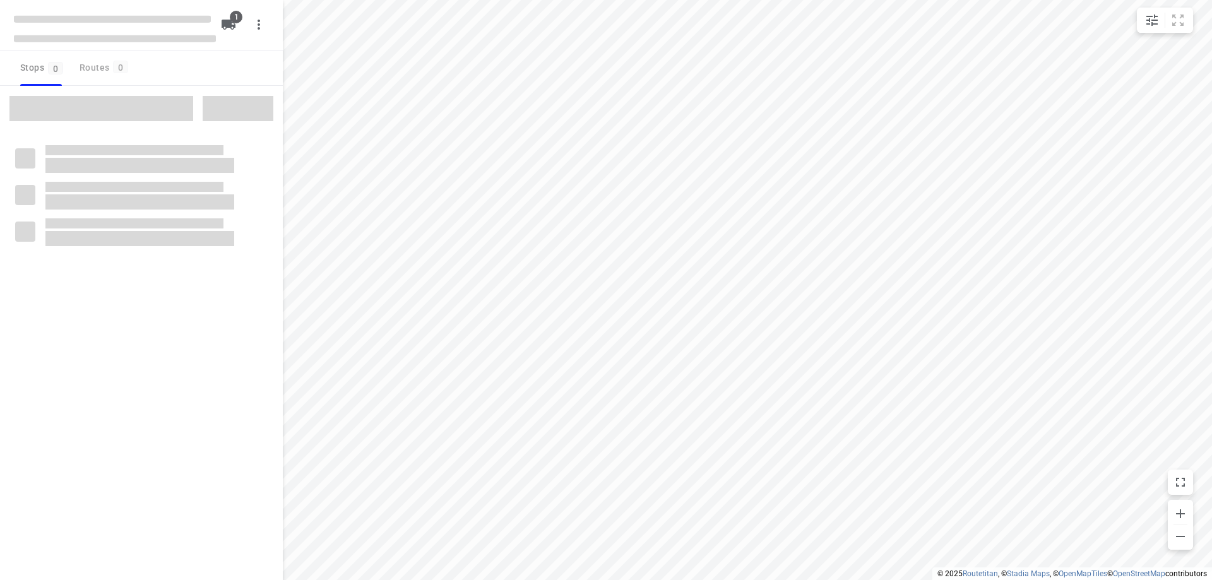
type input "distance"
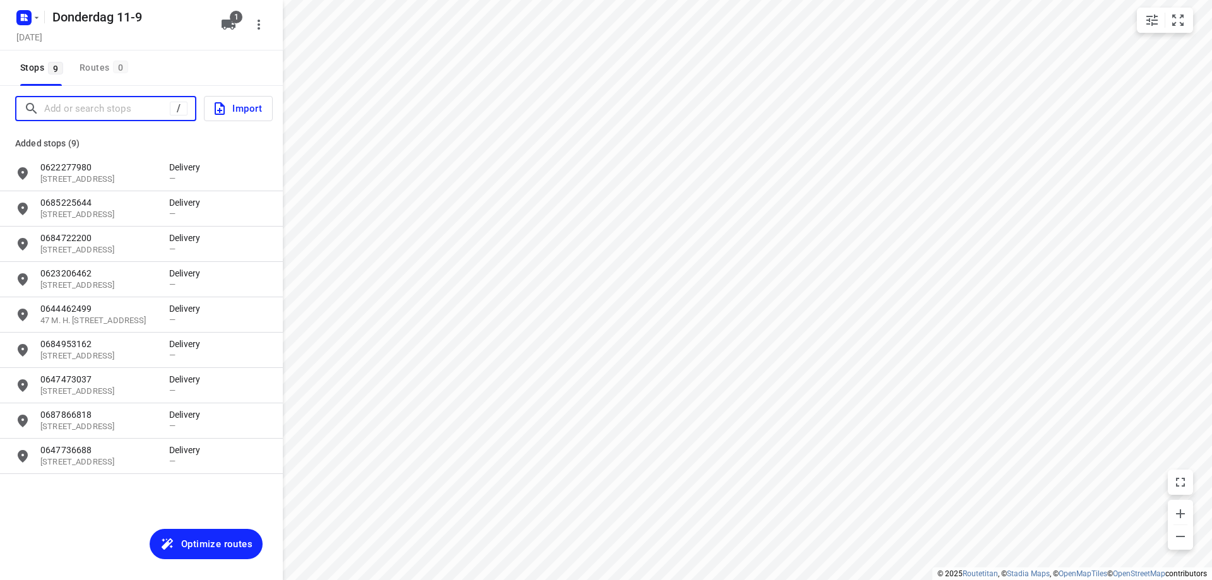
click at [102, 107] on input "Add or search stops" at bounding box center [107, 109] width 126 height 20
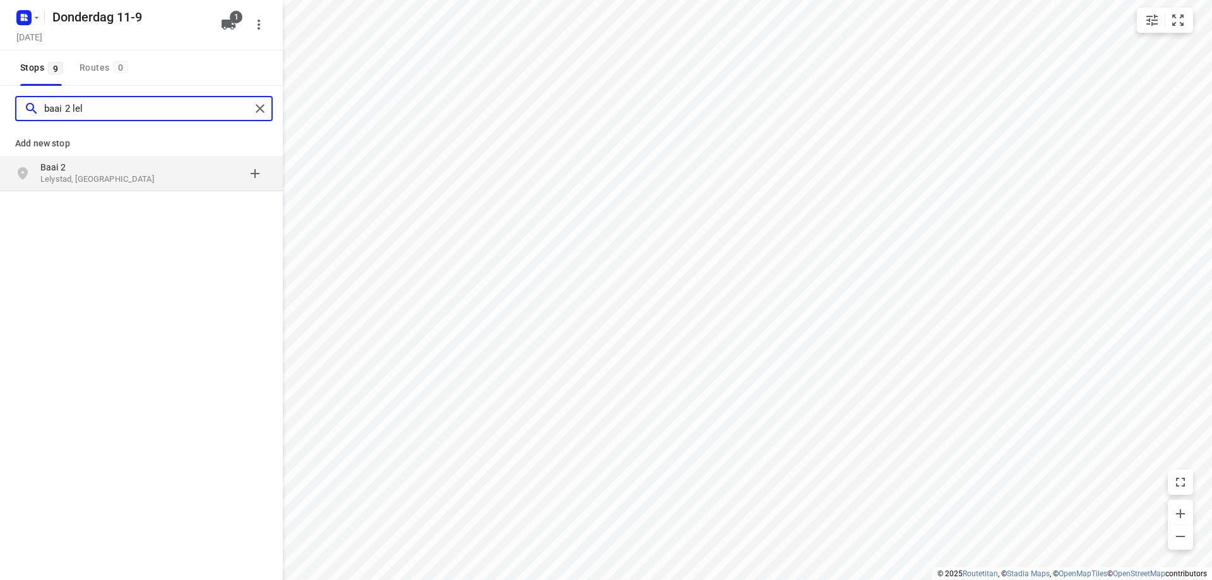
type input "baai 2 lel"
click at [114, 182] on p "Lelystad, [GEOGRAPHIC_DATA]" at bounding box center [98, 180] width 116 height 12
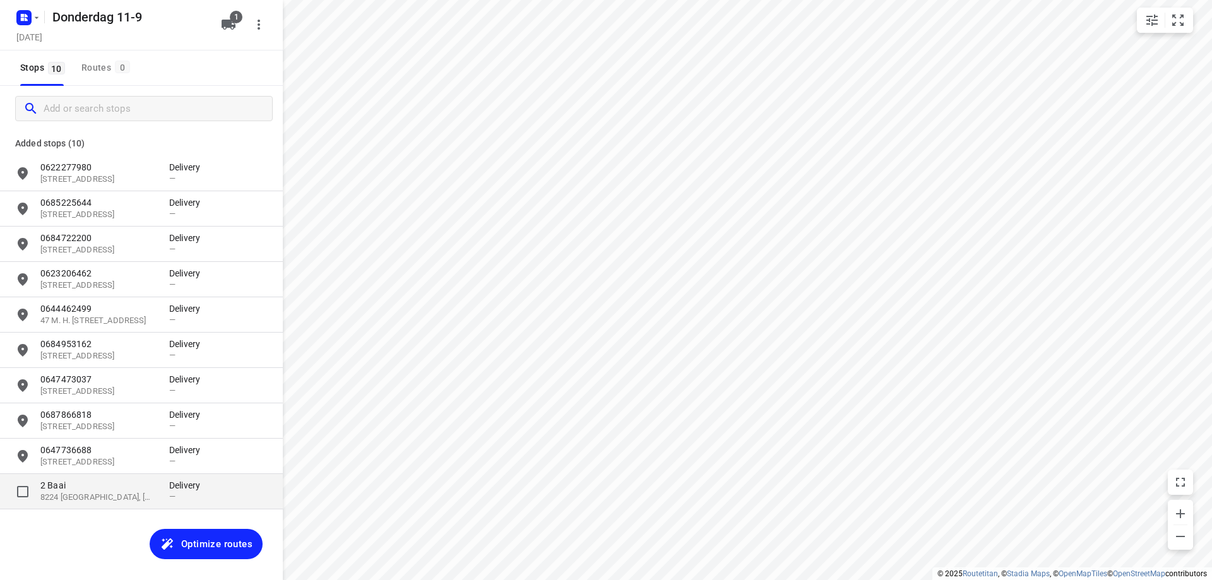
click at [148, 487] on p "2 Baai" at bounding box center [98, 485] width 116 height 13
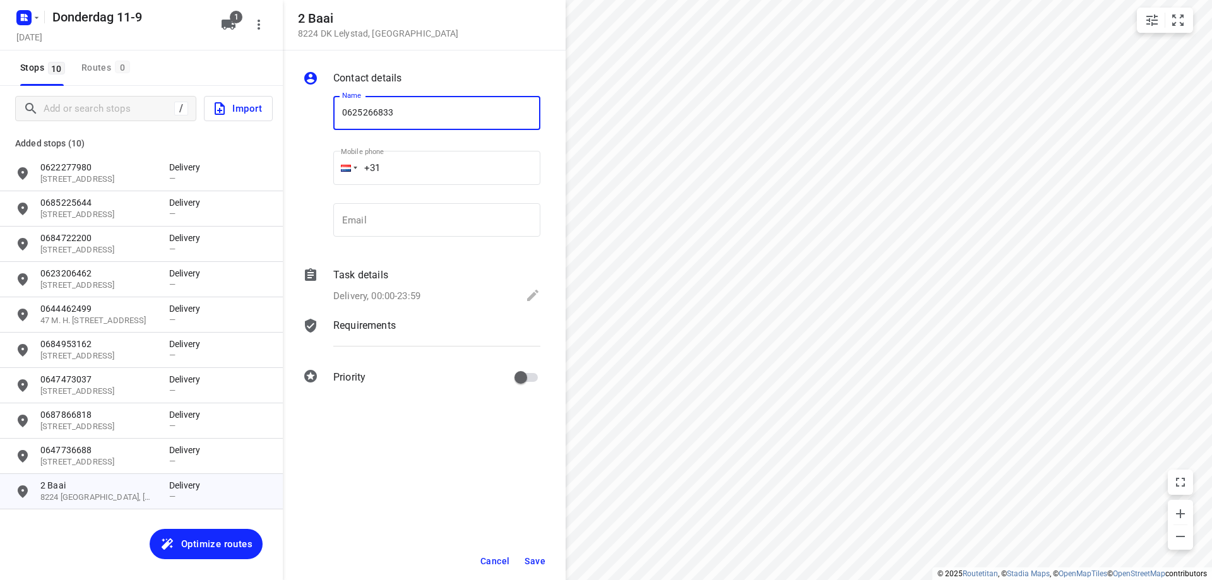
type input "0625266833"
click at [544, 565] on span "Save" at bounding box center [535, 561] width 21 height 10
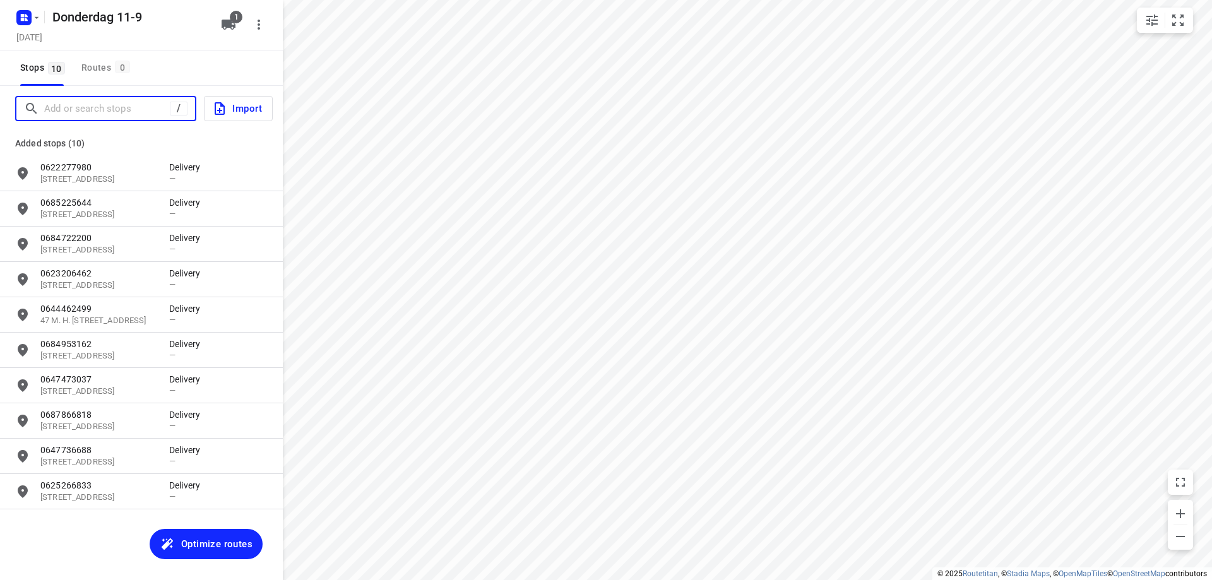
click at [88, 110] on input "Add or search stops" at bounding box center [107, 109] width 126 height 20
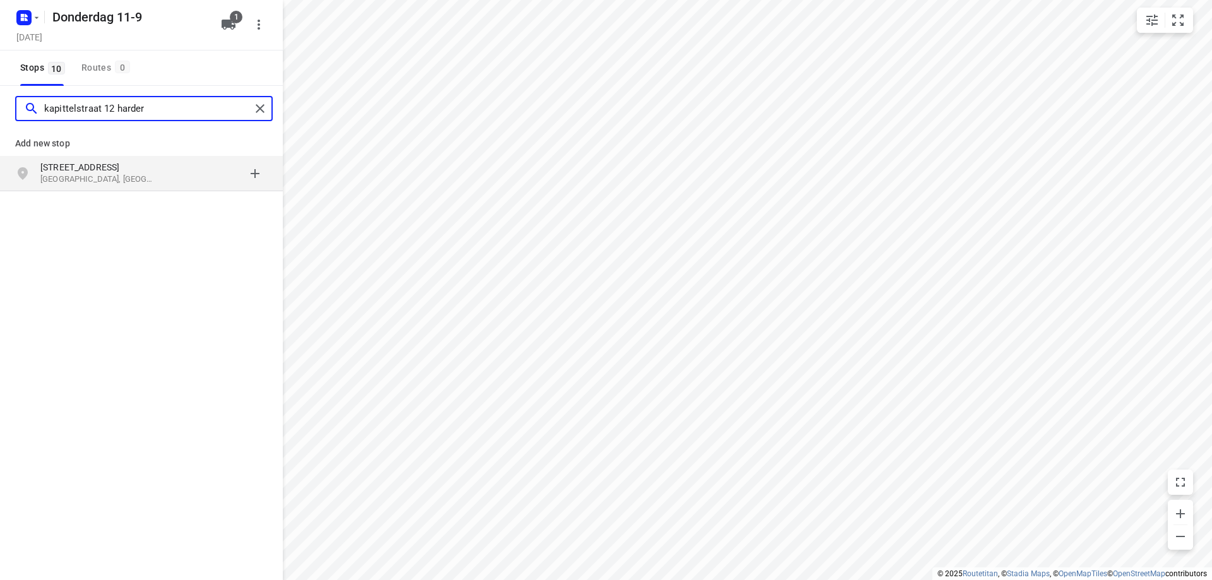
type input "kapittelstraat 12 harder"
click at [98, 169] on p "[STREET_ADDRESS]" at bounding box center [98, 167] width 116 height 13
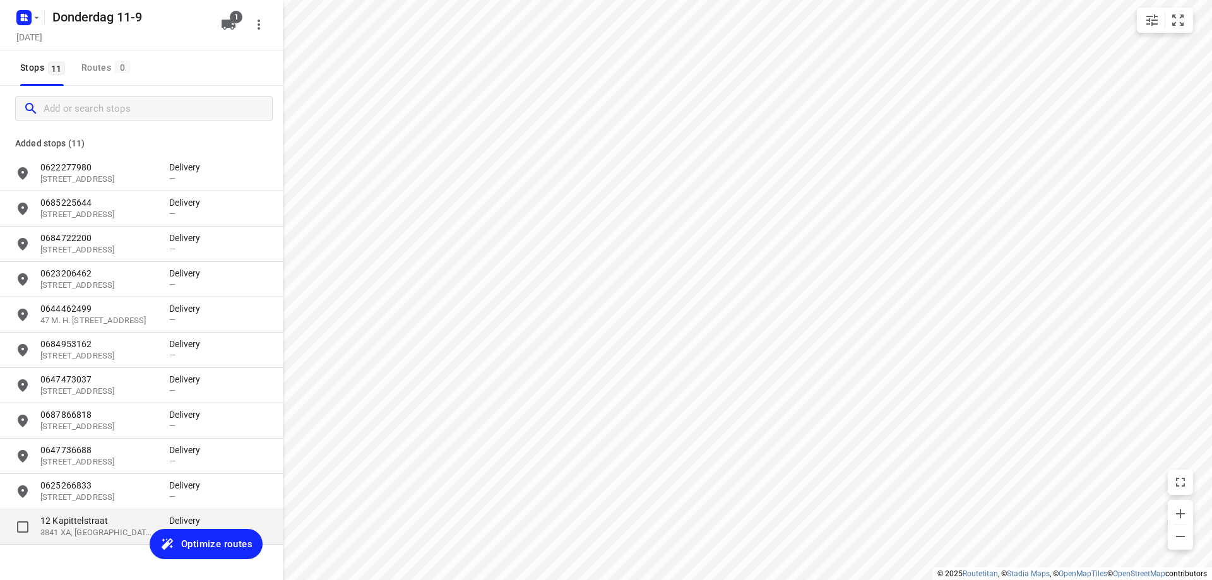
click at [119, 528] on p "3841 XA, [GEOGRAPHIC_DATA], [GEOGRAPHIC_DATA]" at bounding box center [98, 533] width 116 height 12
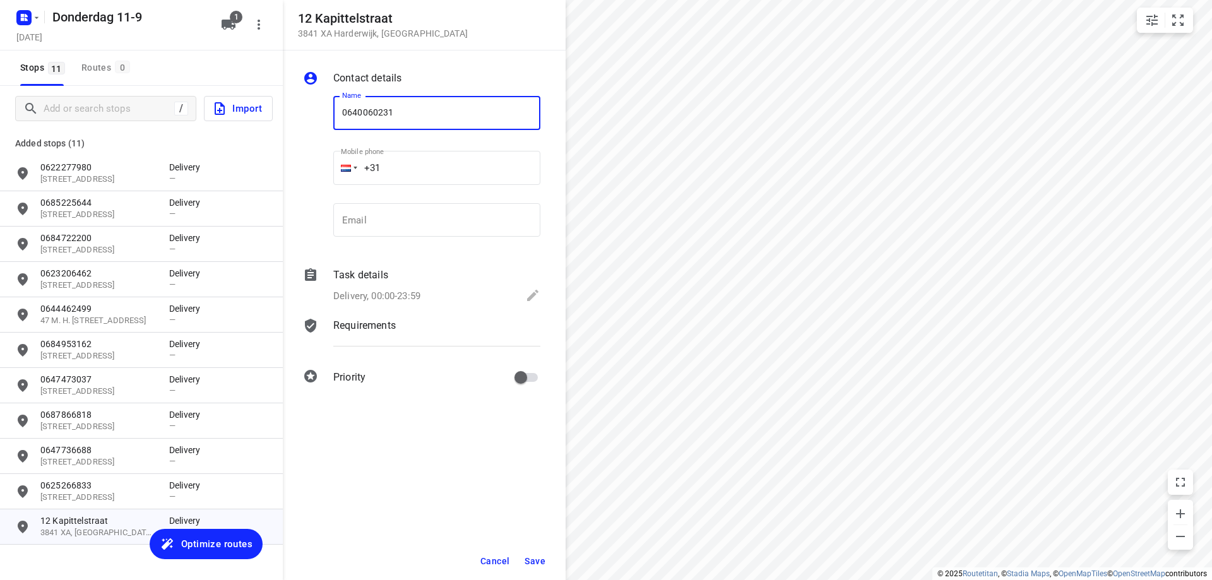
type input "0640060231"
click at [538, 566] on button "Save" at bounding box center [535, 561] width 31 height 23
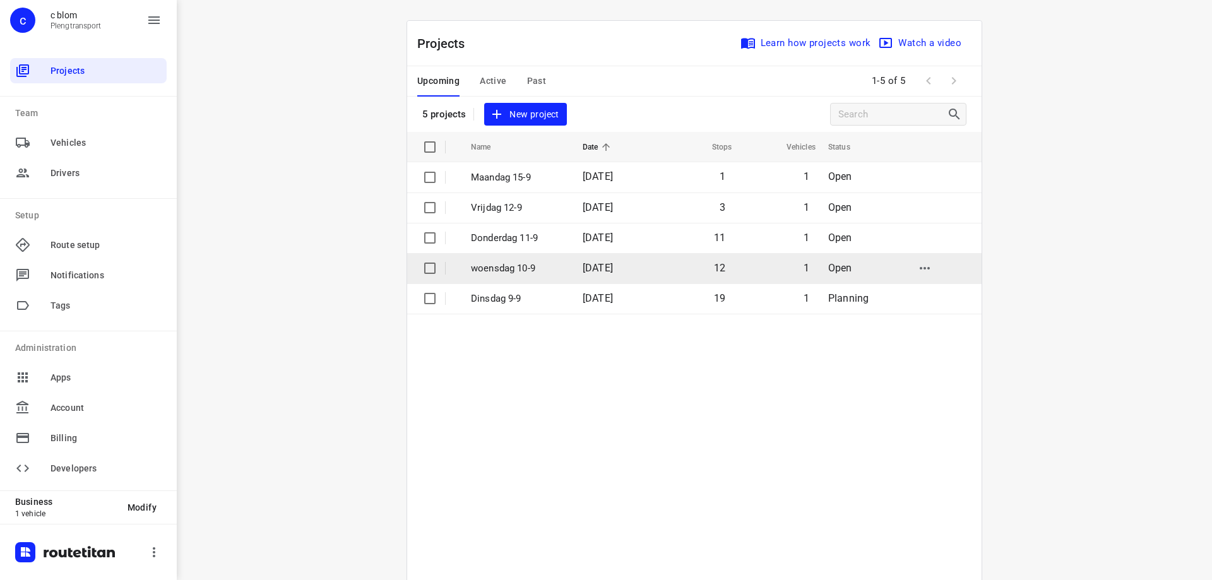
click at [655, 267] on td "12" at bounding box center [693, 268] width 81 height 30
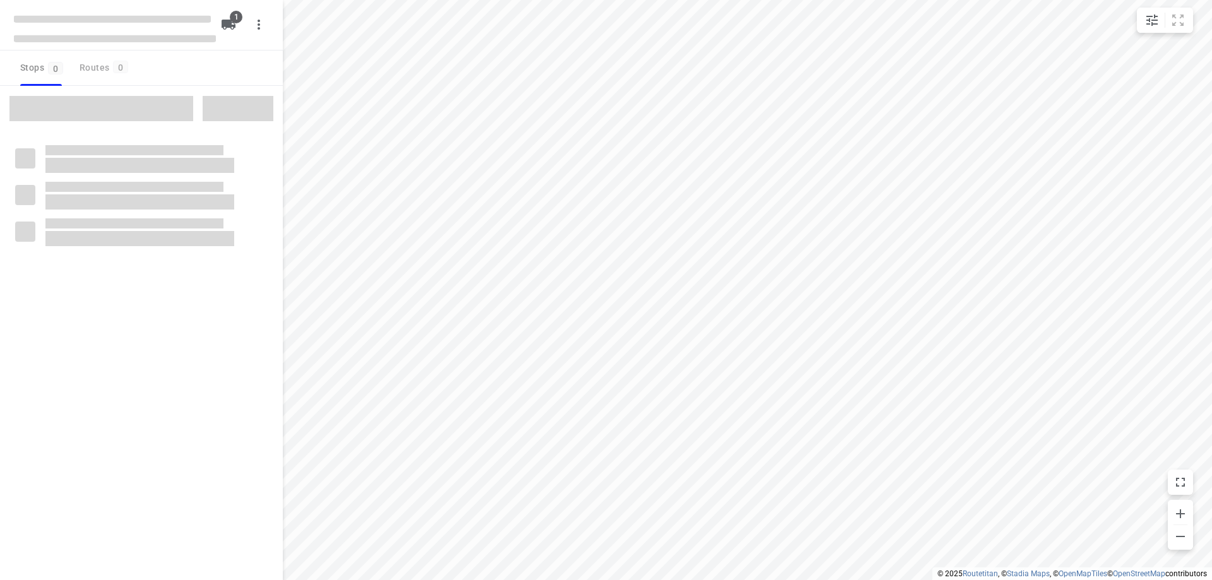
type input "distance"
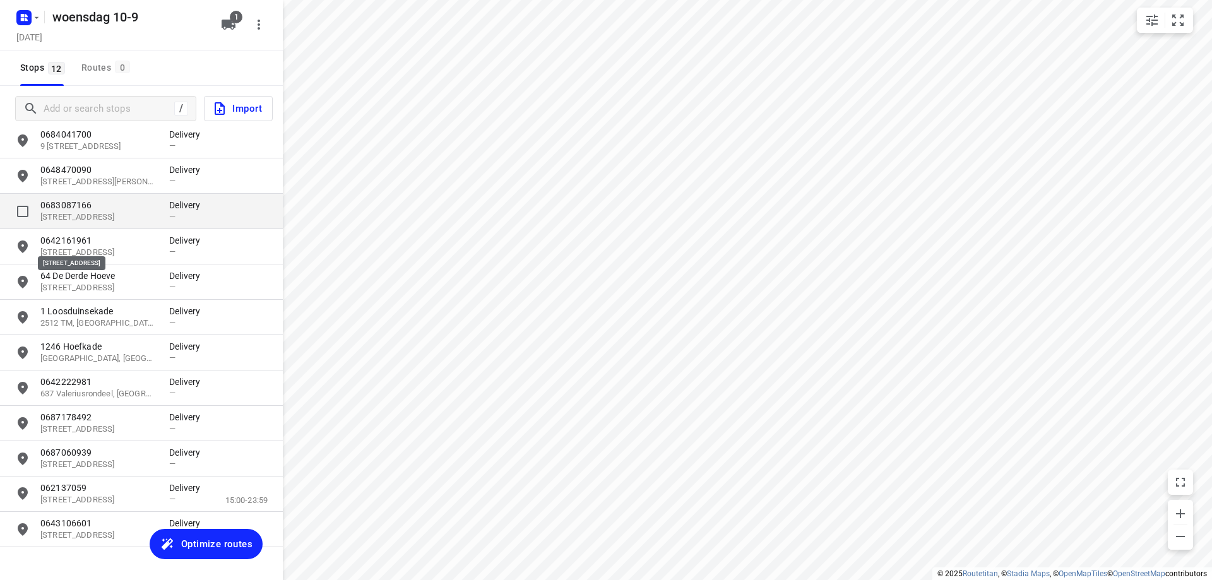
scroll to position [58, 0]
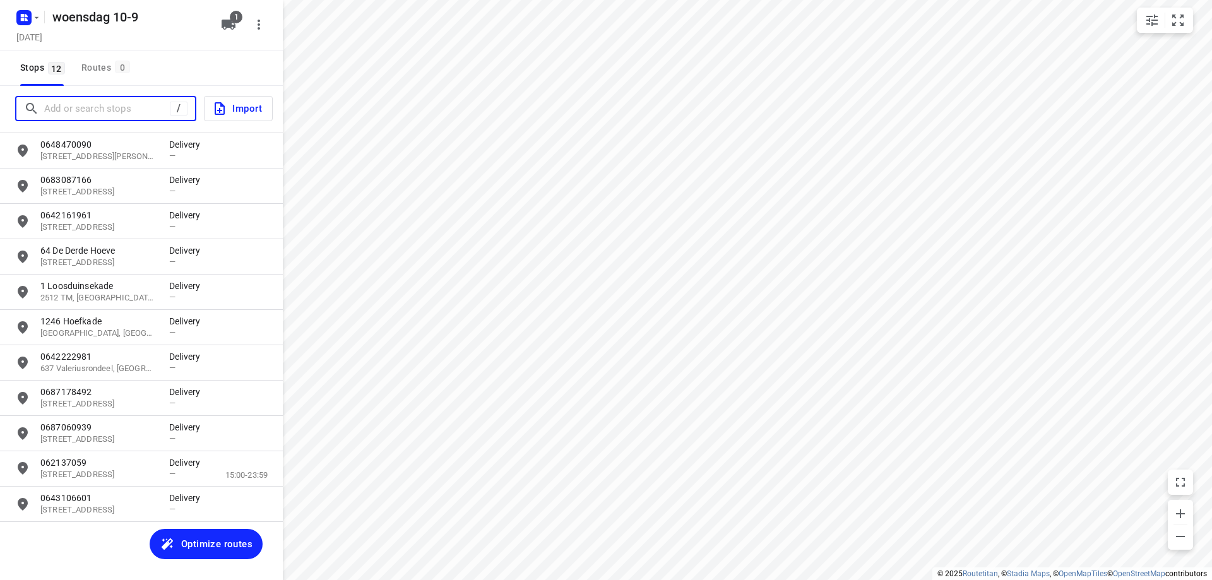
click at [112, 103] on input "Add or search stops" at bounding box center [107, 109] width 126 height 20
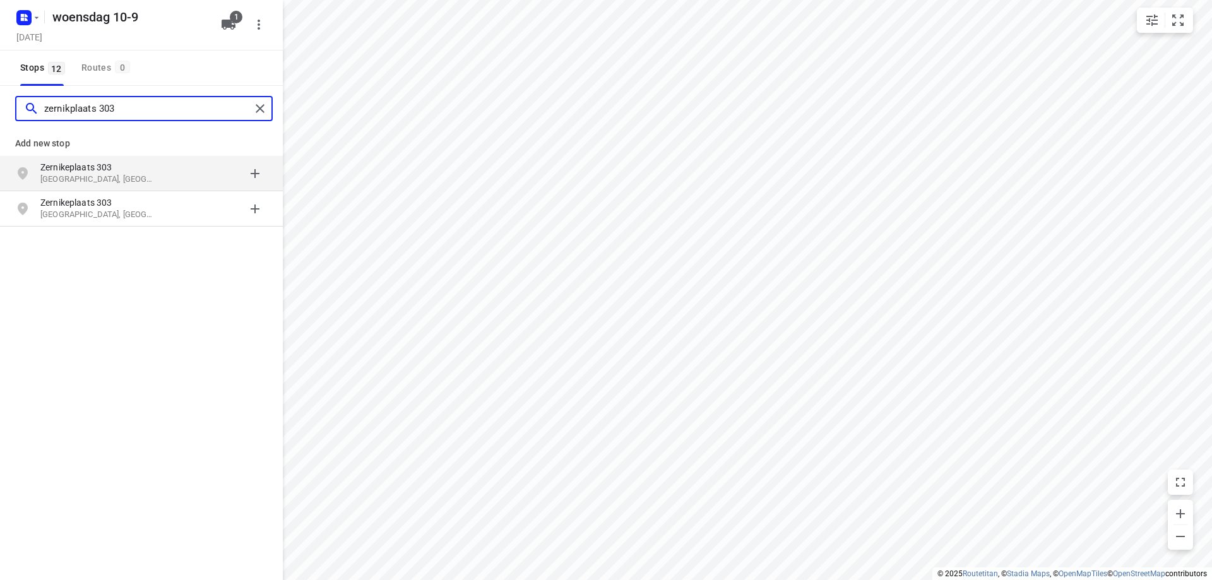
type input "zernikplaats 303"
click at [134, 173] on p "Zernikeplaats 303" at bounding box center [98, 167] width 116 height 13
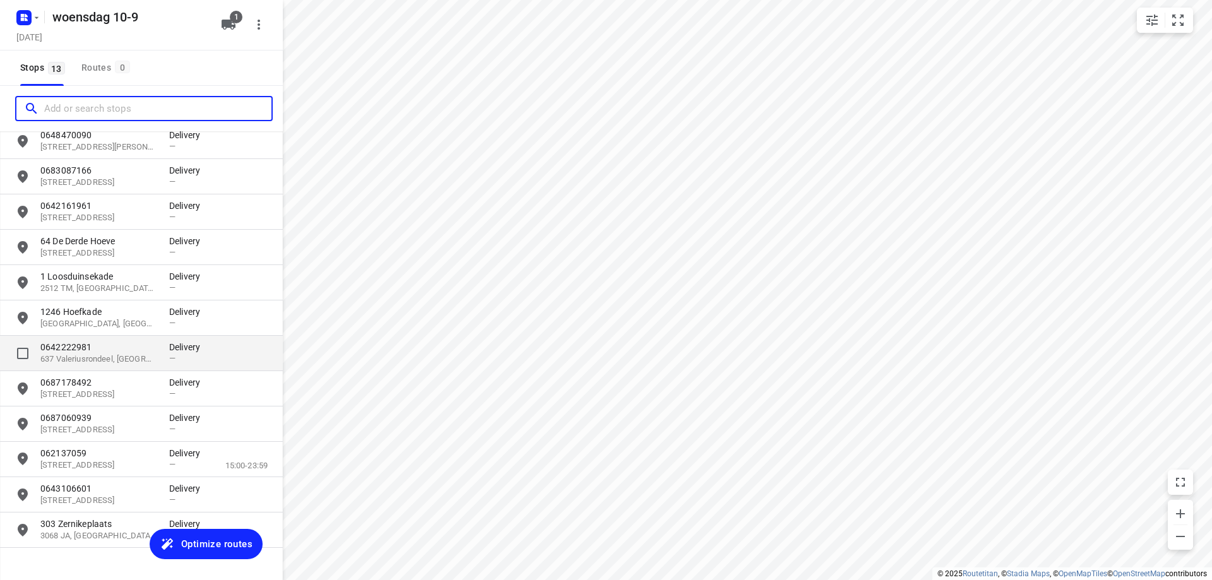
scroll to position [93, 0]
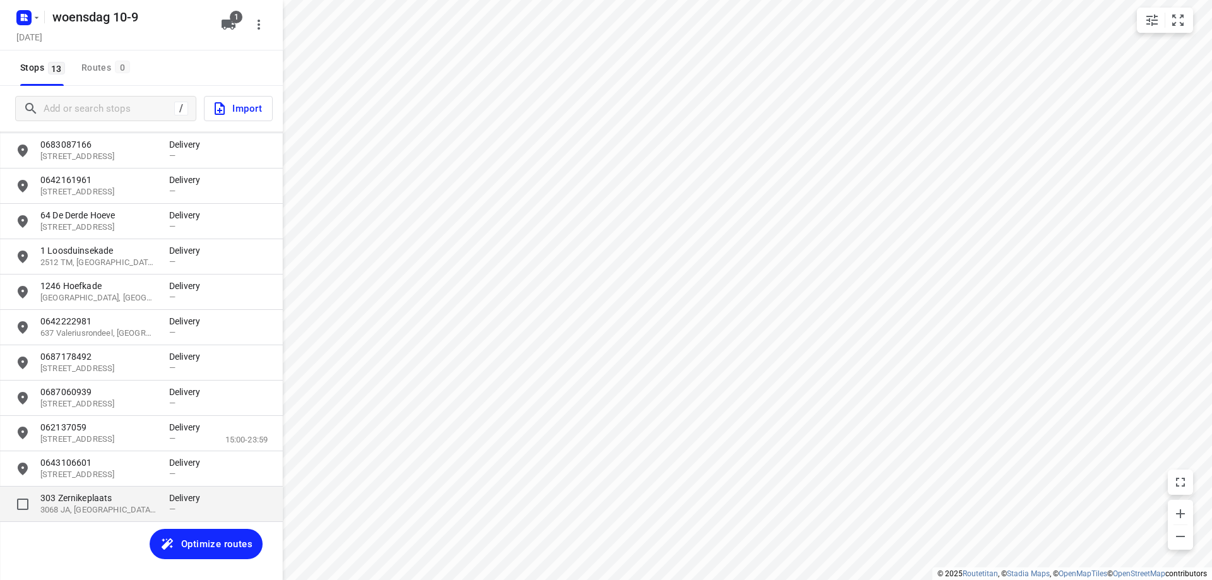
click at [149, 496] on p "303 Zernikeplaats" at bounding box center [98, 498] width 116 height 13
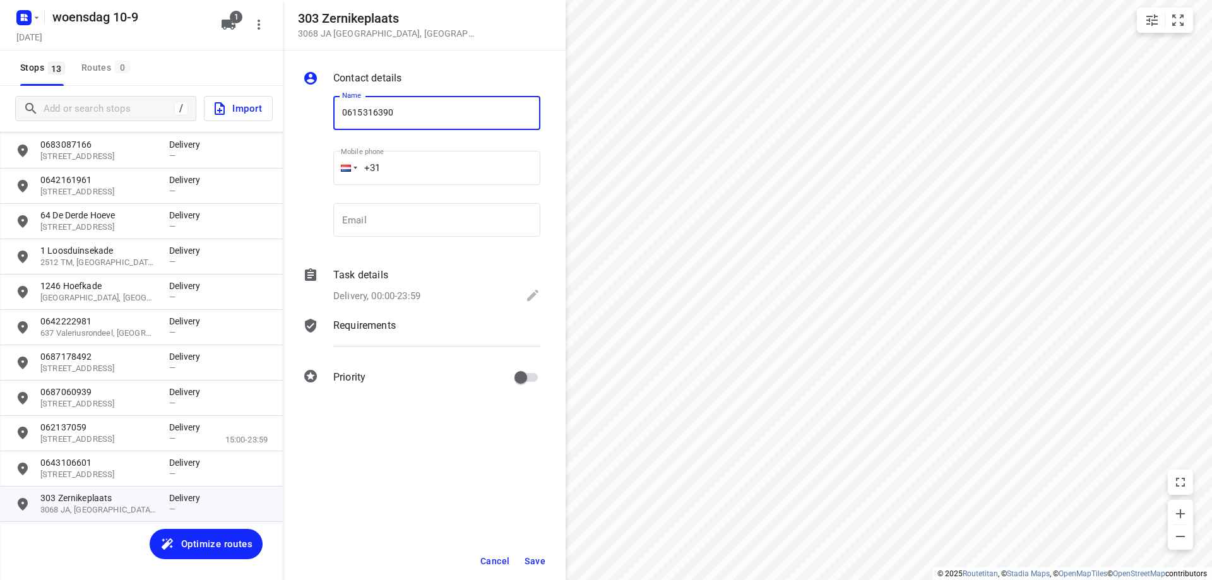
type input "0615316390"
click at [538, 556] on span "Save" at bounding box center [535, 561] width 21 height 10
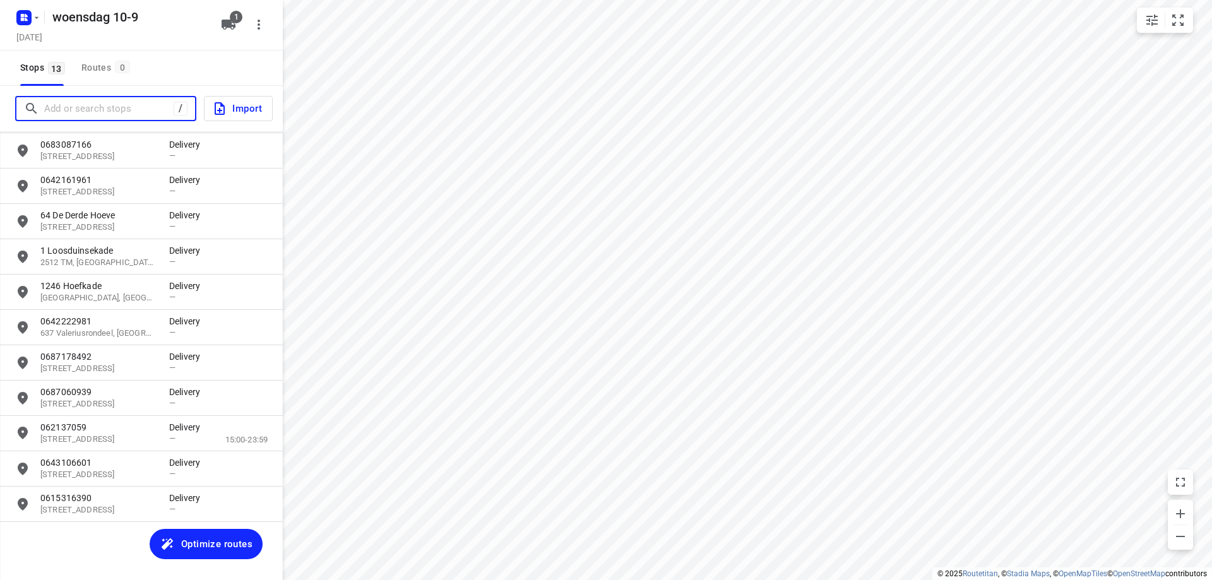
click at [92, 105] on input "Add or search stops" at bounding box center [108, 109] width 129 height 20
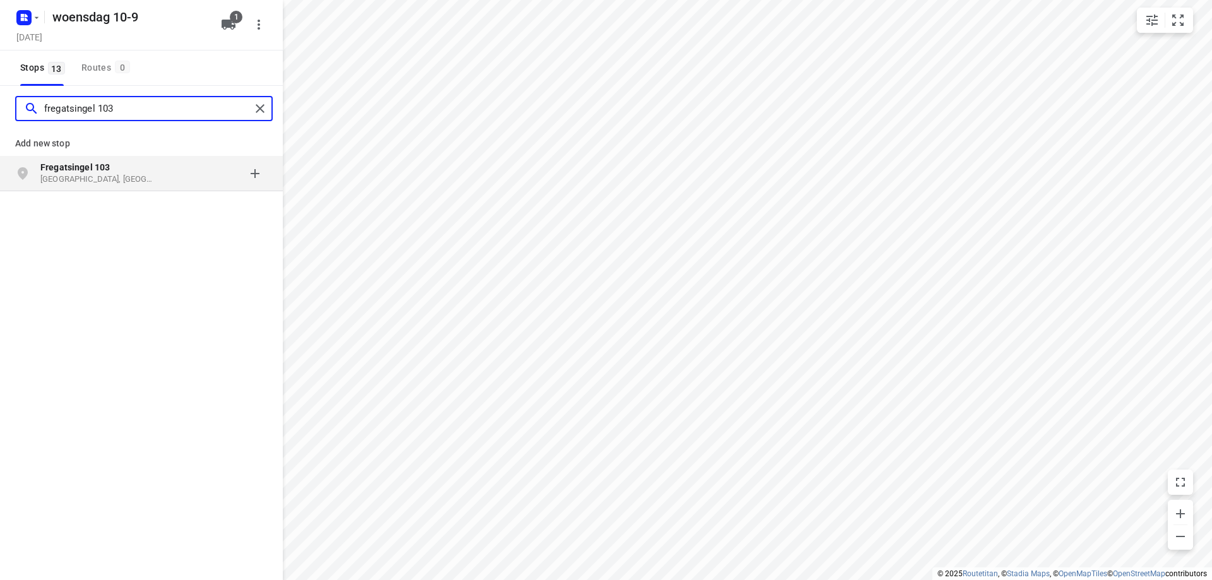
type input "fregatsingel 103"
click at [99, 171] on b "Fregatsingel 103" at bounding box center [74, 167] width 69 height 10
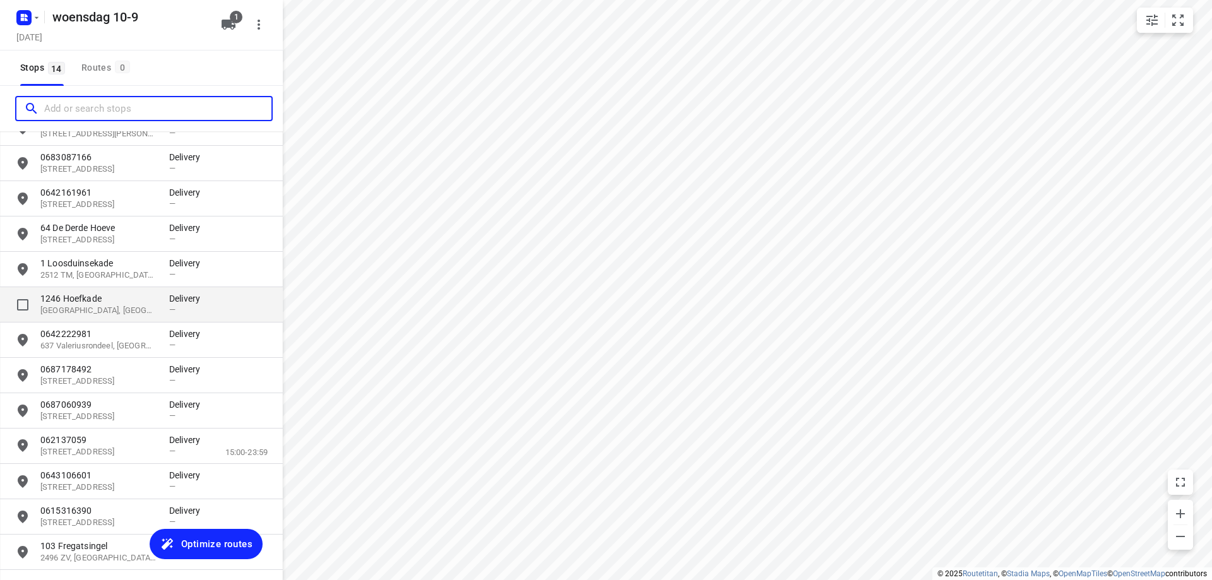
scroll to position [129, 0]
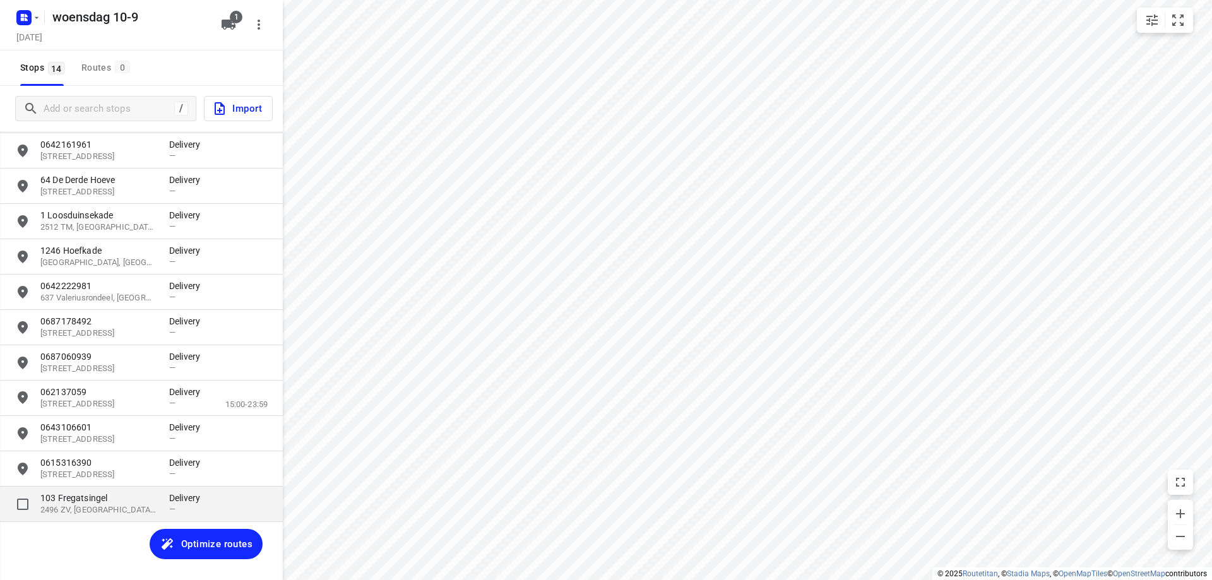
click at [128, 514] on p "2496 ZV, [GEOGRAPHIC_DATA], [GEOGRAPHIC_DATA]" at bounding box center [98, 510] width 116 height 12
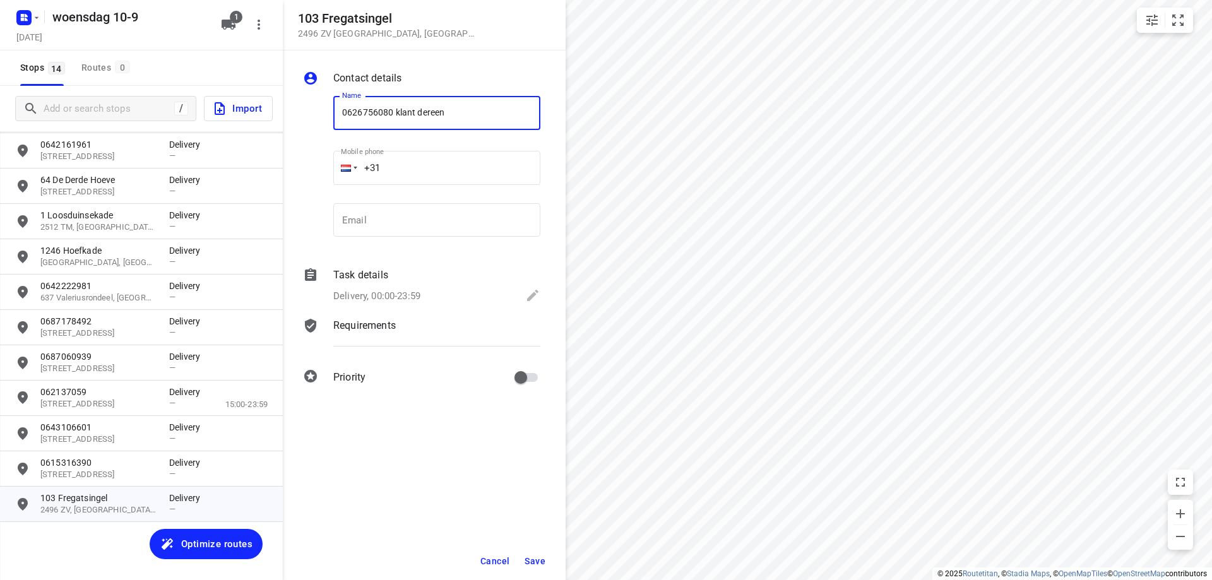
type input "0626756080 klant dereen"
click at [533, 565] on span "Save" at bounding box center [535, 561] width 21 height 10
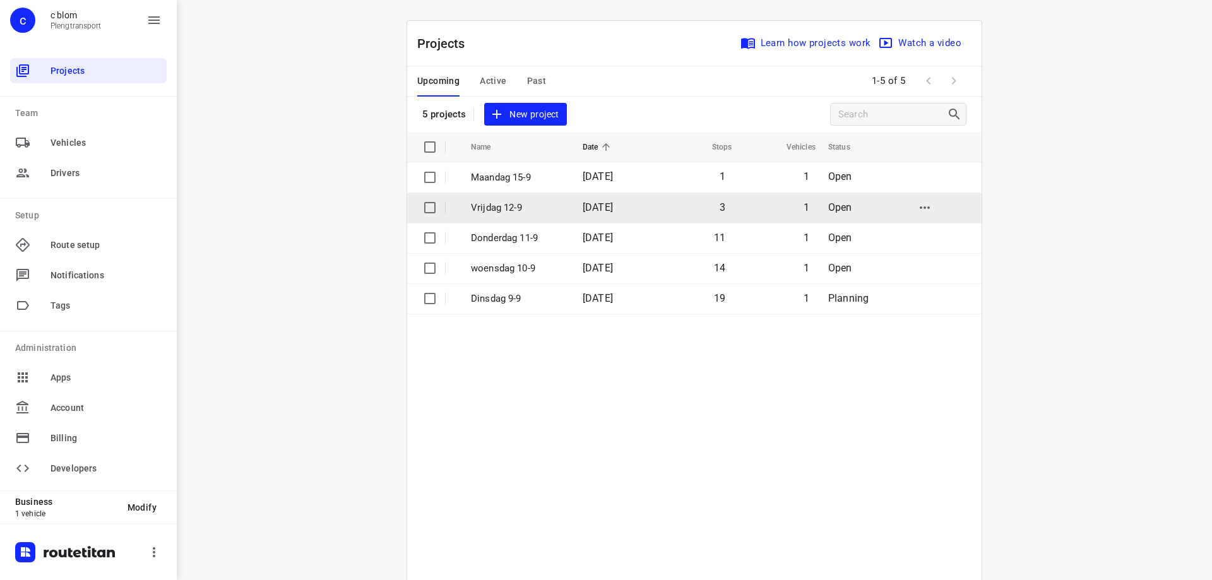
click at [529, 207] on p "Vrijdag 12-9" at bounding box center [517, 208] width 93 height 15
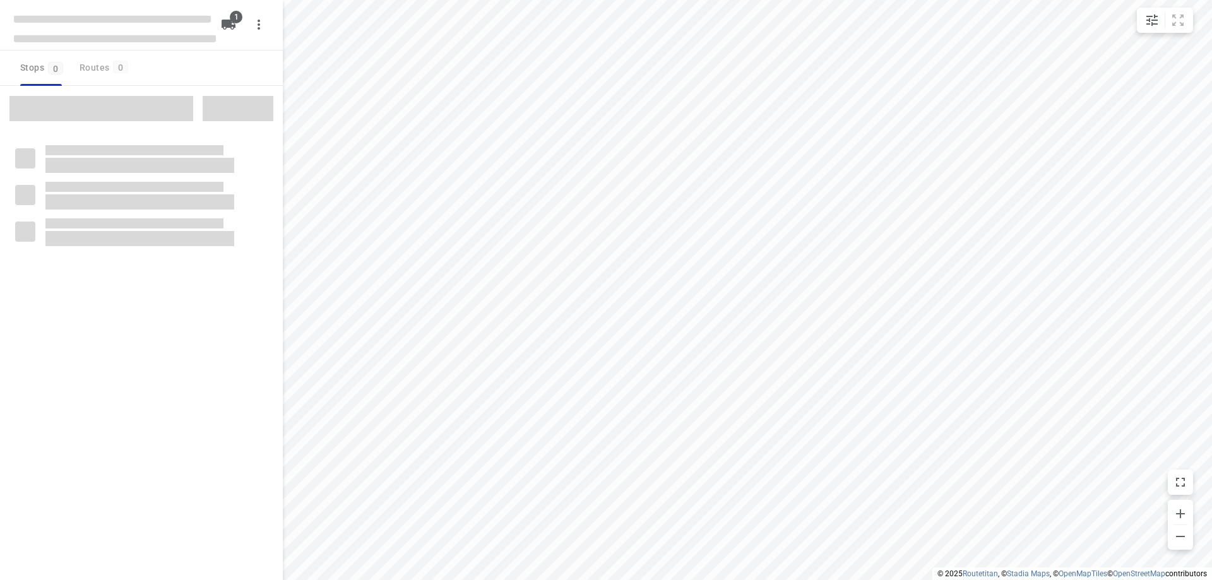
type input "distance"
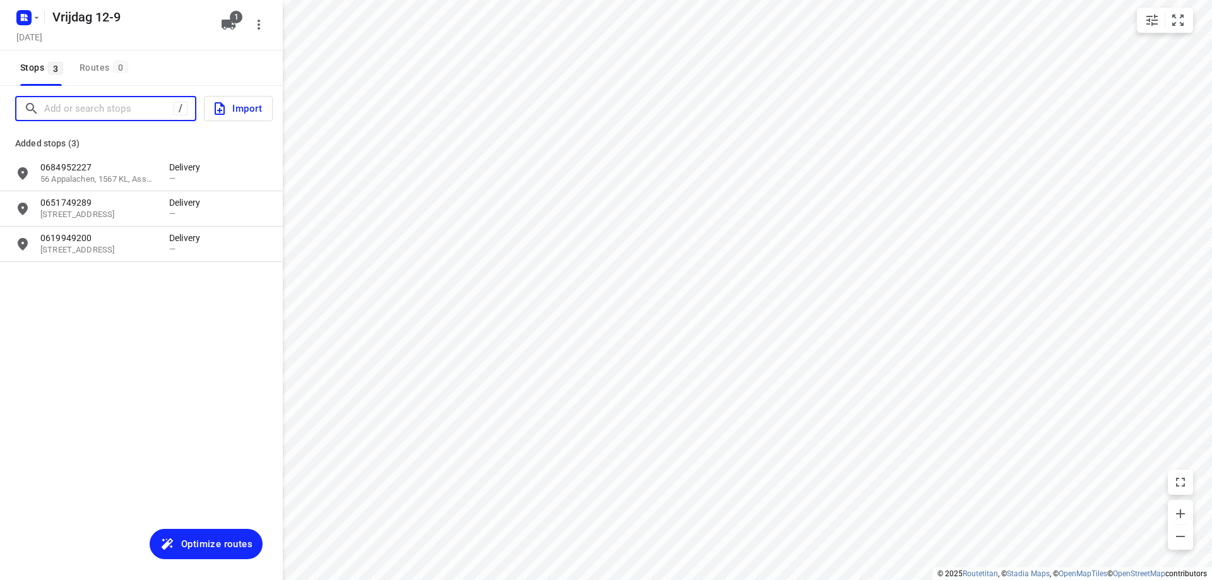
click at [141, 104] on input "Add or search stops" at bounding box center [108, 109] width 129 height 20
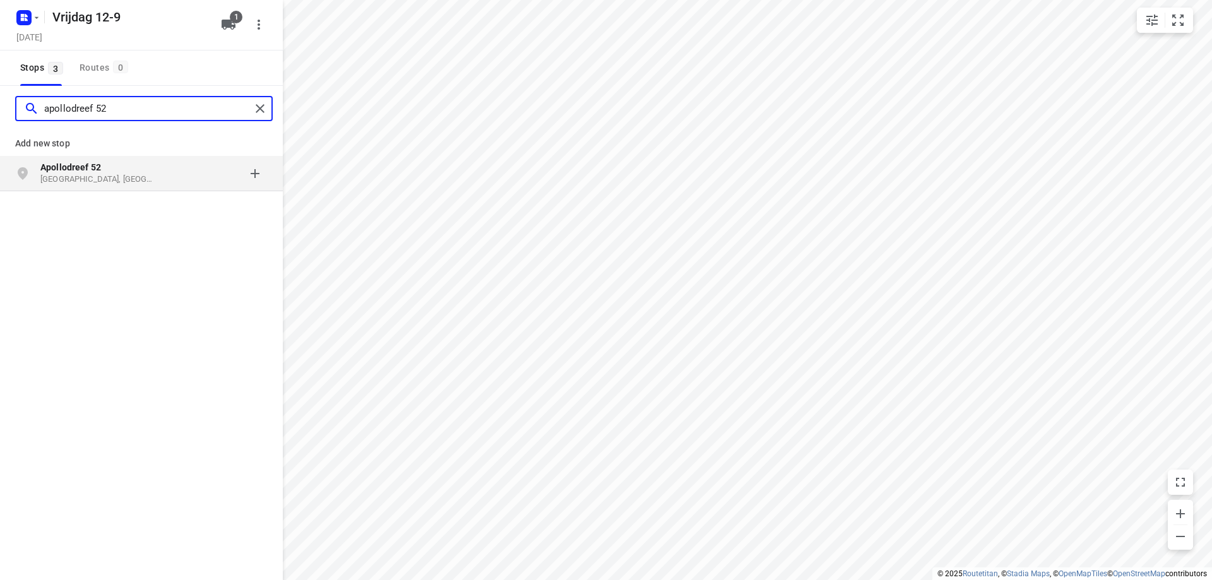
type input "apollodreef 52"
click at [132, 179] on p "[GEOGRAPHIC_DATA], [GEOGRAPHIC_DATA]" at bounding box center [98, 180] width 116 height 12
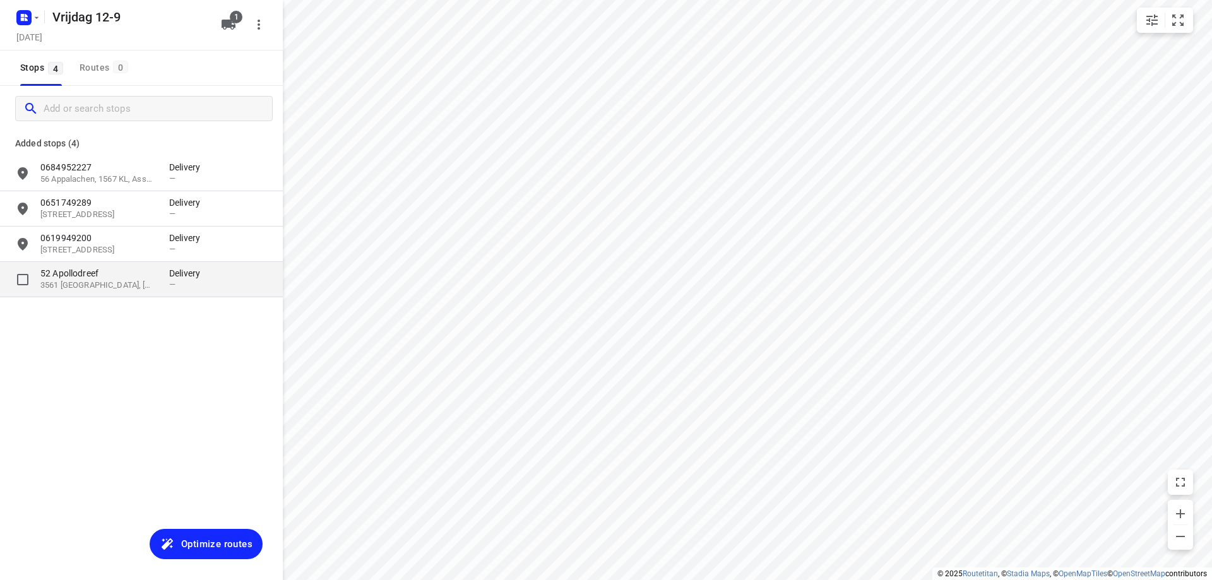
click at [142, 281] on p "3561 [GEOGRAPHIC_DATA], [GEOGRAPHIC_DATA], [GEOGRAPHIC_DATA]" at bounding box center [98, 286] width 116 height 12
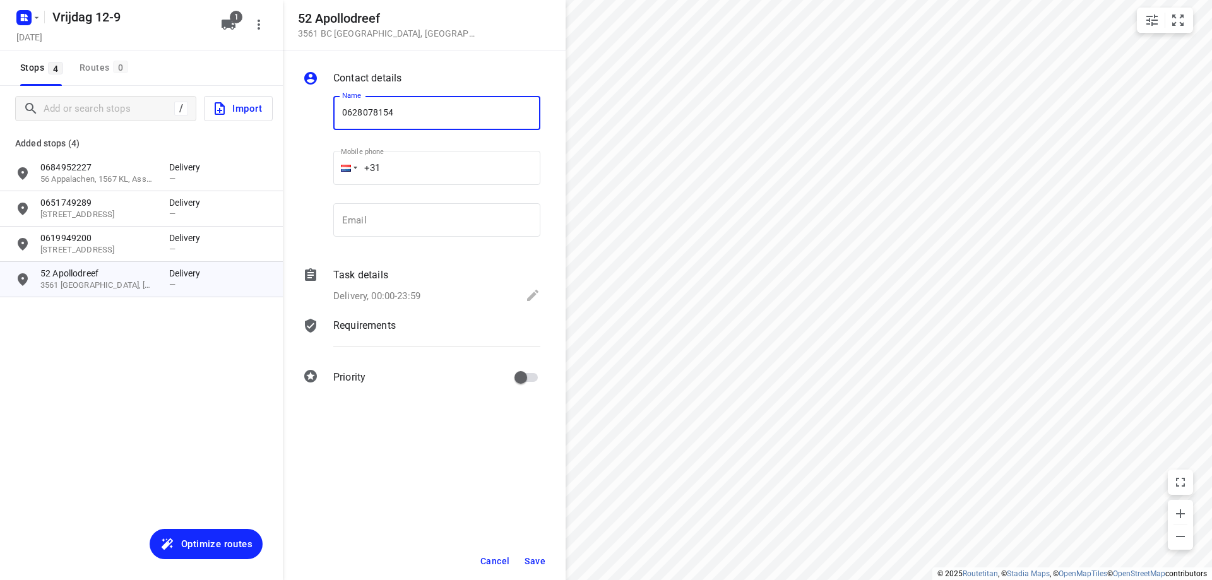
type input "0628078154"
click at [537, 554] on button "Save" at bounding box center [535, 561] width 31 height 23
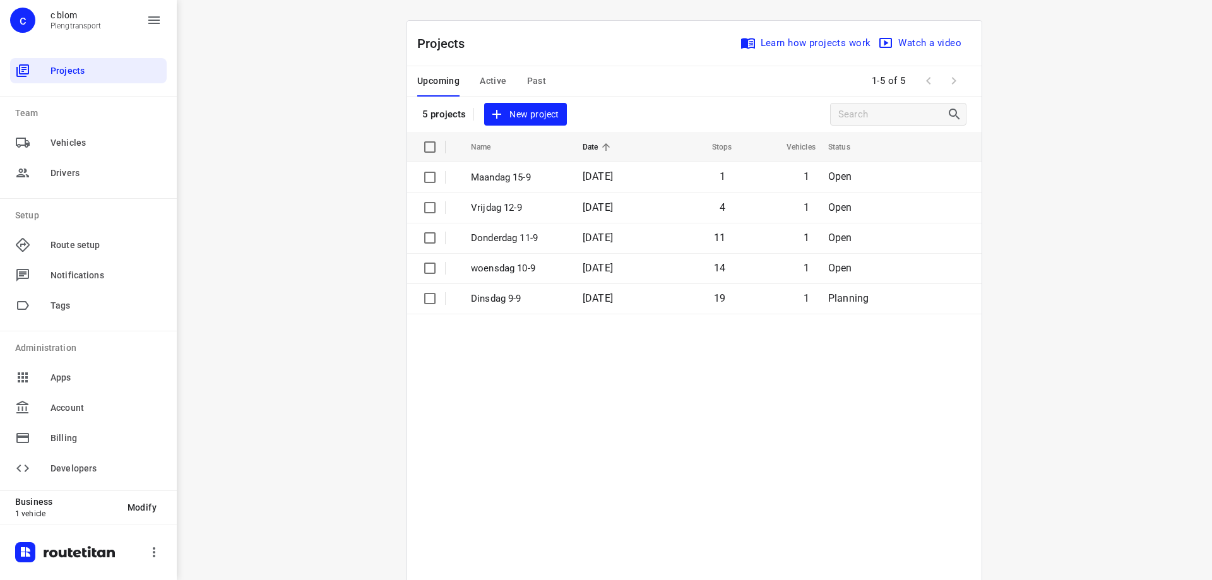
click at [519, 120] on span "New project" at bounding box center [525, 115] width 67 height 16
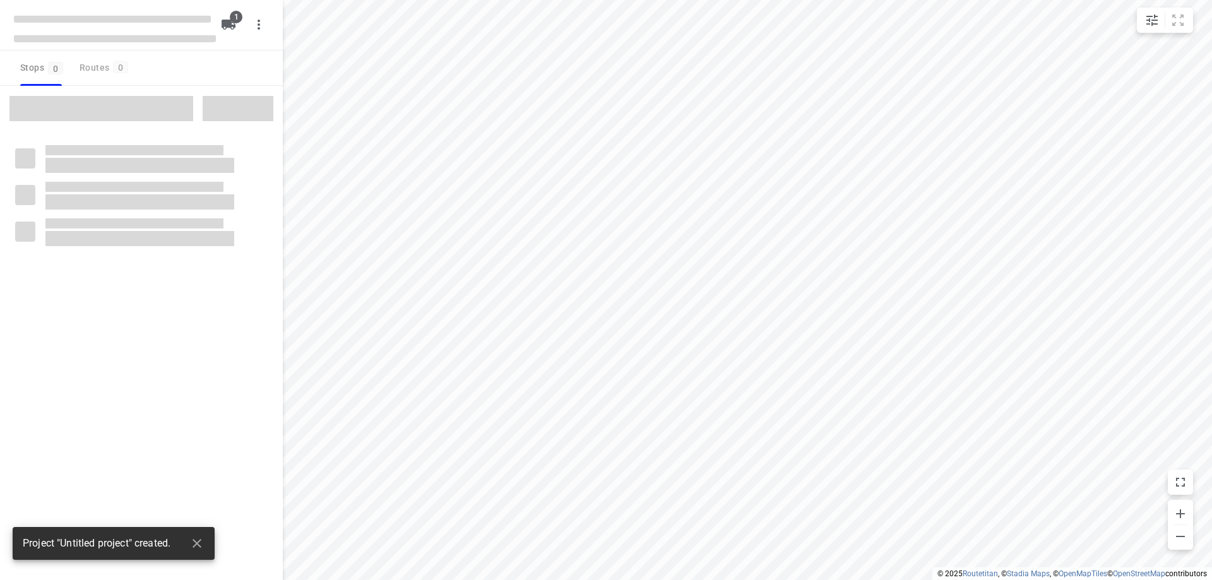
type input "distance"
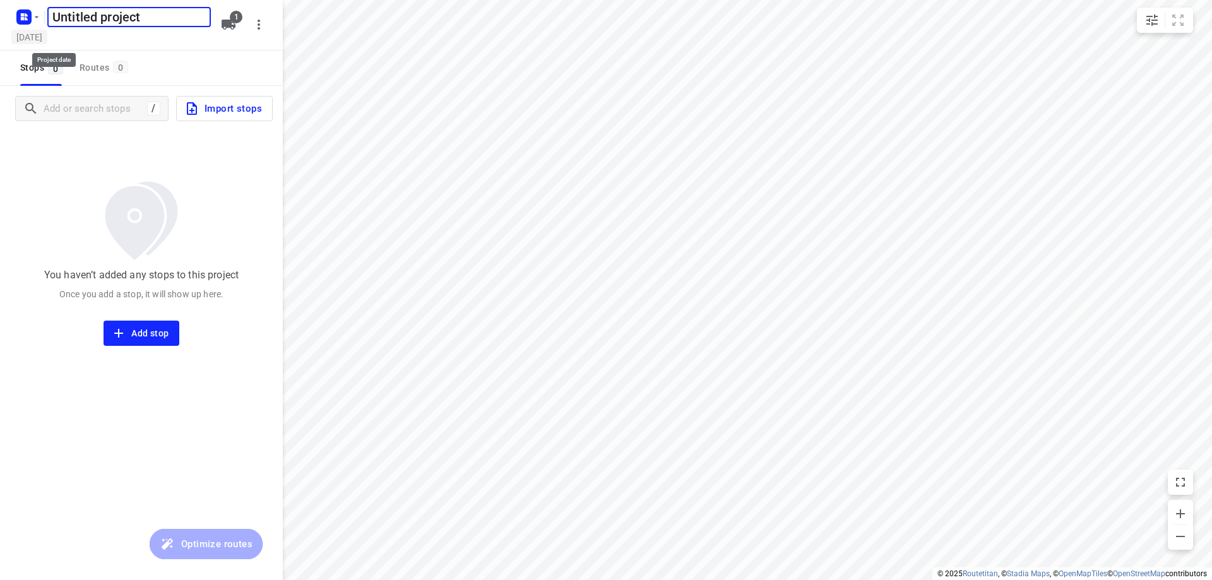
click at [47, 38] on h5 "[DATE]" at bounding box center [29, 37] width 36 height 15
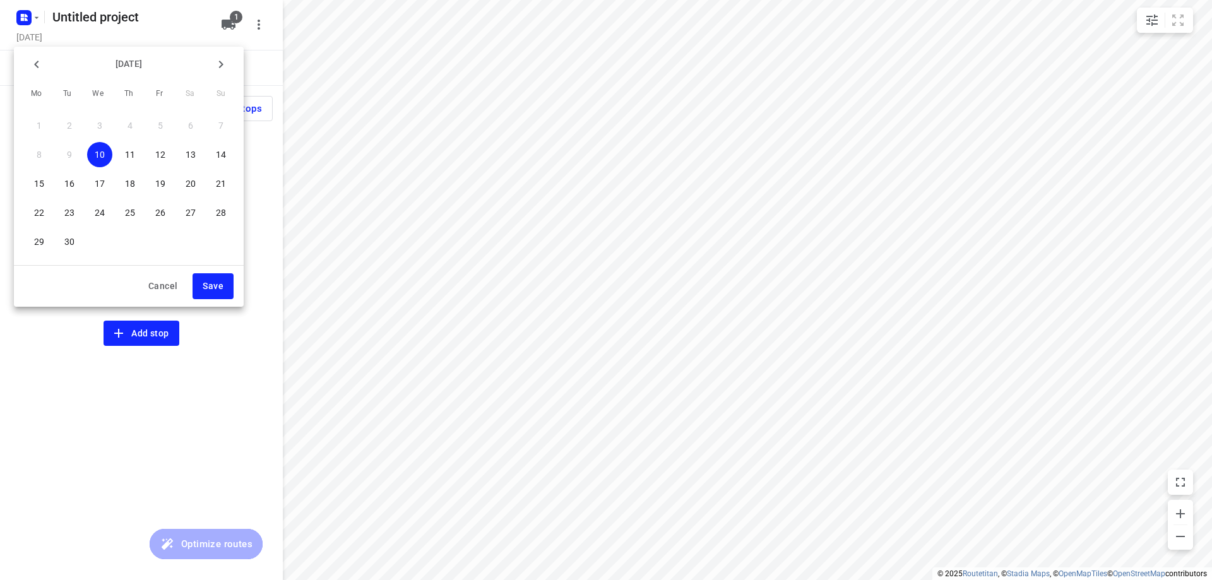
click at [71, 184] on p "16" at bounding box center [69, 183] width 10 height 13
click at [211, 285] on span "Save" at bounding box center [213, 286] width 21 height 16
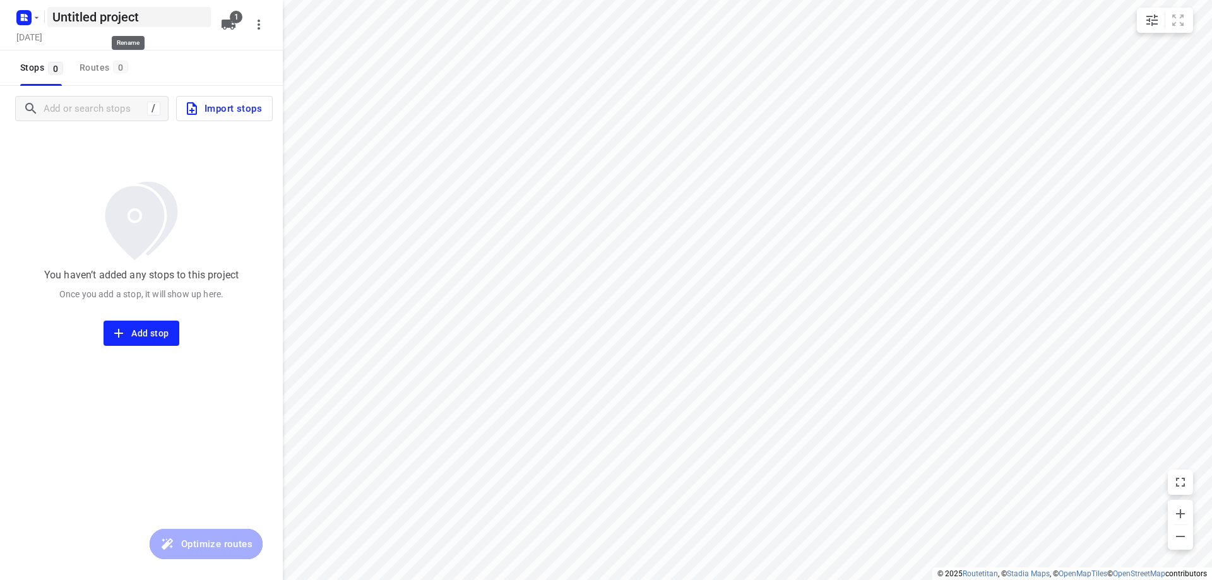
click at [160, 18] on h5 "Untitled project" at bounding box center [128, 17] width 163 height 20
click at [160, 18] on input "Untitled project" at bounding box center [128, 17] width 163 height 20
type input "dinsdag 16-9"
click at [163, 66] on div "Stops 0 Routes 0" at bounding box center [141, 68] width 283 height 35
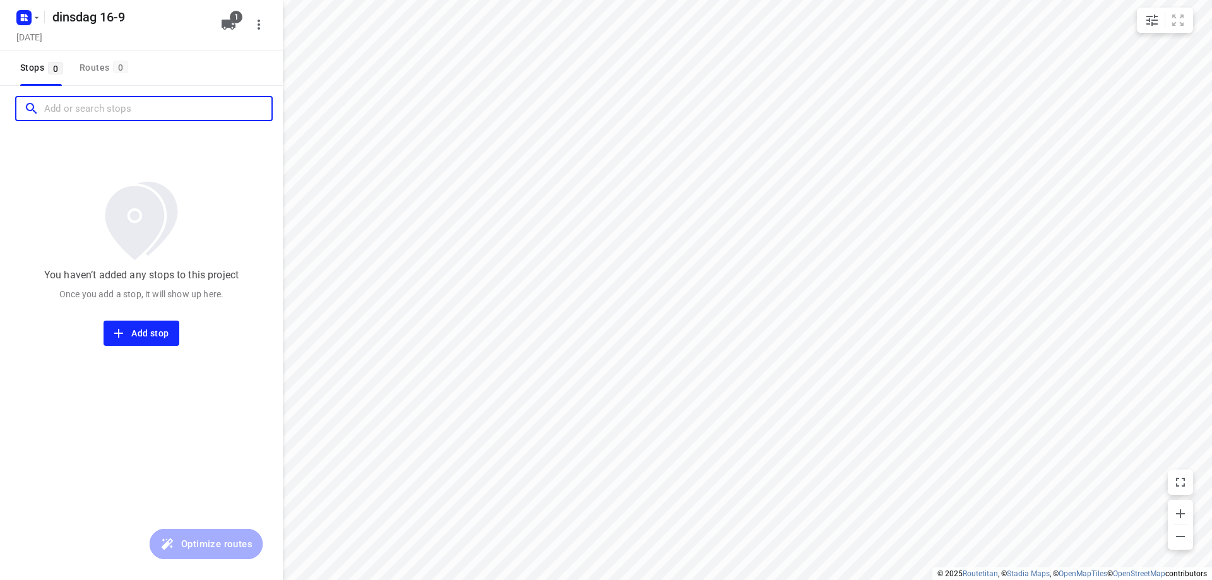
click at [93, 107] on input "Add or search stops" at bounding box center [157, 109] width 227 height 20
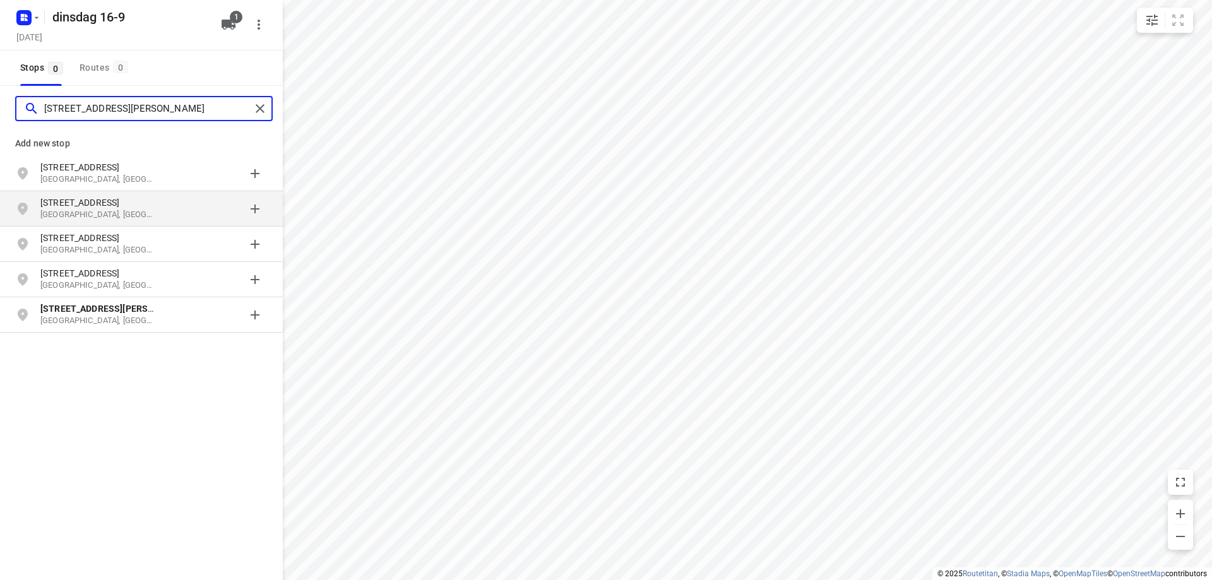
type input "[STREET_ADDRESS][PERSON_NAME]"
click at [165, 208] on p "[STREET_ADDRESS]" at bounding box center [104, 202] width 129 height 13
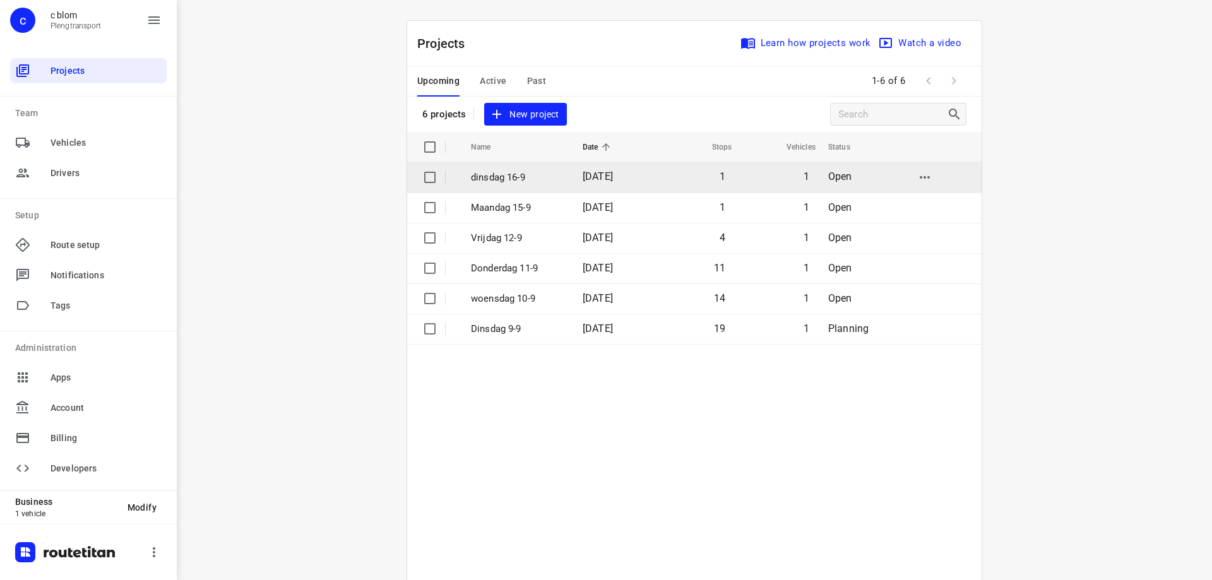
click at [527, 180] on p "dinsdag 16-9" at bounding box center [517, 177] width 93 height 15
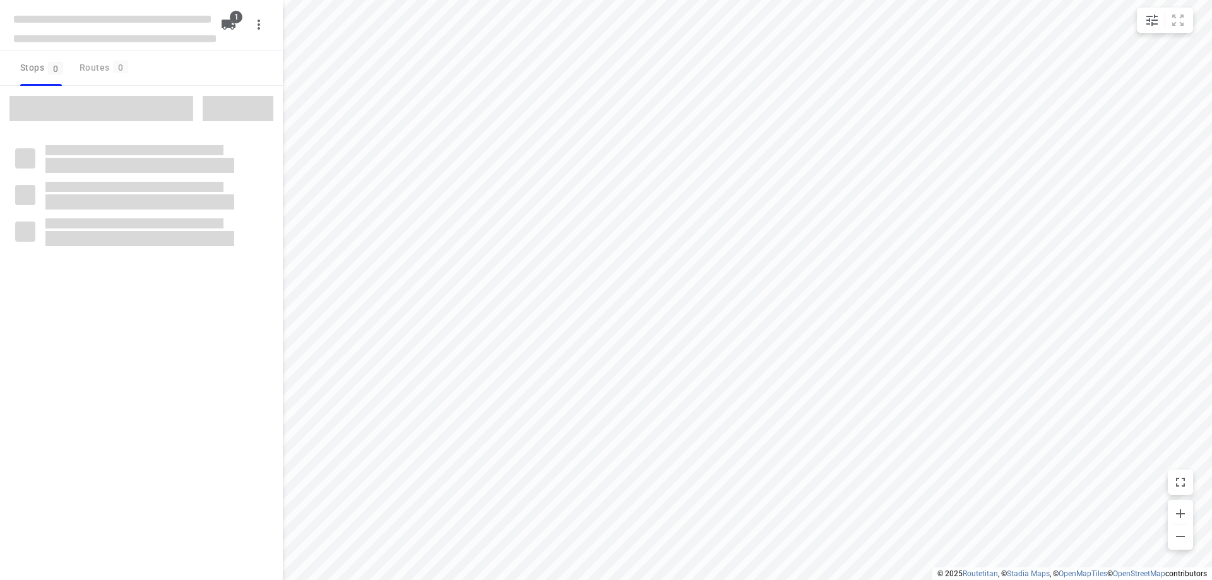
type input "distance"
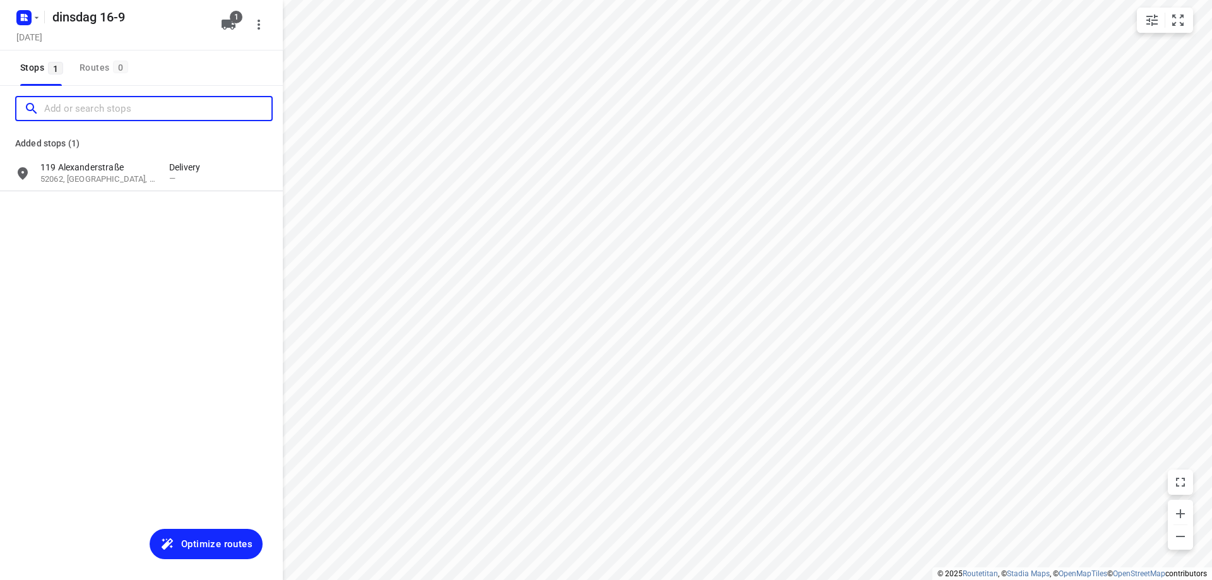
click at [111, 109] on input "Add or search stops" at bounding box center [157, 109] width 227 height 20
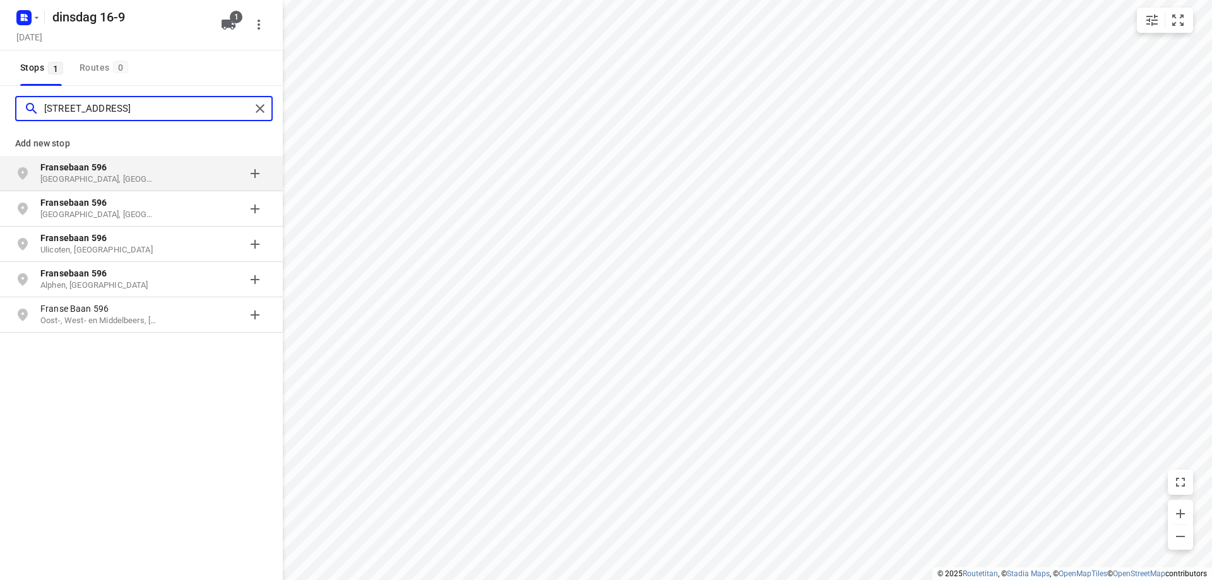
type input "[STREET_ADDRESS]"
click at [128, 178] on p "[GEOGRAPHIC_DATA], [GEOGRAPHIC_DATA]" at bounding box center [98, 180] width 116 height 12
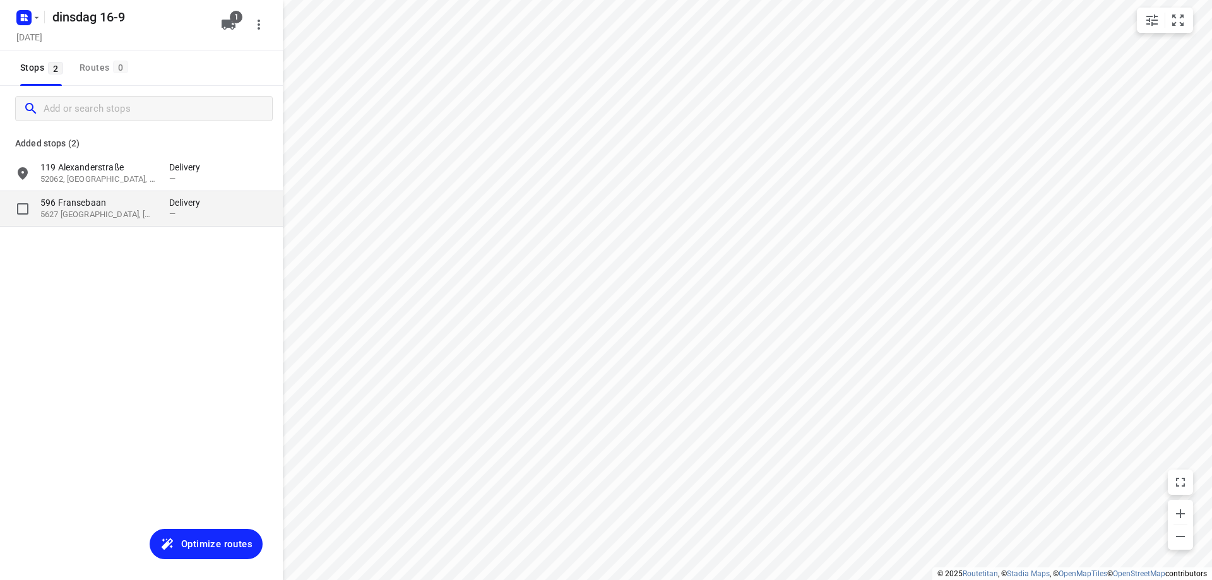
click at [131, 198] on p "596 Fransebaan" at bounding box center [98, 202] width 116 height 13
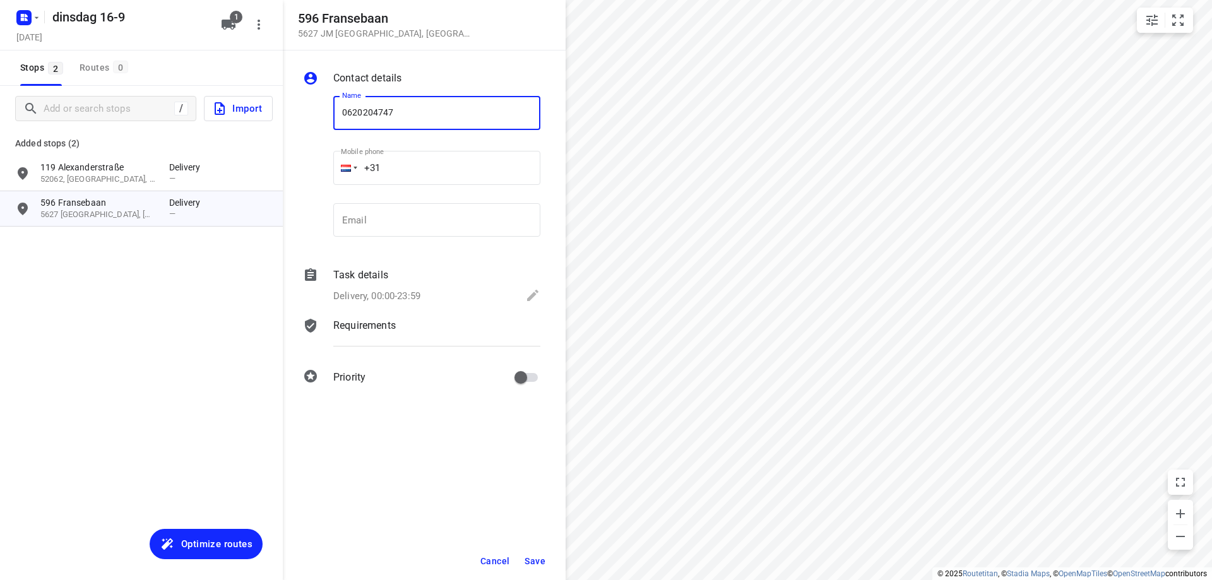
type input "0620204747"
click at [437, 305] on div "Delivery, 00:00-23:59" at bounding box center [436, 297] width 207 height 18
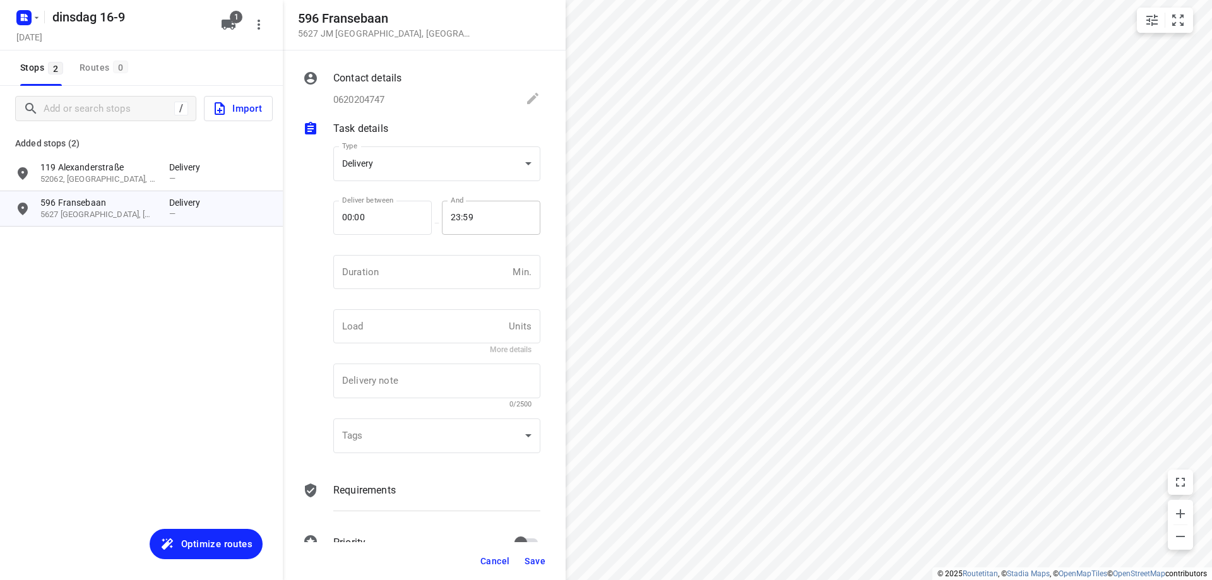
click at [486, 215] on input "23:59" at bounding box center [484, 218] width 85 height 34
type input "16:00"
click at [541, 560] on span "Save" at bounding box center [535, 561] width 21 height 10
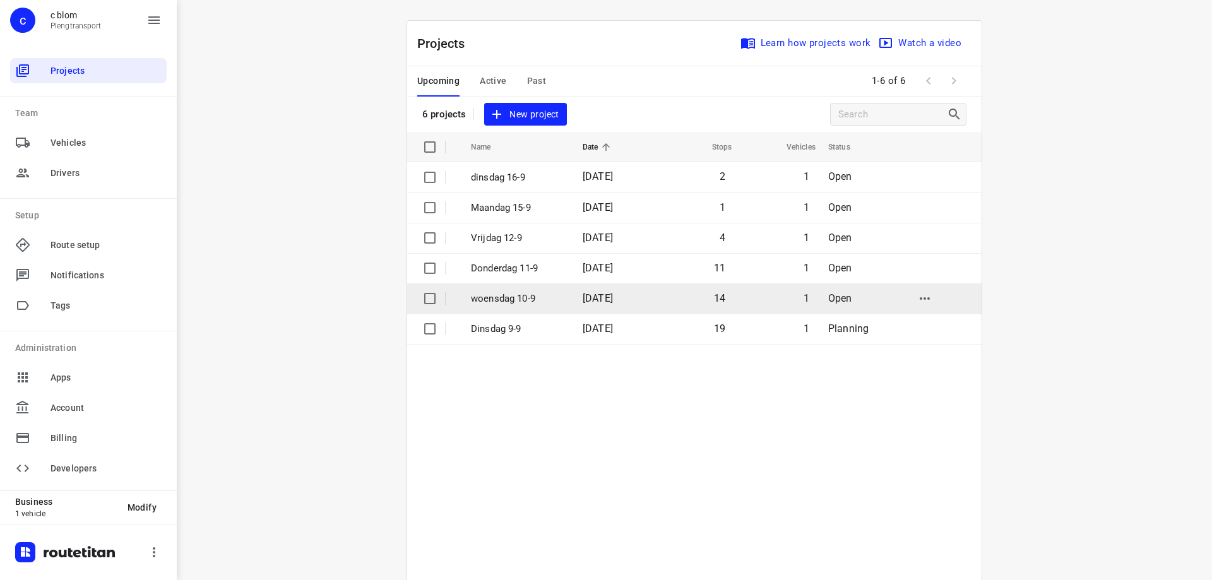
click at [537, 294] on p "woensdag 10-9" at bounding box center [517, 299] width 93 height 15
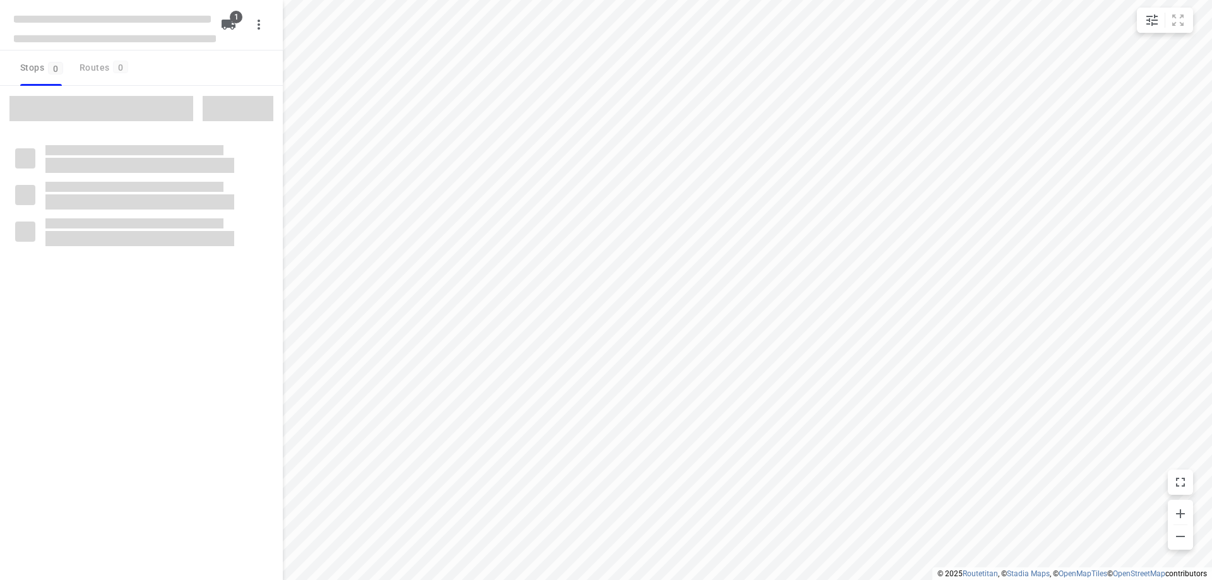
type input "distance"
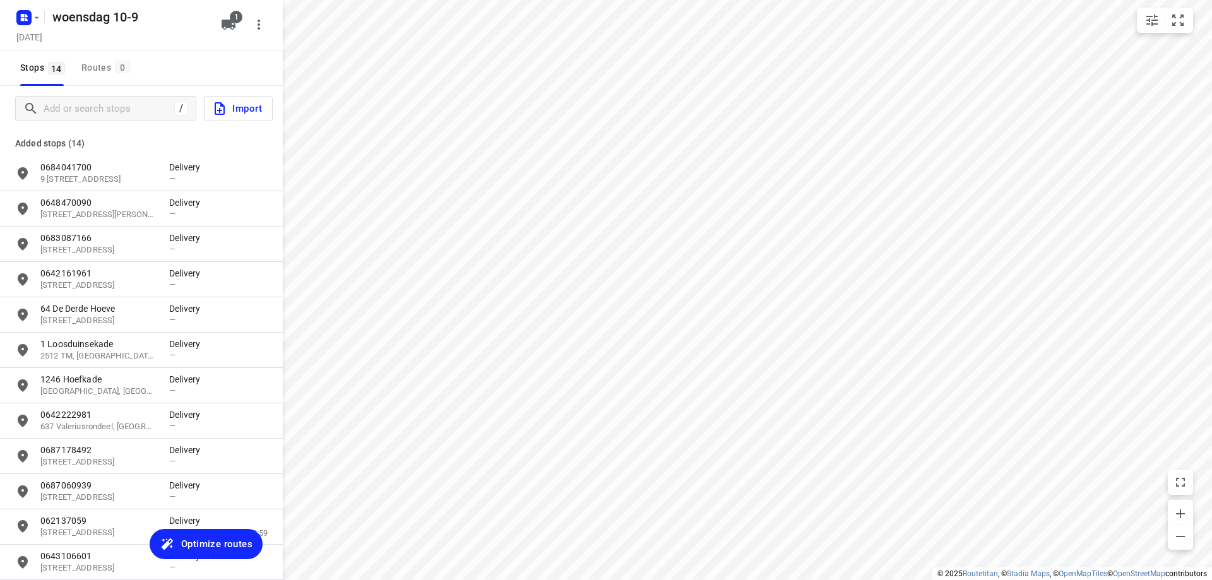
click at [215, 547] on span "Optimize routes" at bounding box center [216, 544] width 71 height 16
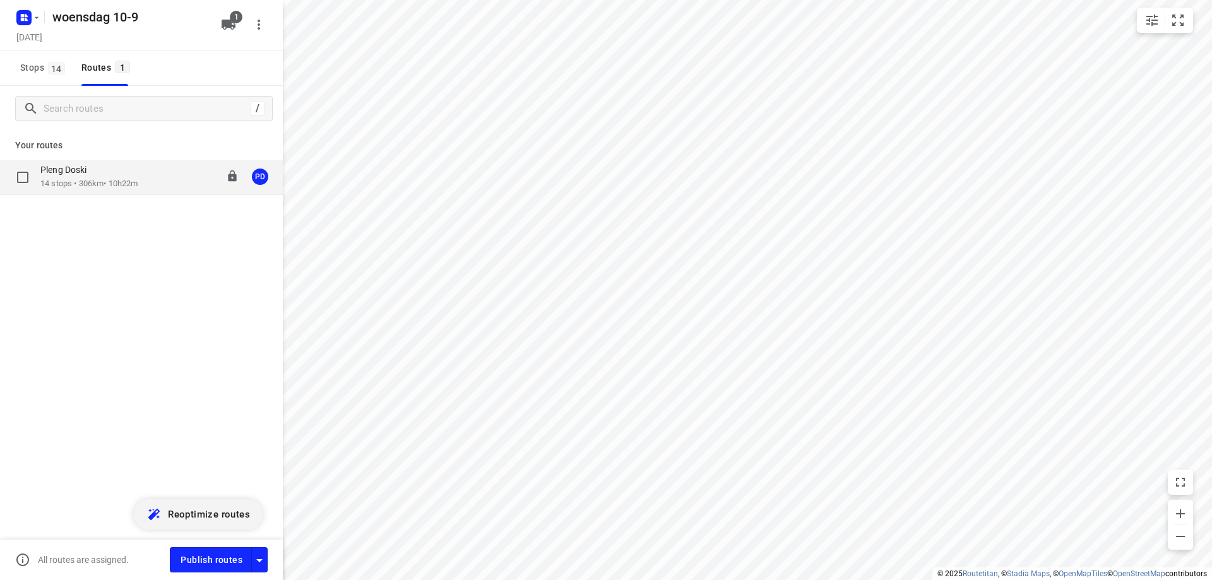
click at [153, 181] on div "Pleng Doski 14 stops • 306km • 10h22m 08:00-18:22 PD" at bounding box center [161, 177] width 242 height 26
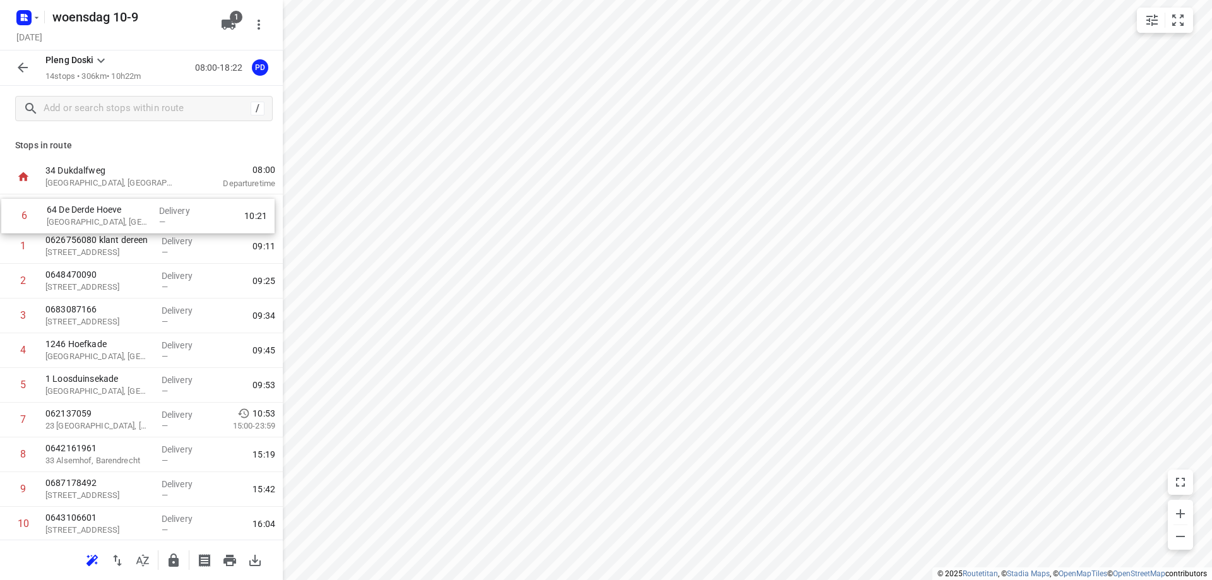
drag, startPoint x: 143, startPoint y: 389, endPoint x: 143, endPoint y: 217, distance: 173.0
click at [143, 217] on div "1 0626756080 klant dereen 103 Fregatsingel, [GEOGRAPHIC_DATA] Delivery — 09:11 …" at bounding box center [141, 437] width 283 height 486
click at [224, 559] on icon "button" at bounding box center [229, 560] width 13 height 11
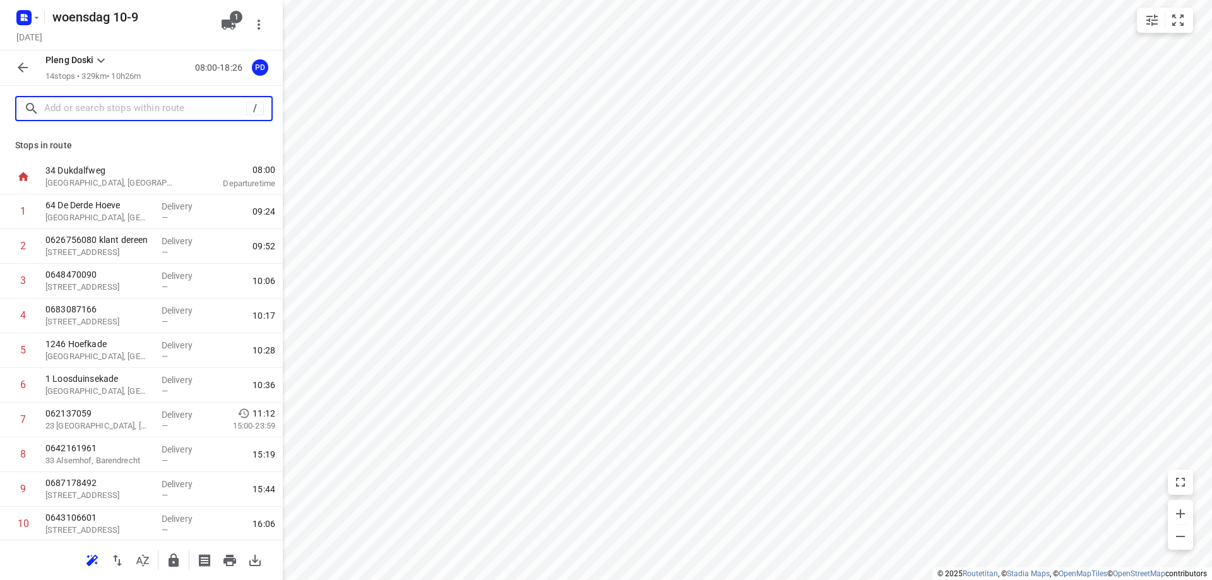
click at [134, 109] on input "text" at bounding box center [145, 109] width 202 height 20
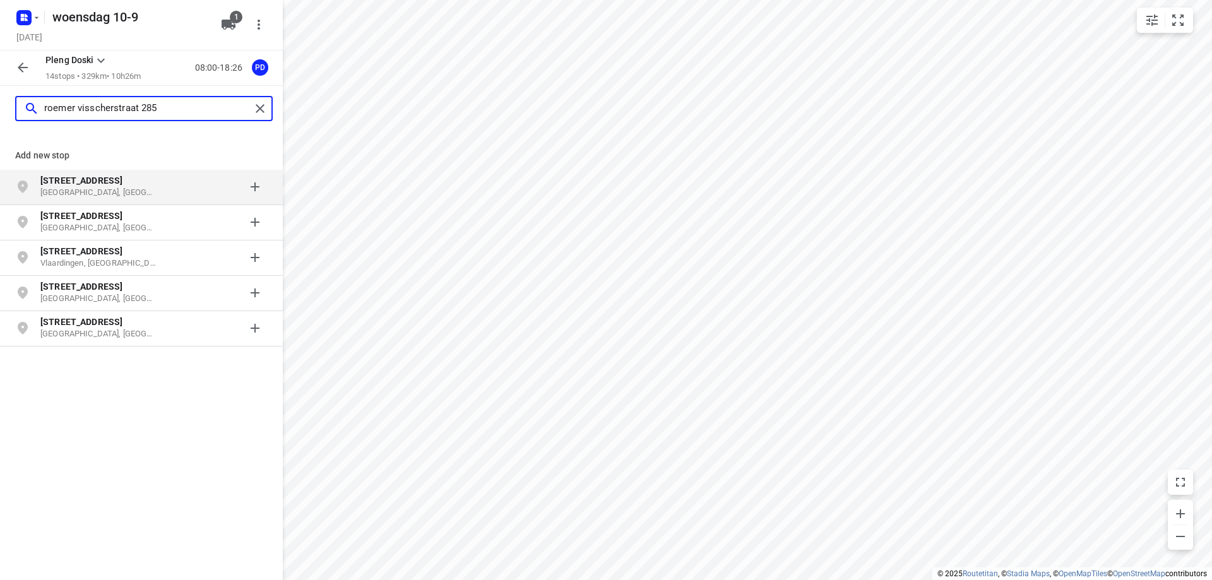
type input "roemer visscherstraat 285"
click at [134, 192] on p "[GEOGRAPHIC_DATA], [GEOGRAPHIC_DATA]" at bounding box center [98, 193] width 116 height 12
